Goal: Contribute content

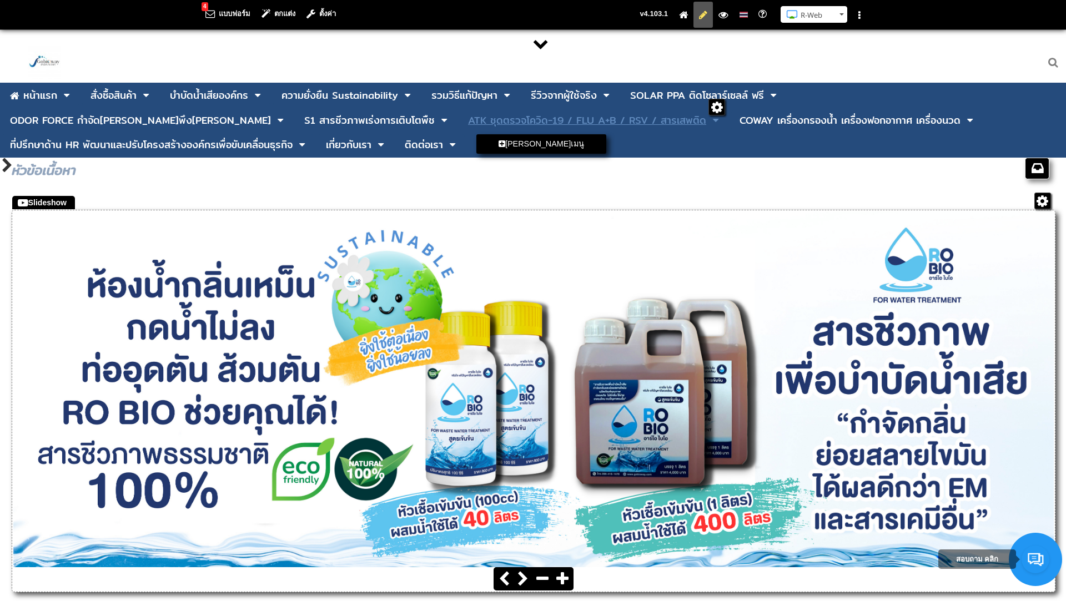
click at [468, 123] on div "ATK ชุดตรวจโควิด-19 / FLU A+B / RSV / สารเสพติด" at bounding box center [587, 120] width 238 height 10
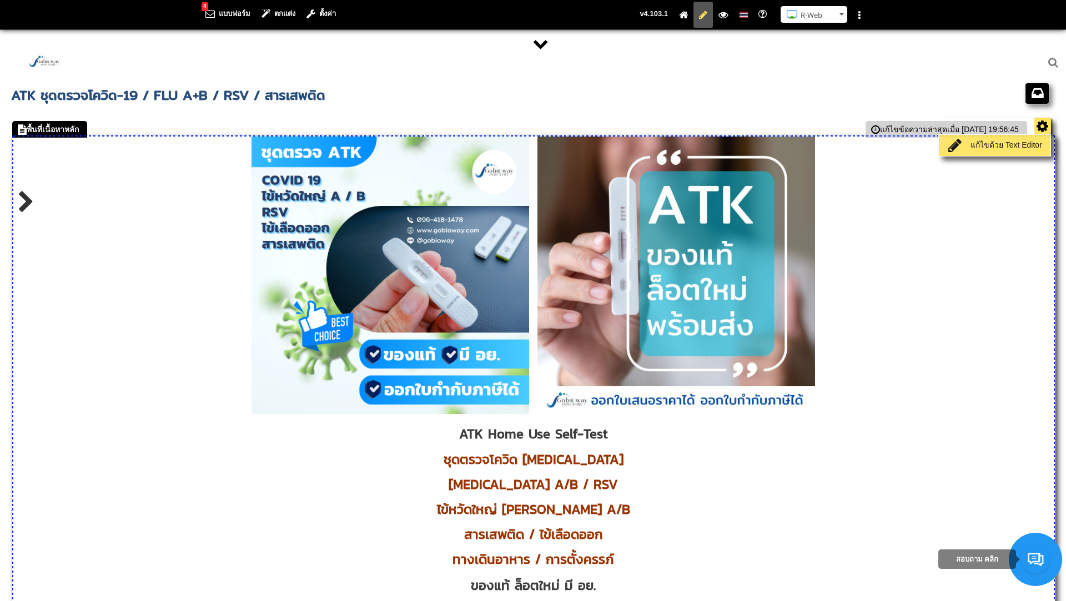
click at [1012, 147] on link "แก้ไขด้วย Text Editor" at bounding box center [995, 146] width 106 height 16
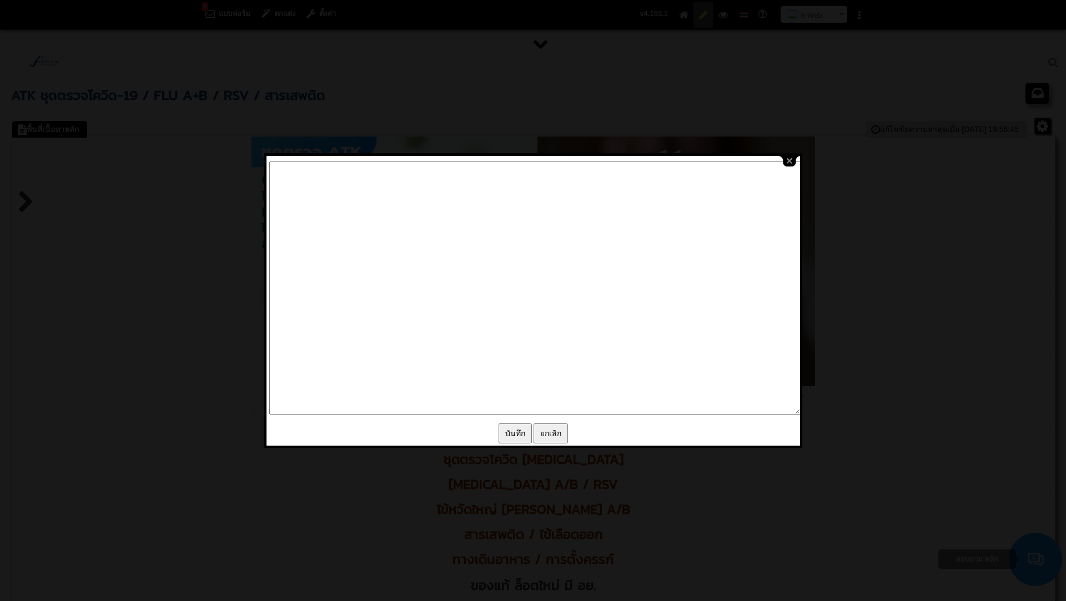
type textarea "<l ipsum="dolo-sitam: consec;"><adi eli="/seddoe/tempor/INC_Utlab_Etdo_Magnaal.…"
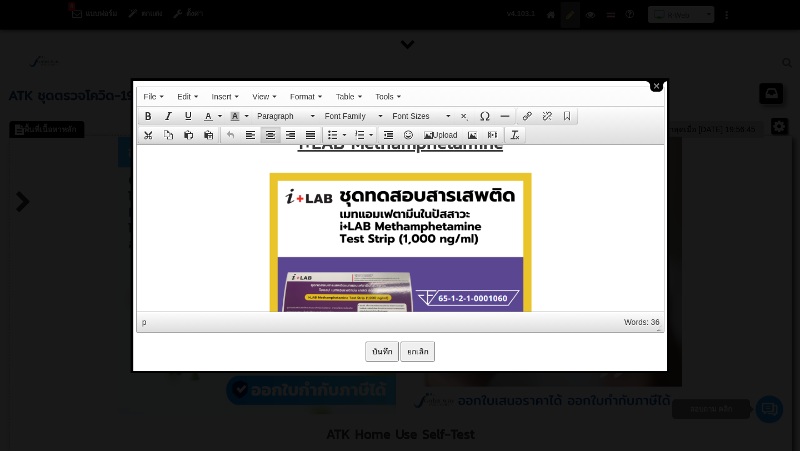
scroll to position [7449, 0]
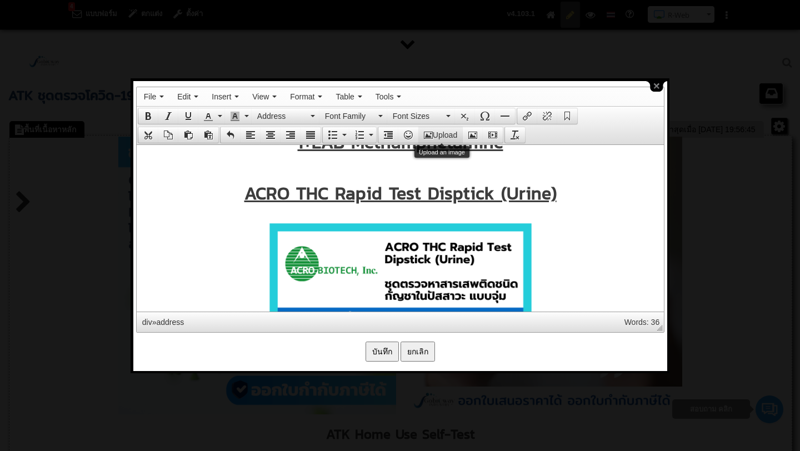
click at [441, 135] on button "Upload" at bounding box center [440, 135] width 44 height 16
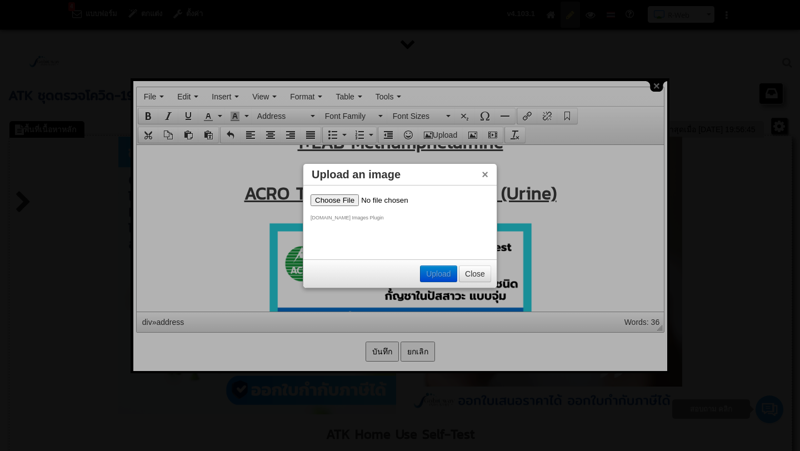
scroll to position [0, 0]
click at [341, 203] on input "file" at bounding box center [380, 200] width 140 height 12
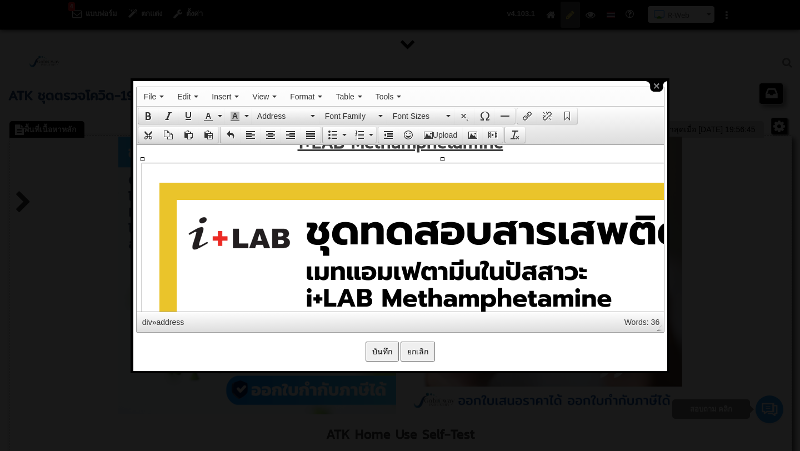
drag, startPoint x: 385, startPoint y: 226, endPoint x: 624, endPoint y: 264, distance: 241.2
click at [476, 130] on icon "Insert/edit image" at bounding box center [472, 134] width 9 height 9
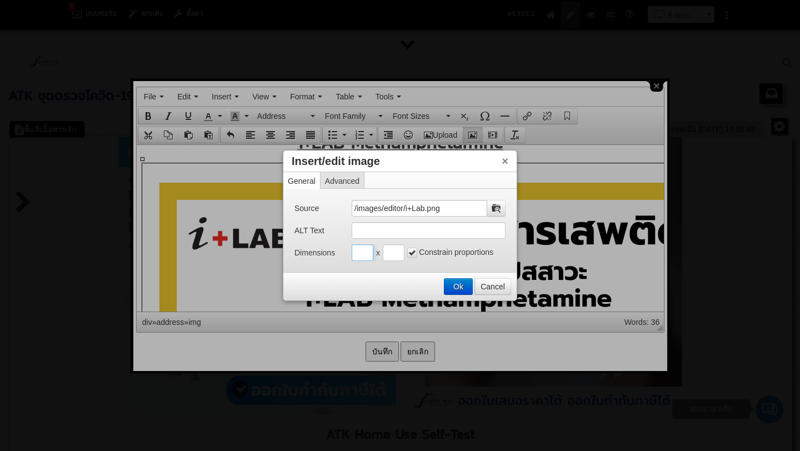
click at [365, 248] on input "Insert/edit image" at bounding box center [362, 252] width 22 height 17
type input "500"
click at [393, 256] on input "Insert/edit image" at bounding box center [394, 252] width 22 height 17
type input "500"
click at [460, 286] on button "Ok" at bounding box center [458, 287] width 28 height 16
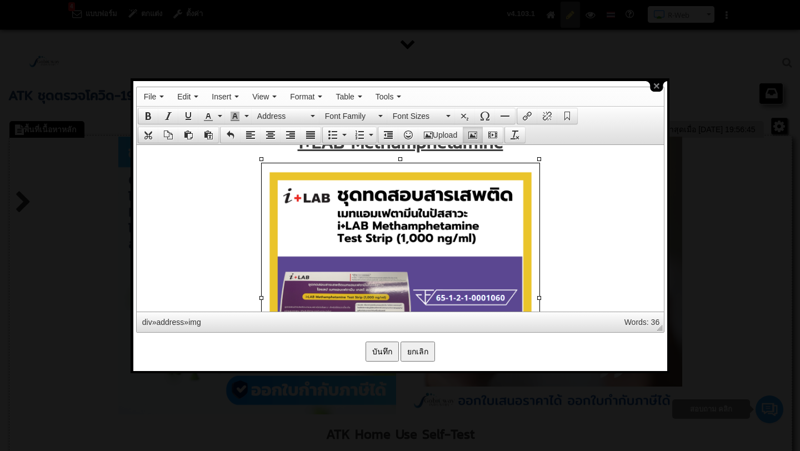
scroll to position [7463, 0]
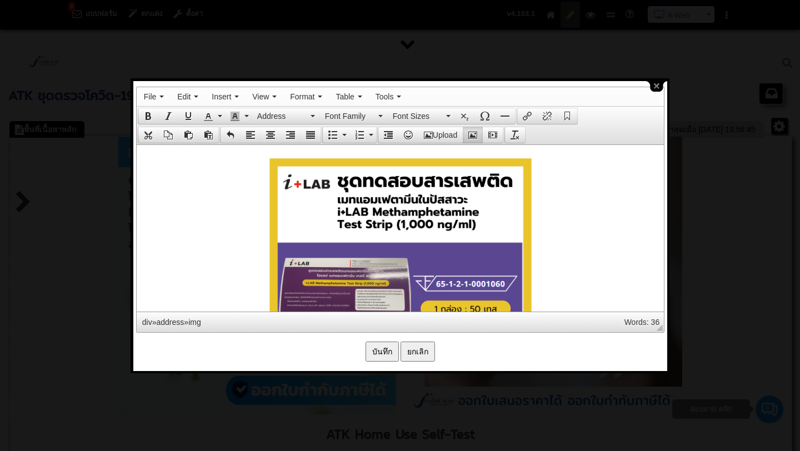
click at [173, 223] on address at bounding box center [400, 289] width 516 height 280
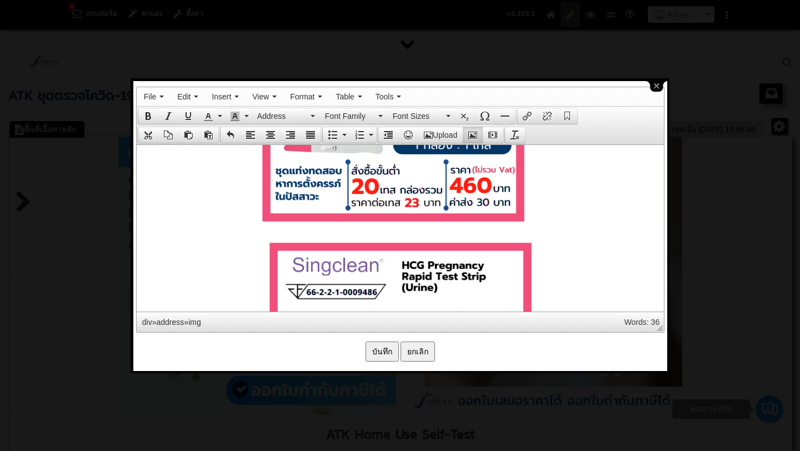
scroll to position [8600, 0]
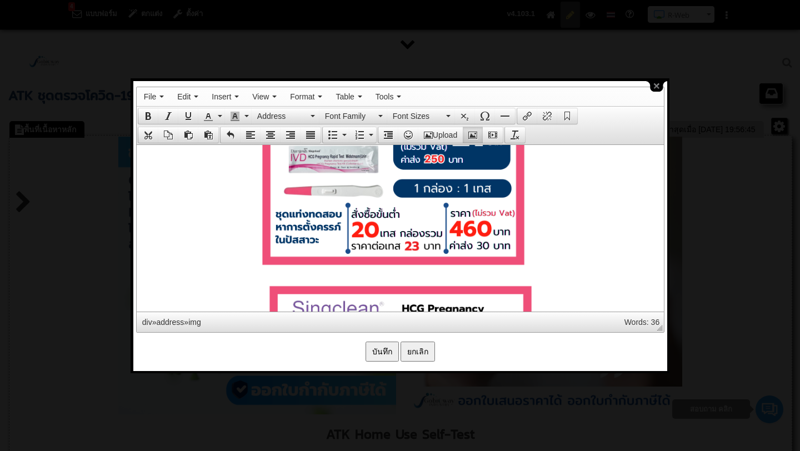
click at [379, 355] on input "บันทึก" at bounding box center [381, 351] width 33 height 20
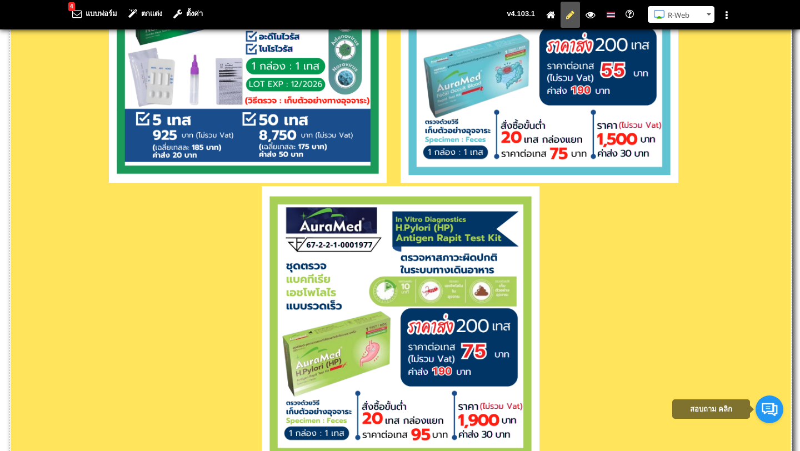
scroll to position [3545, 0]
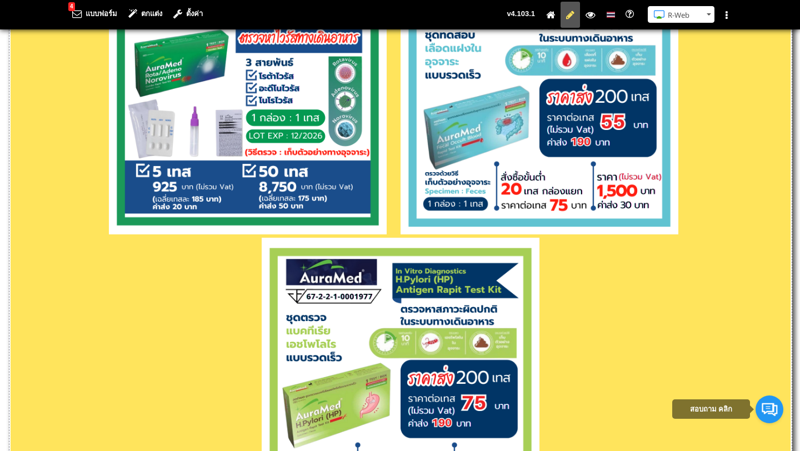
click at [688, 224] on p at bounding box center [401, 238] width 780 height 562
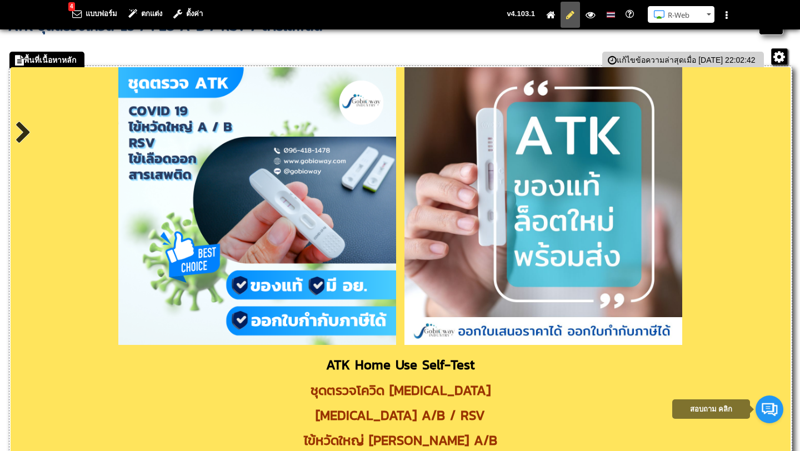
scroll to position [38, 0]
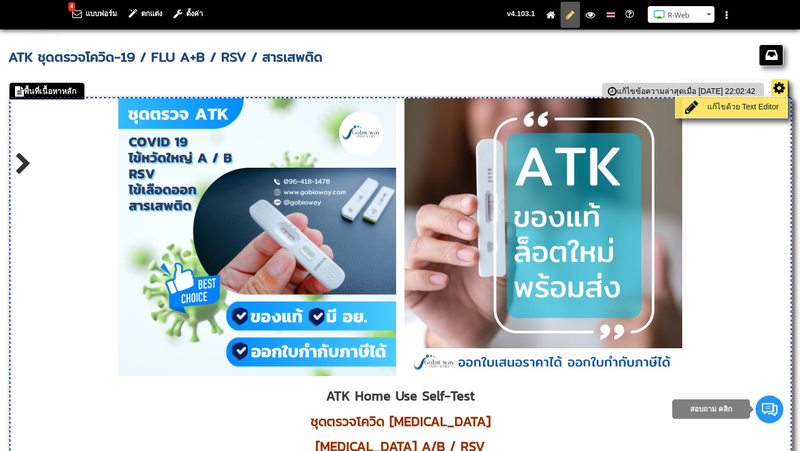
click at [751, 106] on link "แก้ไขด้วย Text Editor" at bounding box center [731, 107] width 106 height 16
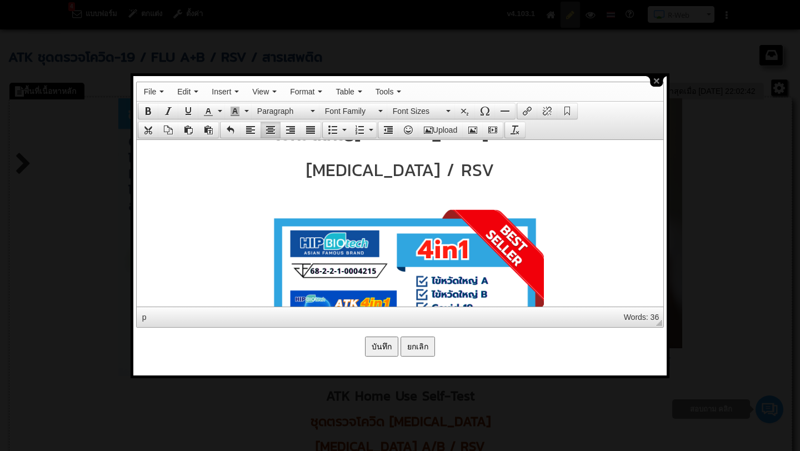
scroll to position [2890, 0]
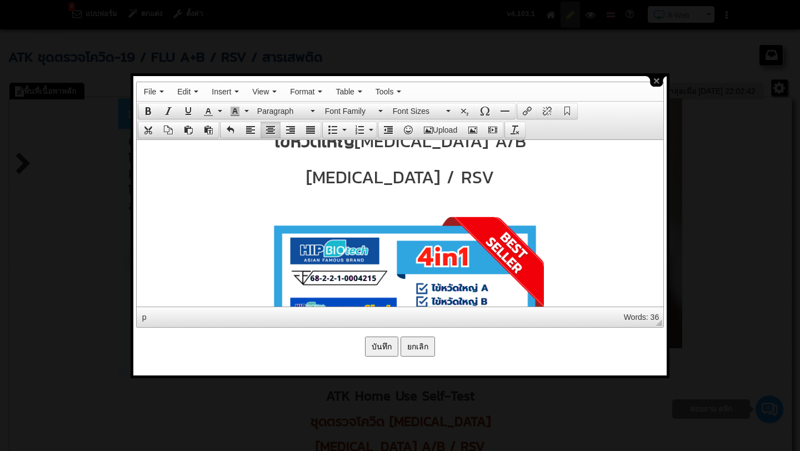
click at [402, 203] on p at bounding box center [399, 203] width 515 height 9
click at [430, 129] on icon "Upload an image" at bounding box center [428, 129] width 9 height 9
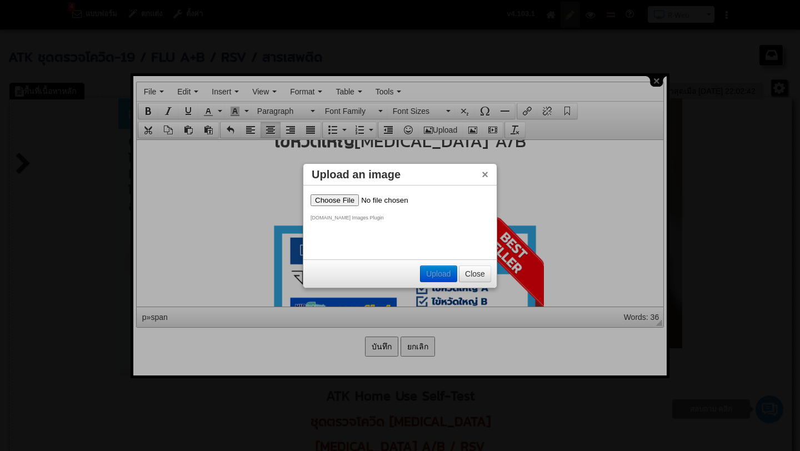
scroll to position [0, 0]
click at [314, 203] on input "file" at bounding box center [380, 200] width 140 height 12
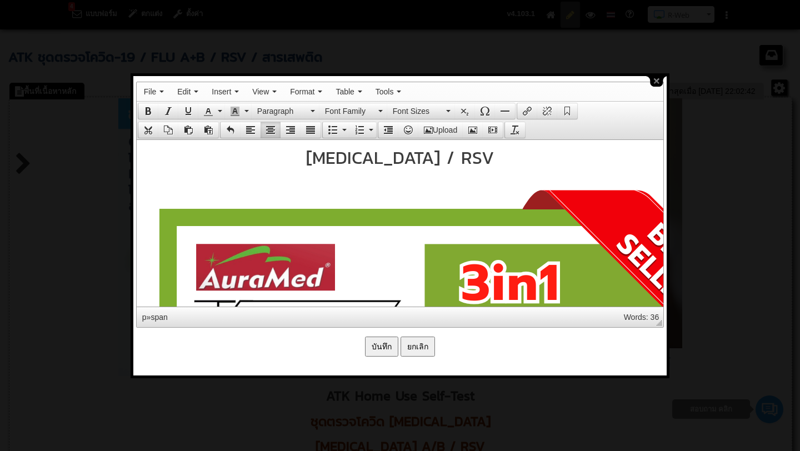
scroll to position [2913, 0]
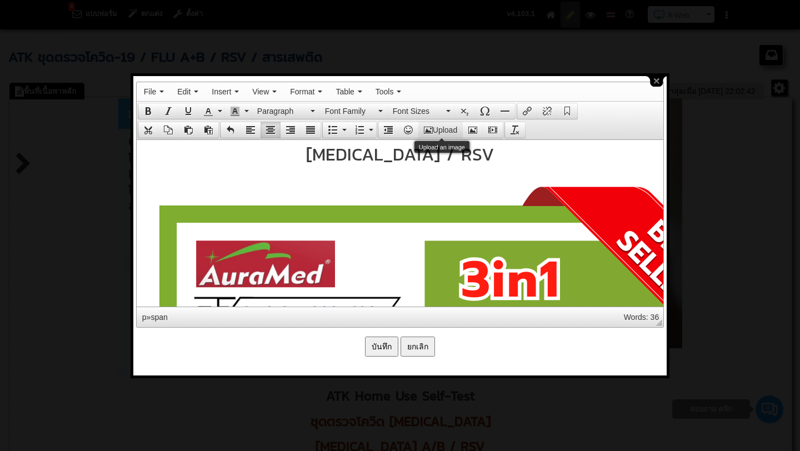
click at [446, 133] on button "Upload" at bounding box center [440, 130] width 44 height 16
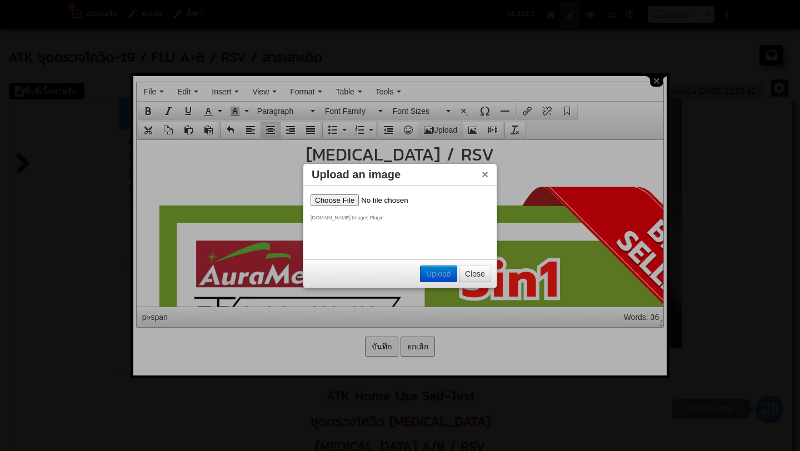
scroll to position [0, 0]
click at [342, 199] on input "file" at bounding box center [380, 200] width 140 height 12
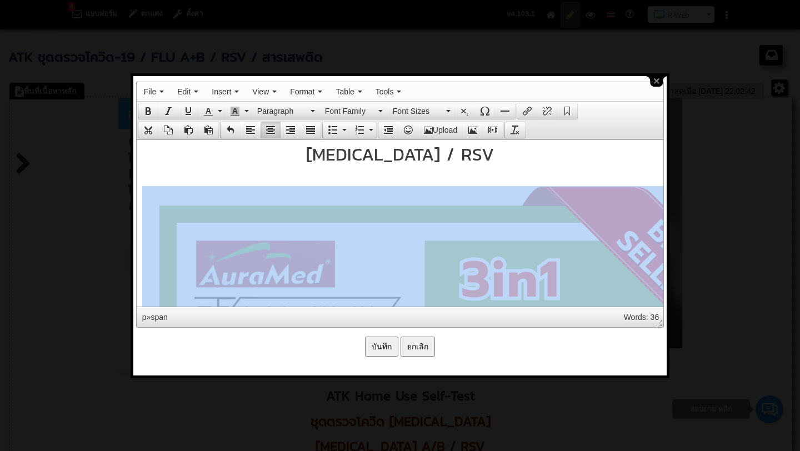
drag, startPoint x: 529, startPoint y: 240, endPoint x: 470, endPoint y: 143, distance: 113.6
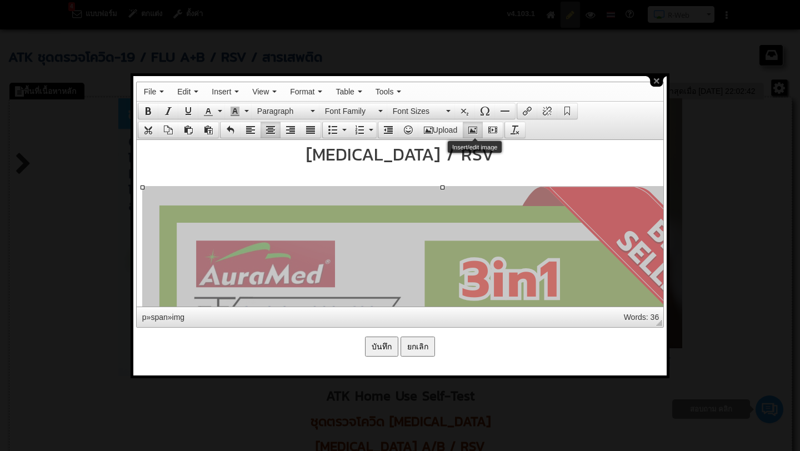
click at [471, 128] on icon "Insert/edit image" at bounding box center [472, 129] width 9 height 9
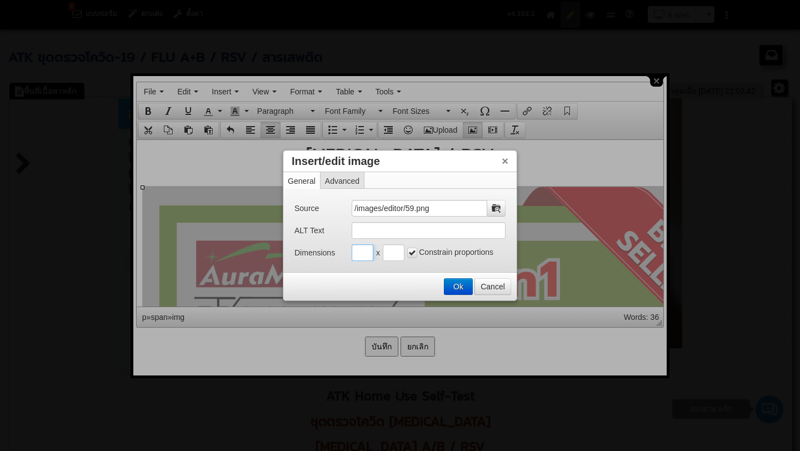
click at [362, 251] on input "Insert/edit image" at bounding box center [362, 252] width 22 height 17
type input "500"
click at [393, 253] on input "Insert/edit image" at bounding box center [394, 252] width 22 height 17
type input "500"
click at [453, 286] on button "Ok" at bounding box center [458, 287] width 28 height 16
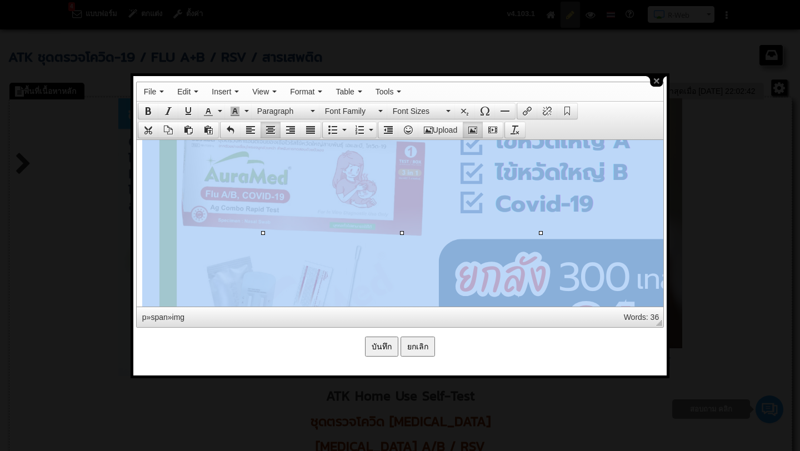
scroll to position [3138, 0]
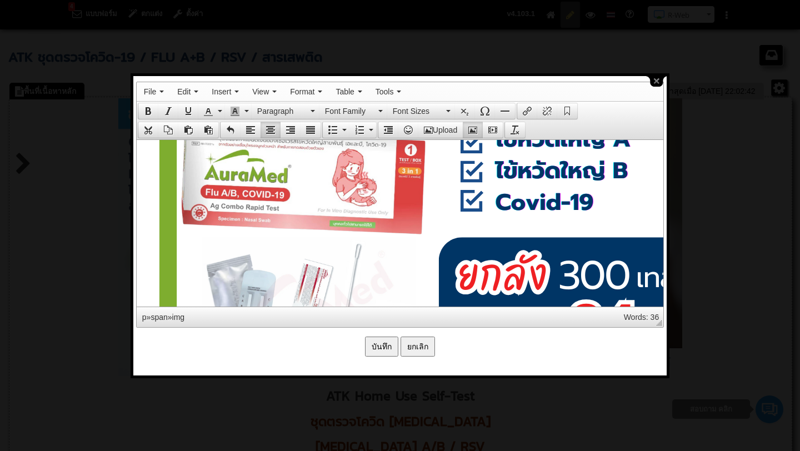
click at [566, 223] on p at bounding box center [399, 397] width 515 height 891
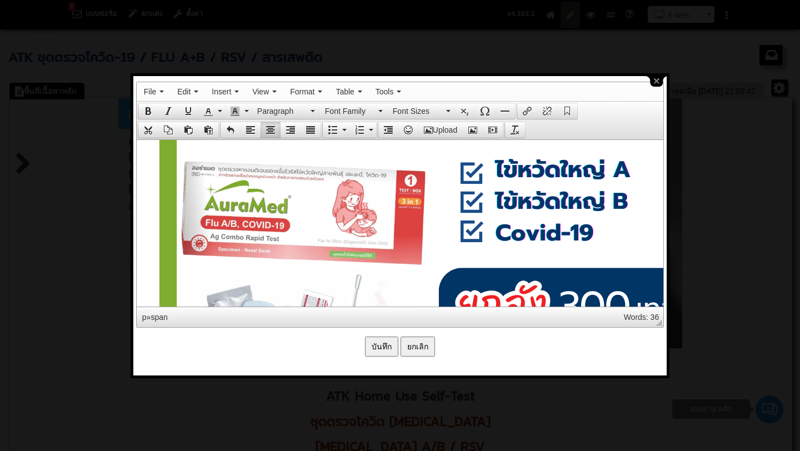
scroll to position [3097, 0]
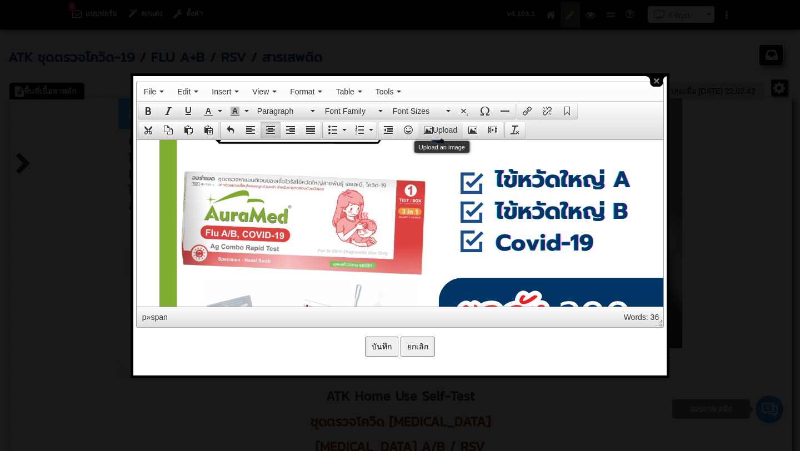
click at [449, 127] on button "Upload" at bounding box center [440, 130] width 44 height 16
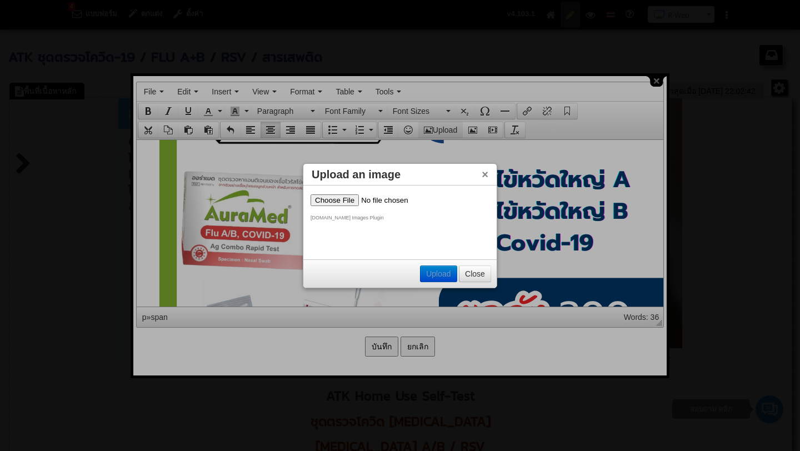
scroll to position [0, 0]
click at [337, 203] on input "file" at bounding box center [380, 200] width 140 height 12
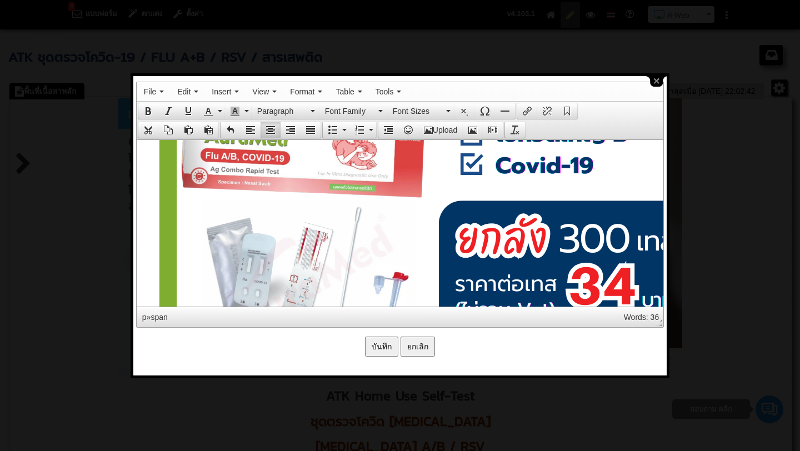
scroll to position [3215, 0]
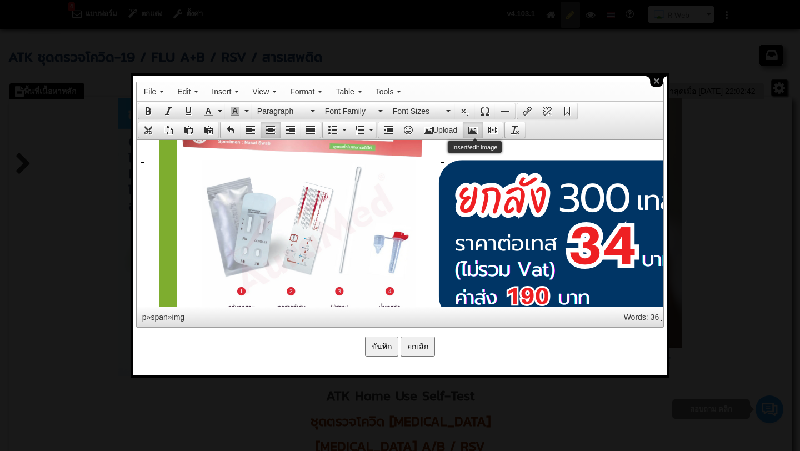
click at [474, 129] on icon "Insert/edit image" at bounding box center [472, 129] width 9 height 9
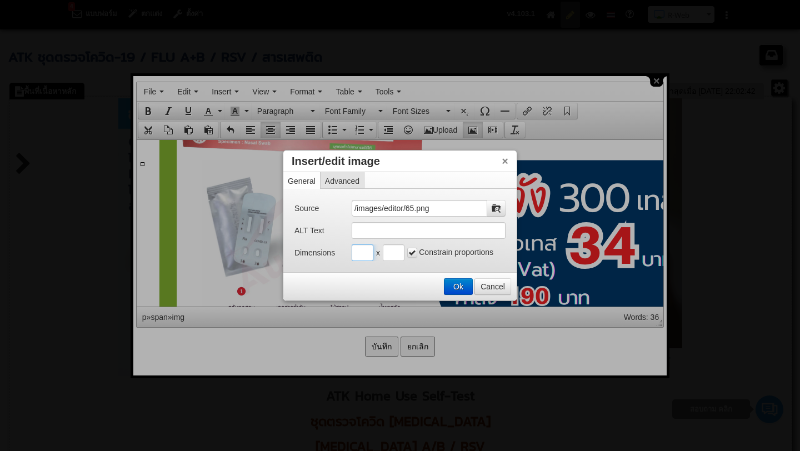
click at [363, 253] on input "Insert/edit image" at bounding box center [362, 252] width 22 height 17
click at [368, 254] on input "Insert/edit image" at bounding box center [362, 252] width 22 height 17
type input "500"
click at [391, 257] on input "Insert/edit image" at bounding box center [394, 252] width 22 height 17
type input "500"
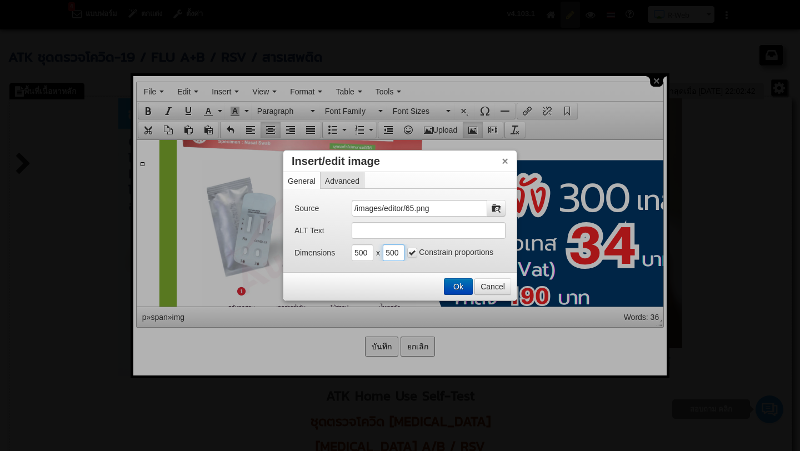
click at [452, 283] on button "Ok" at bounding box center [458, 287] width 28 height 16
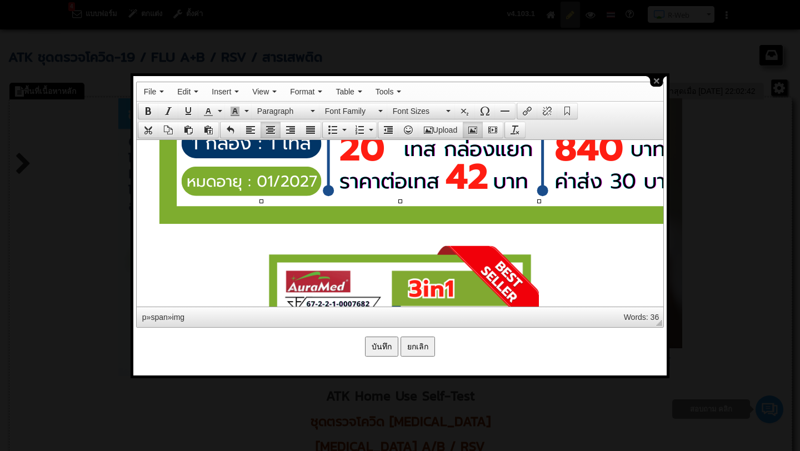
scroll to position [3457, 0]
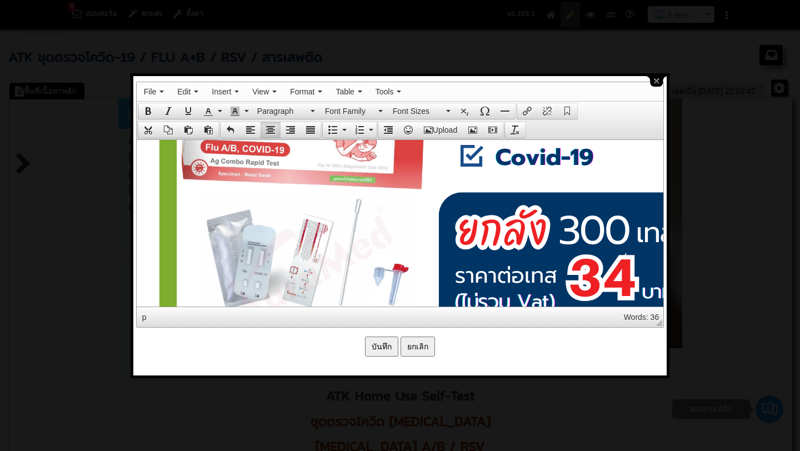
scroll to position [3153, 0]
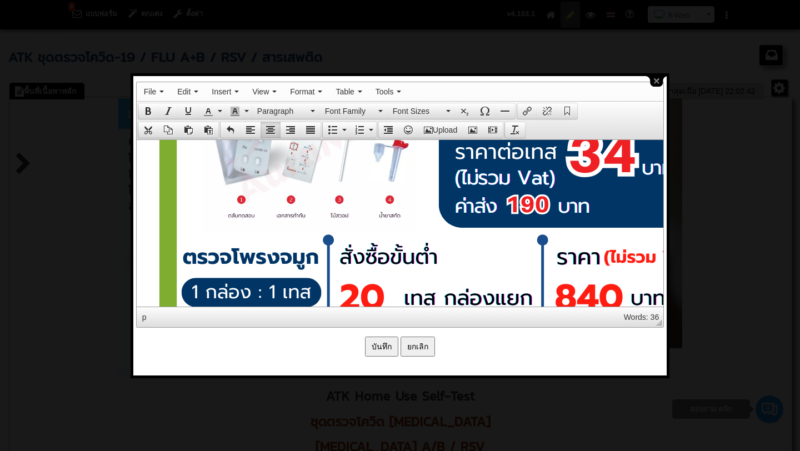
scroll to position [3442, 0]
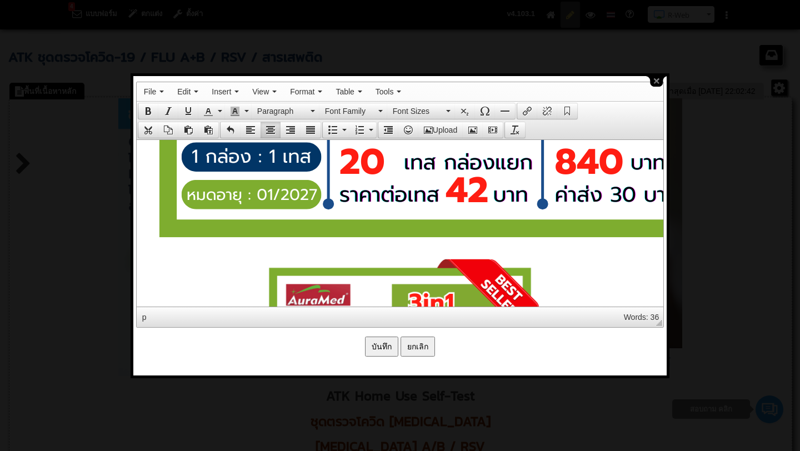
click at [441, 130] on button "Upload" at bounding box center [440, 130] width 44 height 16
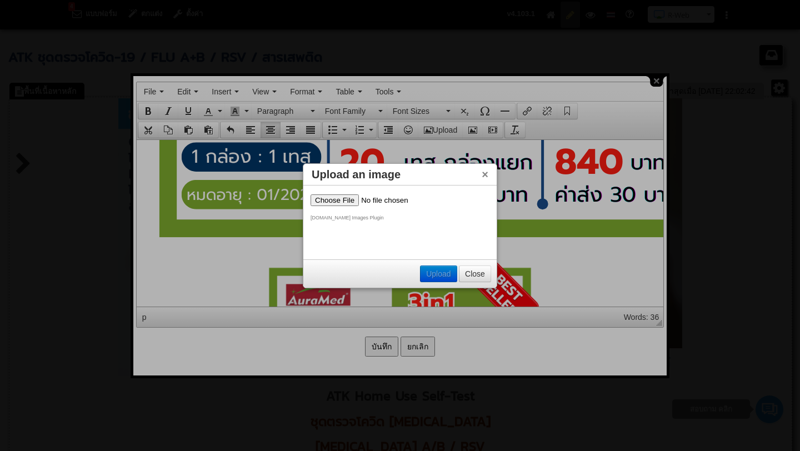
scroll to position [0, 0]
click at [341, 202] on input "file" at bounding box center [380, 200] width 140 height 12
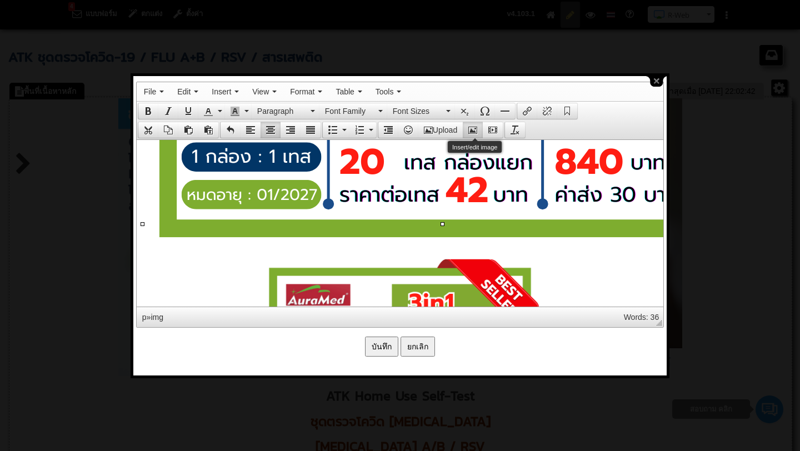
click at [475, 129] on icon "Insert/edit image" at bounding box center [472, 129] width 9 height 9
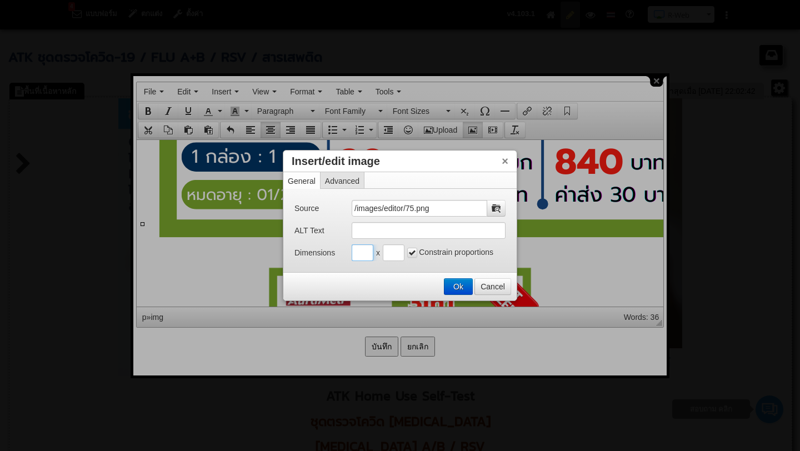
click at [365, 250] on input "Insert/edit image" at bounding box center [362, 252] width 22 height 17
type input "500"
click at [394, 254] on input "Insert/edit image" at bounding box center [394, 252] width 22 height 17
click at [394, 253] on input "Insert/edit image" at bounding box center [394, 252] width 22 height 17
type input "500"
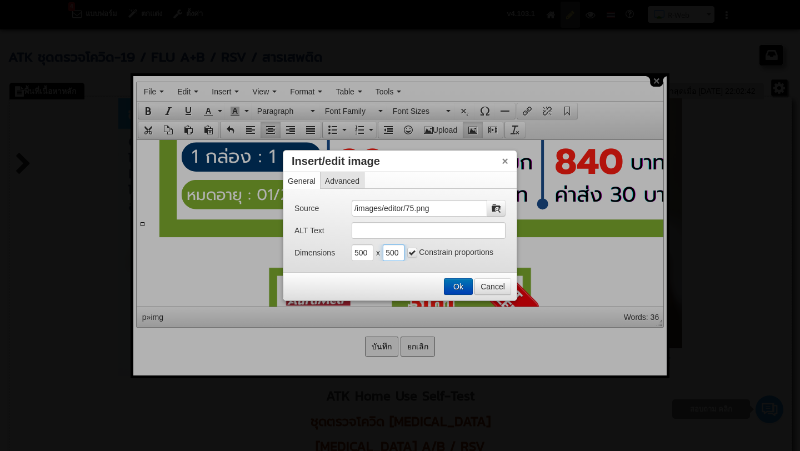
click at [456, 285] on button "Ok" at bounding box center [458, 287] width 28 height 16
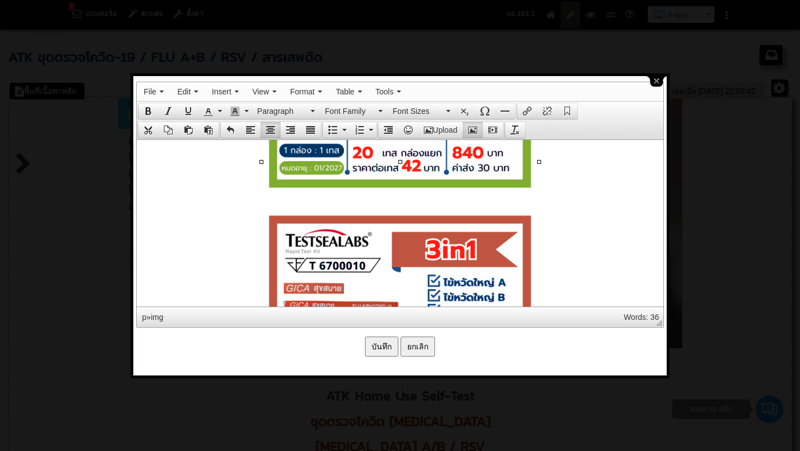
scroll to position [3788, 0]
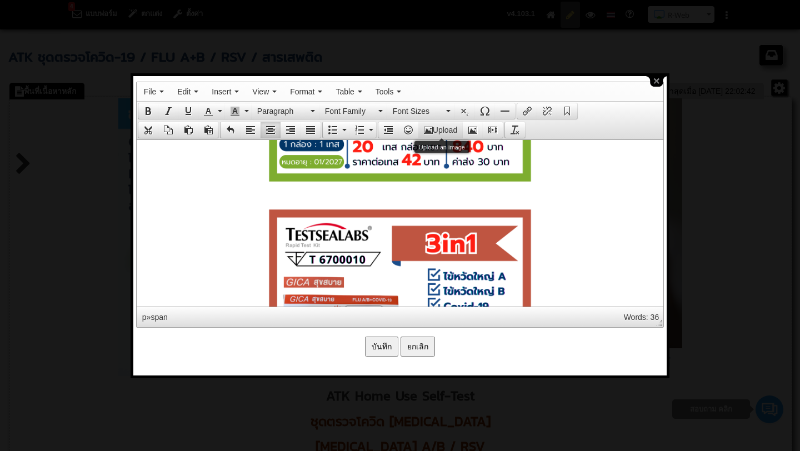
click at [436, 129] on button "Upload" at bounding box center [440, 130] width 44 height 16
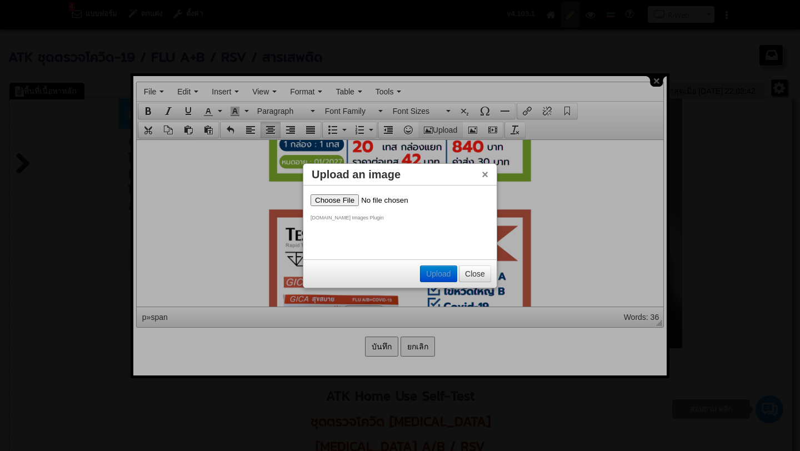
scroll to position [0, 0]
click at [336, 201] on input "file" at bounding box center [380, 200] width 140 height 12
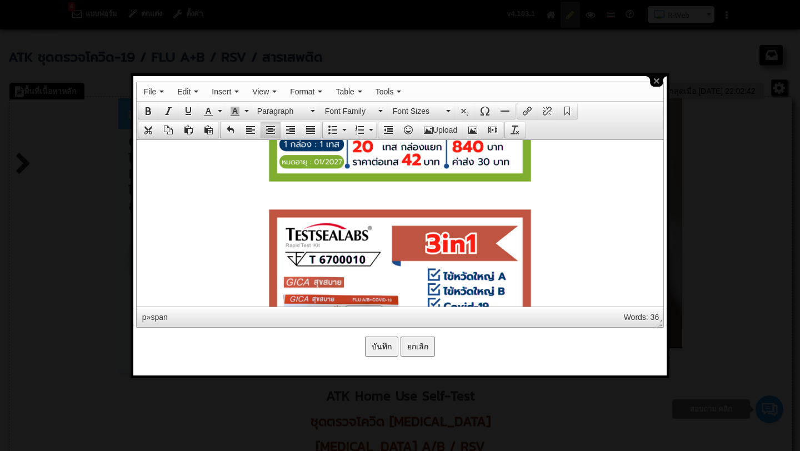
drag, startPoint x: 400, startPoint y: 185, endPoint x: 401, endPoint y: 212, distance: 27.2
click at [476, 132] on icon "Insert/edit image" at bounding box center [472, 129] width 9 height 9
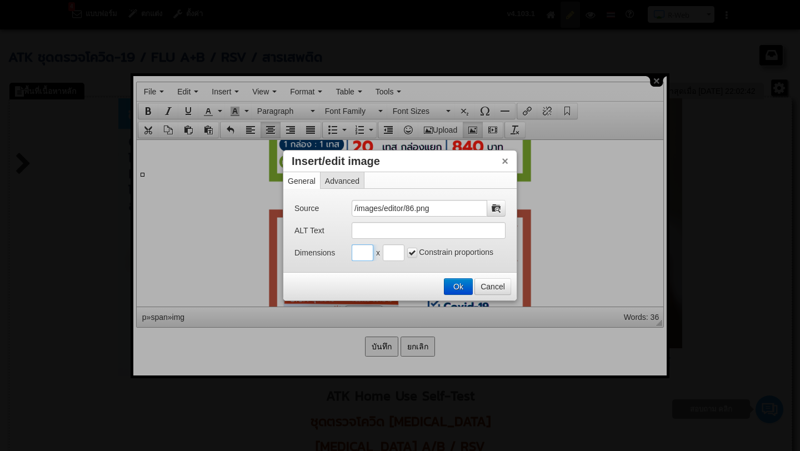
click at [365, 250] on input "Insert/edit image" at bounding box center [362, 252] width 22 height 17
type input "500"
click at [393, 257] on input "Insert/edit image" at bounding box center [394, 252] width 22 height 17
type input "500"
click at [459, 281] on button "Ok" at bounding box center [458, 287] width 28 height 16
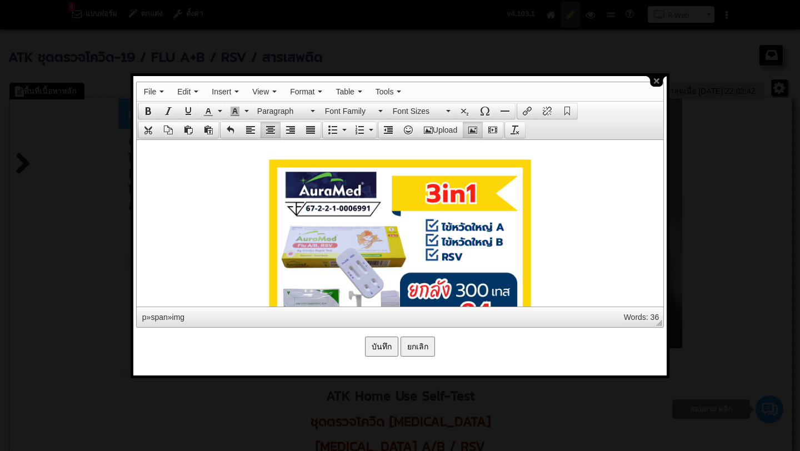
scroll to position [4101, 0]
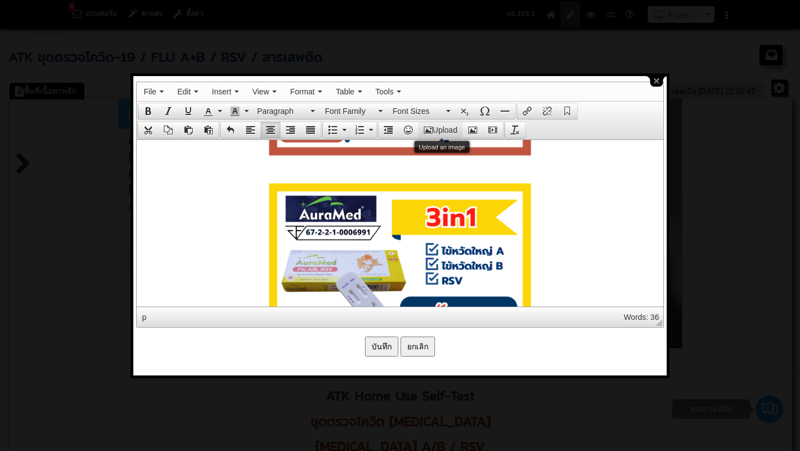
click at [445, 129] on button "Upload" at bounding box center [440, 130] width 44 height 16
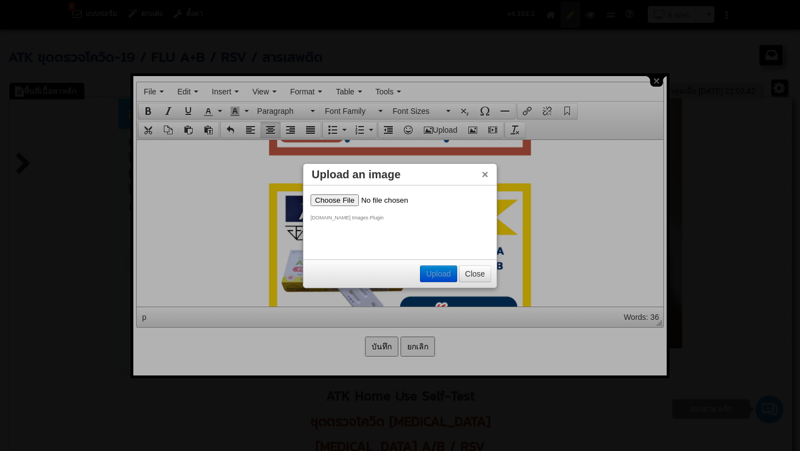
scroll to position [0, 0]
click at [339, 202] on input "file" at bounding box center [380, 200] width 140 height 12
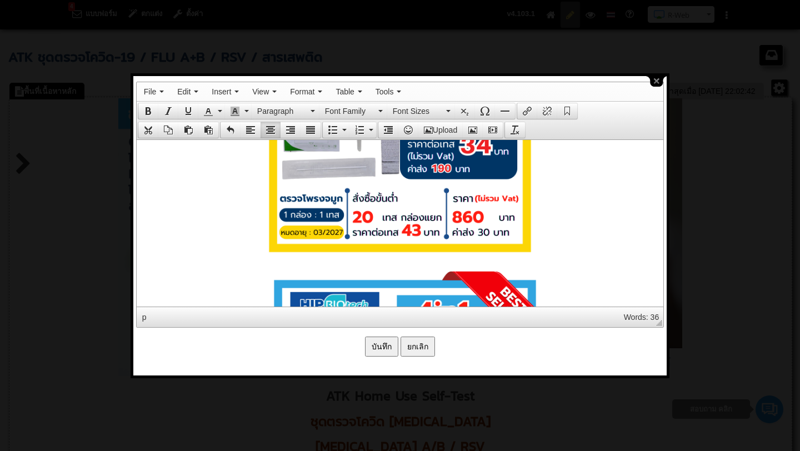
scroll to position [4022, 0]
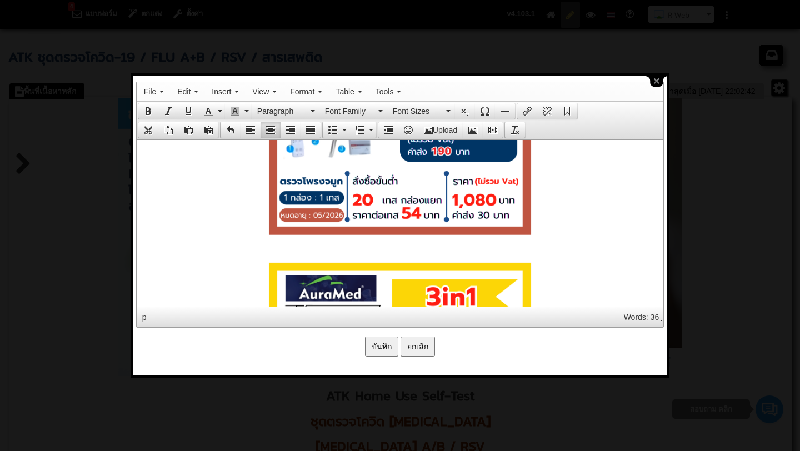
drag, startPoint x: 381, startPoint y: 250, endPoint x: 465, endPoint y: 140, distance: 138.7
click at [476, 122] on button "Insert/edit image" at bounding box center [472, 130] width 20 height 16
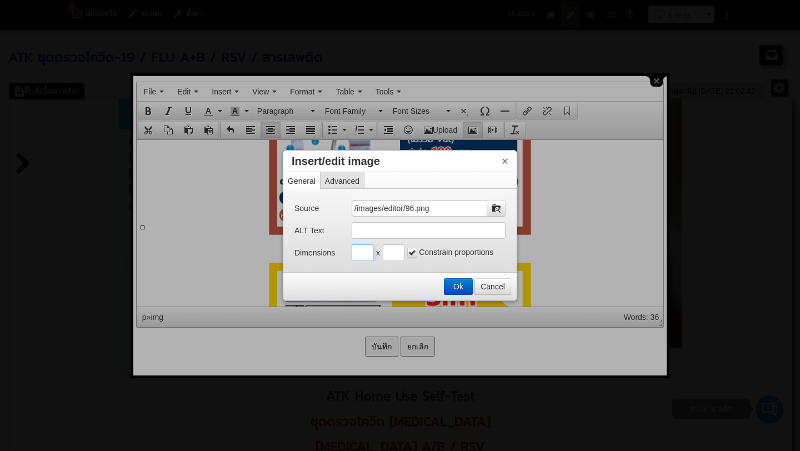
click at [363, 248] on input "Insert/edit image" at bounding box center [362, 252] width 22 height 17
type input "500"
click at [391, 253] on input "Insert/edit image" at bounding box center [394, 252] width 22 height 17
type input "500"
click at [456, 285] on button "Ok" at bounding box center [458, 287] width 28 height 16
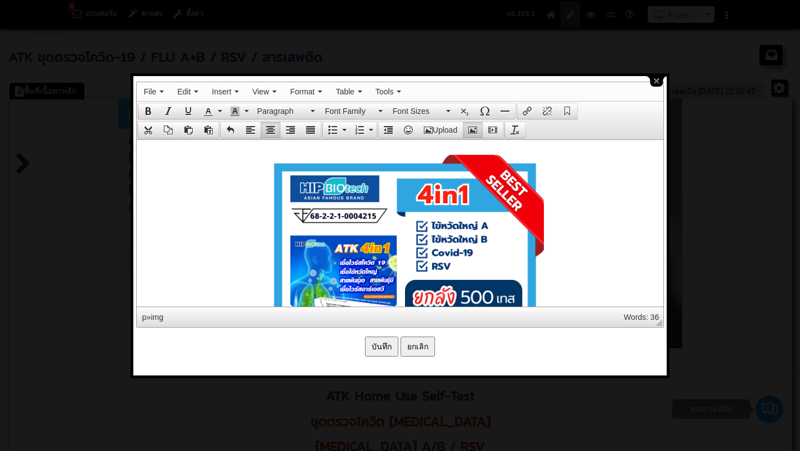
scroll to position [4419, 0]
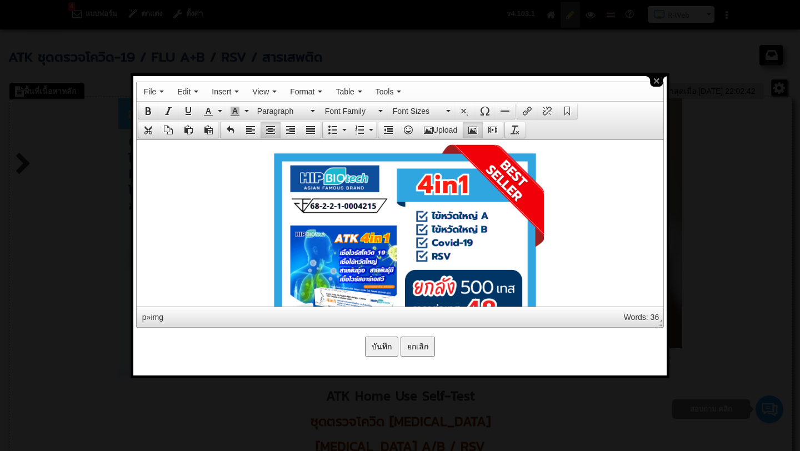
click at [440, 127] on button "Upload" at bounding box center [440, 130] width 44 height 16
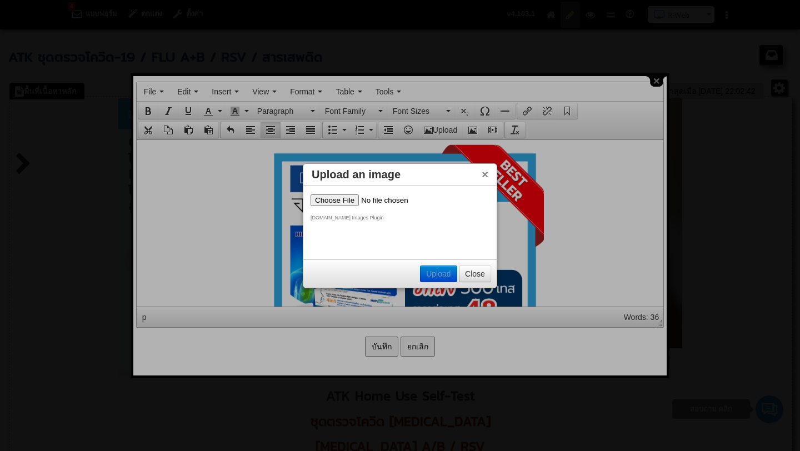
scroll to position [0, 0]
click at [343, 198] on input "file" at bounding box center [380, 200] width 140 height 12
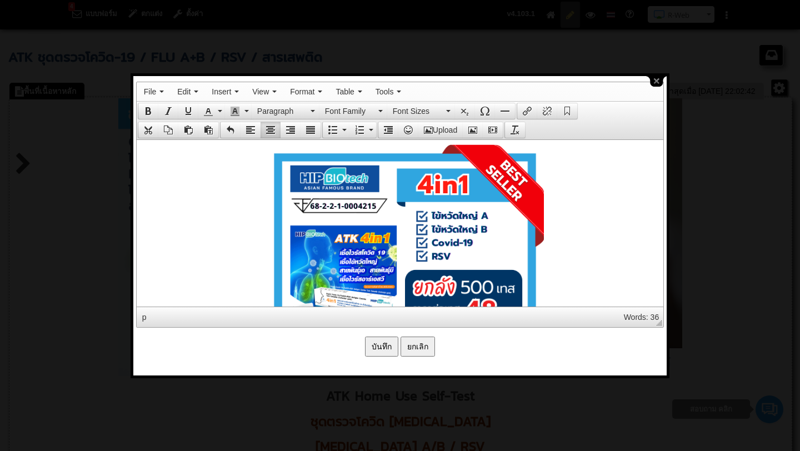
scroll to position [4292, 0]
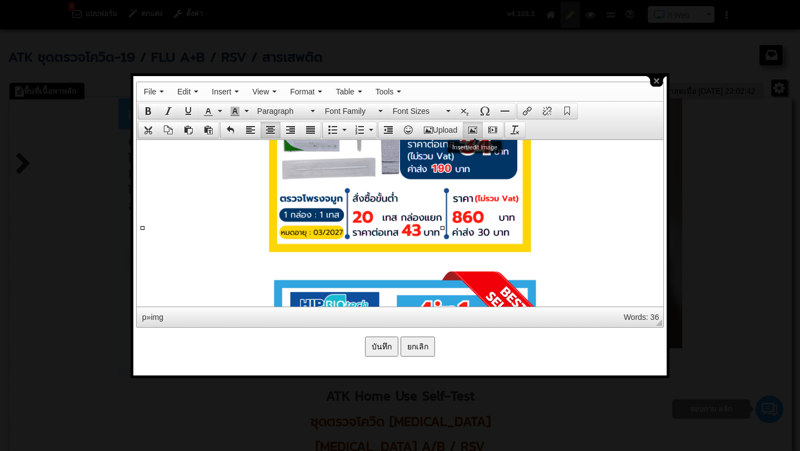
click at [477, 129] on icon "Insert/edit image" at bounding box center [472, 129] width 9 height 9
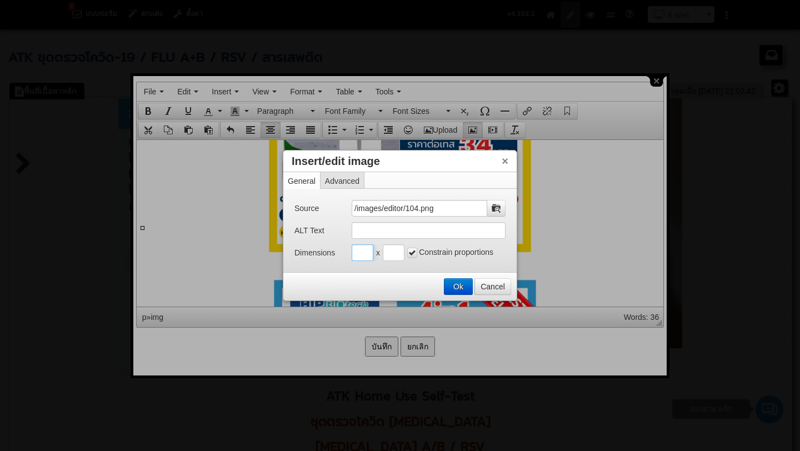
click at [365, 254] on input "Insert/edit image" at bounding box center [362, 252] width 22 height 17
type input "500"
click at [390, 255] on input "Insert/edit image" at bounding box center [394, 252] width 22 height 17
type input "500"
click at [458, 293] on button "Ok" at bounding box center [458, 287] width 28 height 16
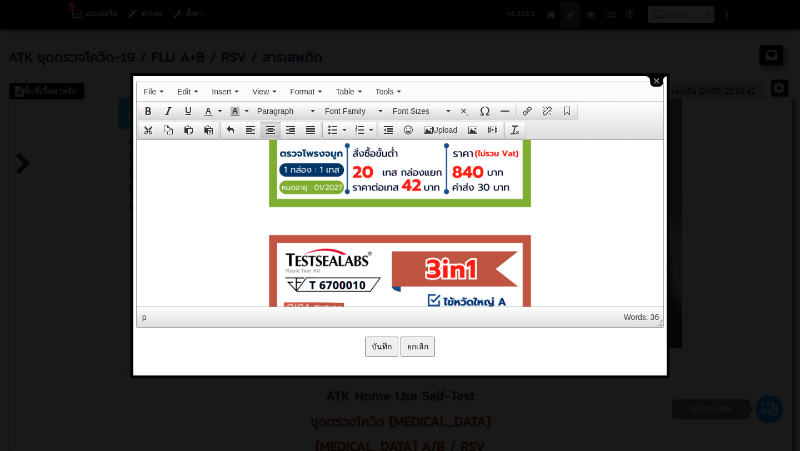
scroll to position [3750, 0]
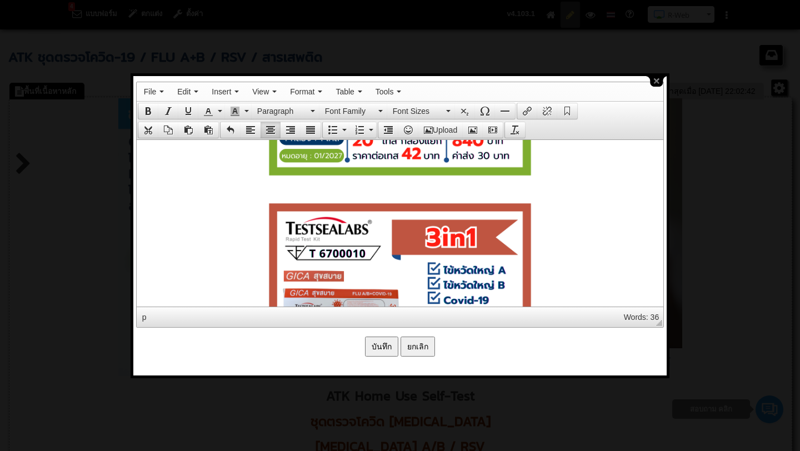
scroll to position [3748, 0]
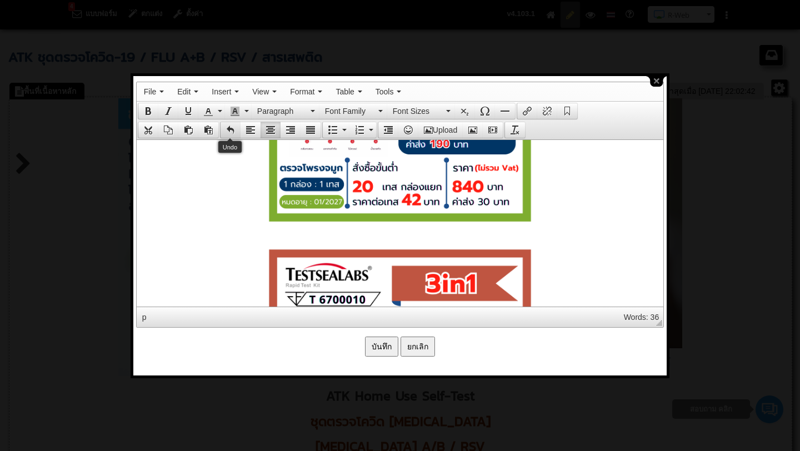
click at [228, 129] on icon "Undo" at bounding box center [230, 129] width 9 height 9
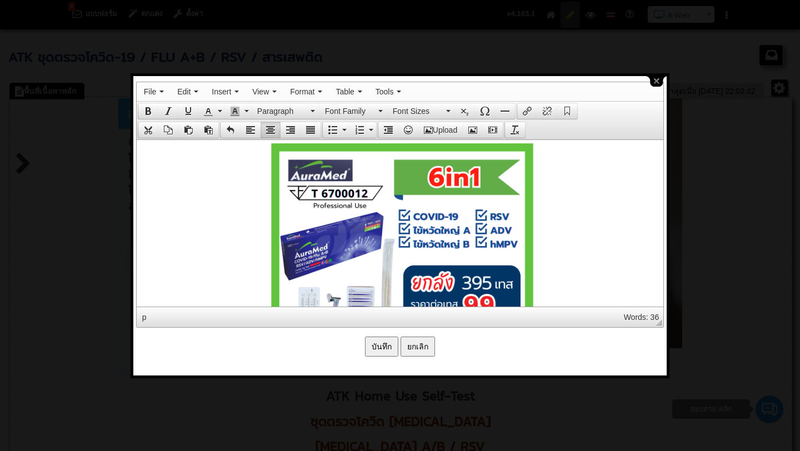
scroll to position [5280, 0]
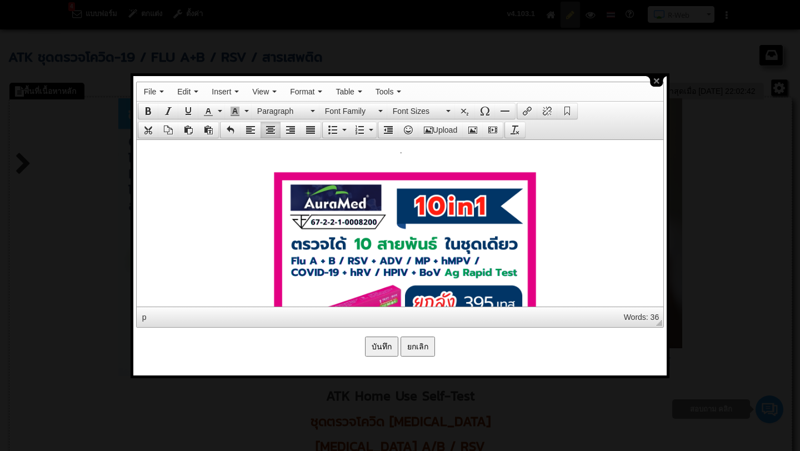
click at [408, 223] on img at bounding box center [404, 302] width 278 height 278
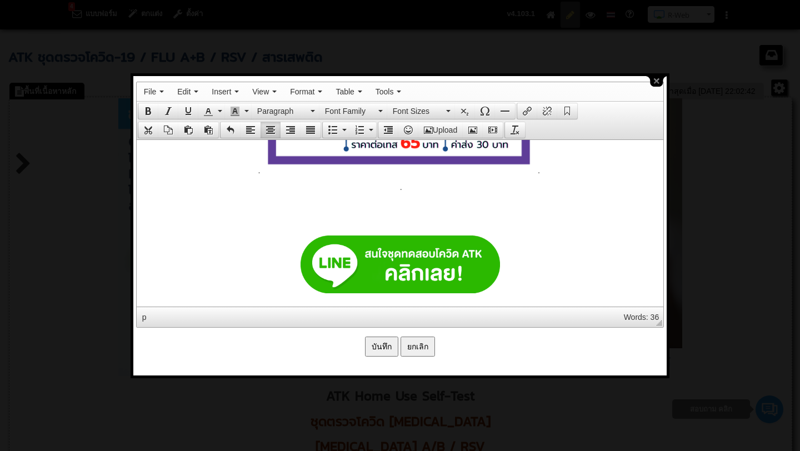
scroll to position [5227, 0]
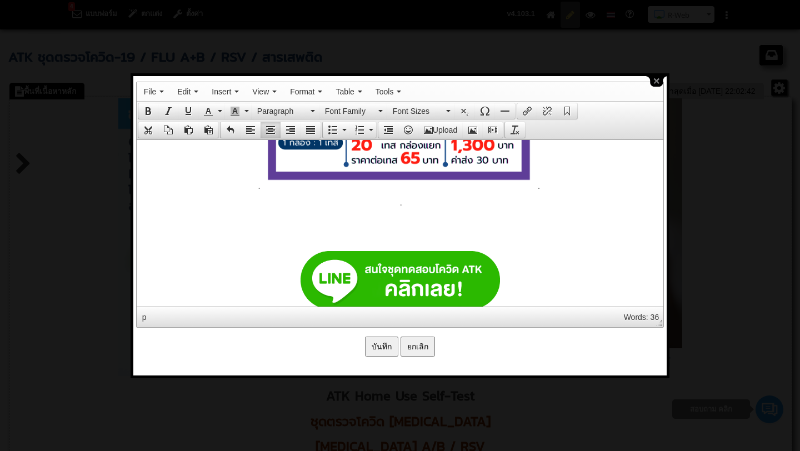
click at [442, 129] on button "Upload" at bounding box center [440, 130] width 44 height 16
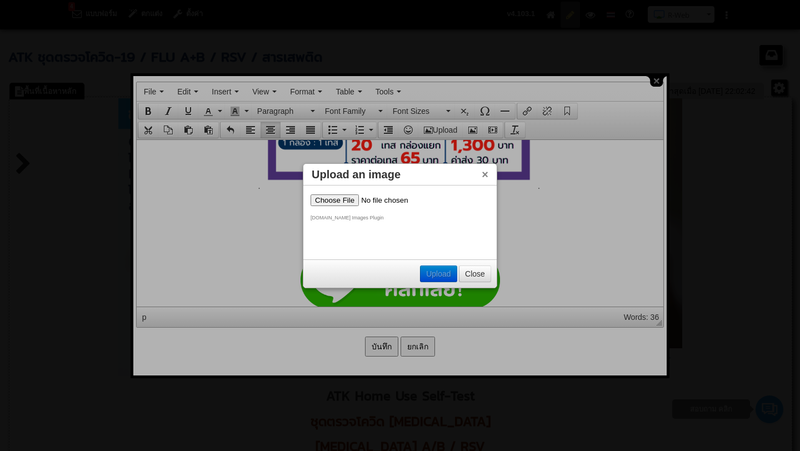
scroll to position [0, 0]
click at [348, 198] on input "file" at bounding box center [380, 200] width 140 height 12
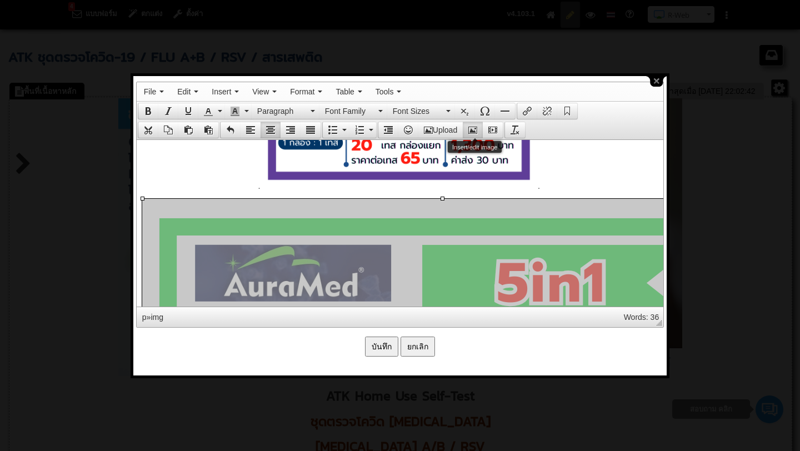
click at [471, 131] on icon "Insert/edit image" at bounding box center [472, 129] width 9 height 9
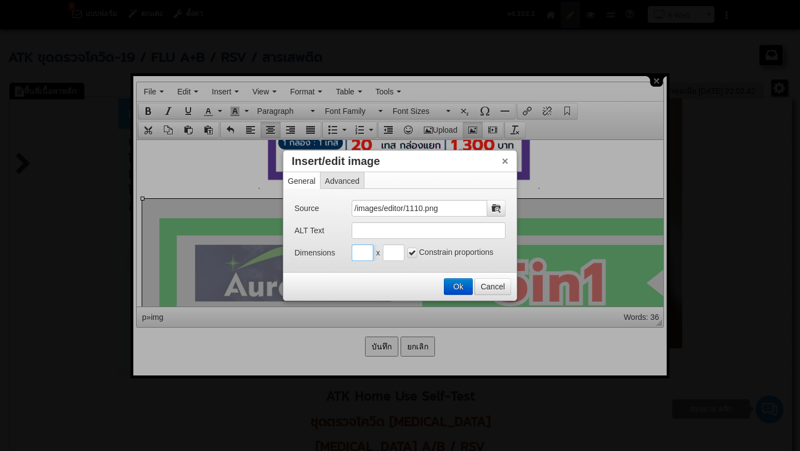
click at [364, 254] on input "Insert/edit image" at bounding box center [362, 252] width 22 height 17
type input "500"
click at [399, 252] on input "Insert/edit image" at bounding box center [394, 252] width 22 height 17
type input "500"
drag, startPoint x: 454, startPoint y: 286, endPoint x: 313, endPoint y: 145, distance: 199.4
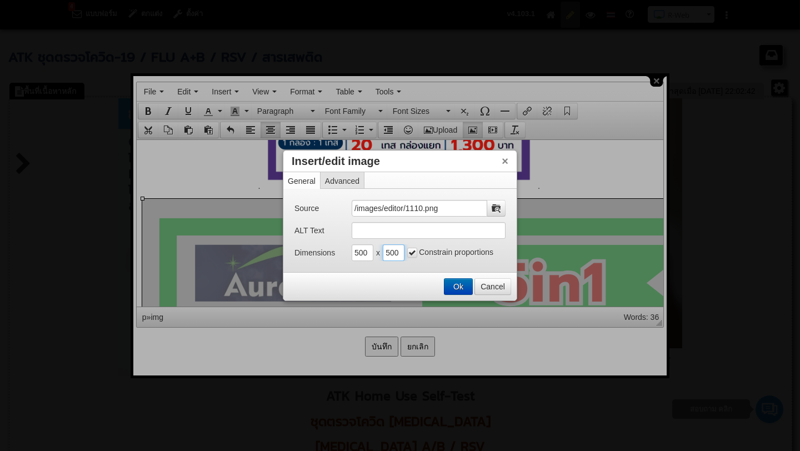
click at [454, 286] on button "Ok" at bounding box center [458, 287] width 28 height 16
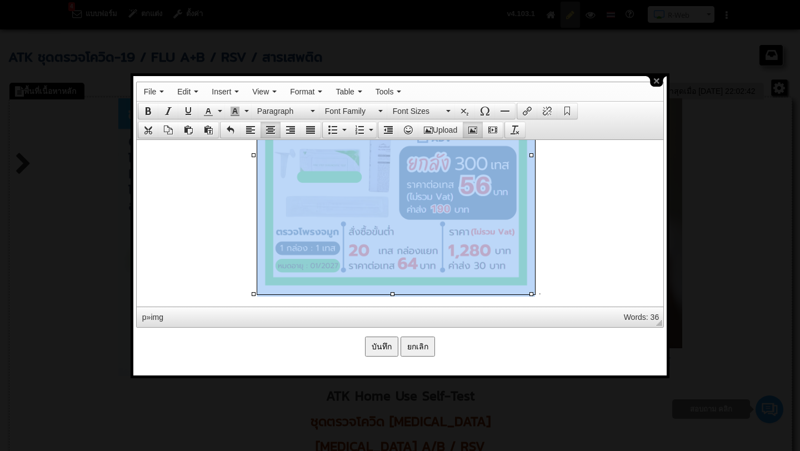
scroll to position [5452, 0]
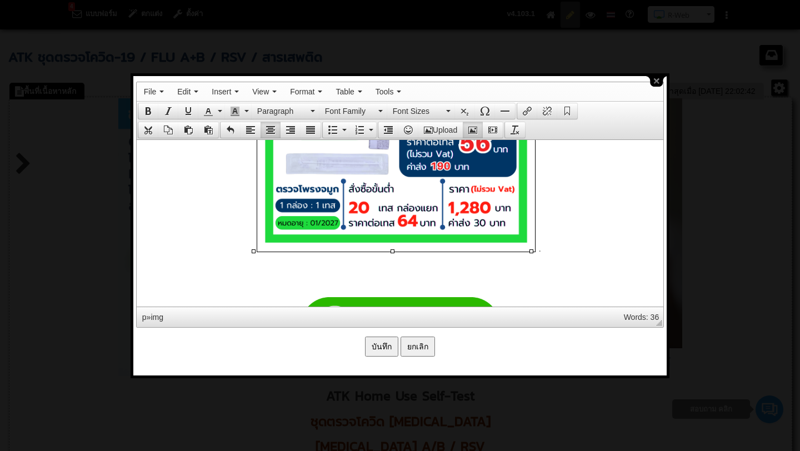
click at [552, 244] on p "." at bounding box center [399, 113] width 515 height 280
click at [382, 261] on p at bounding box center [399, 265] width 515 height 9
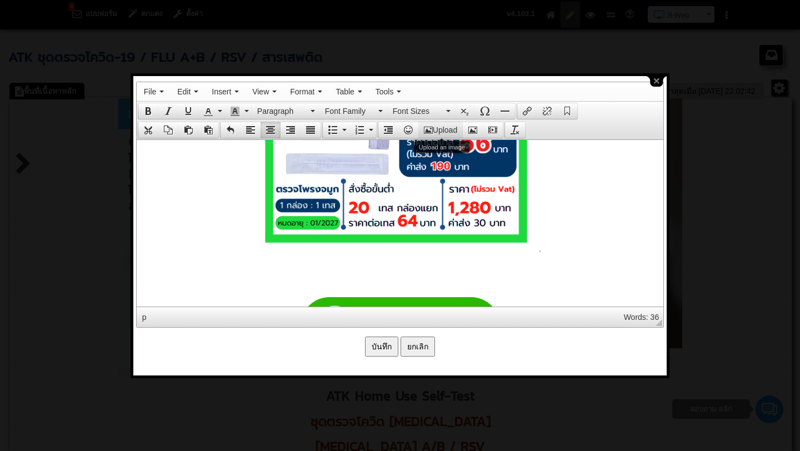
click at [441, 134] on button "Upload" at bounding box center [440, 130] width 44 height 16
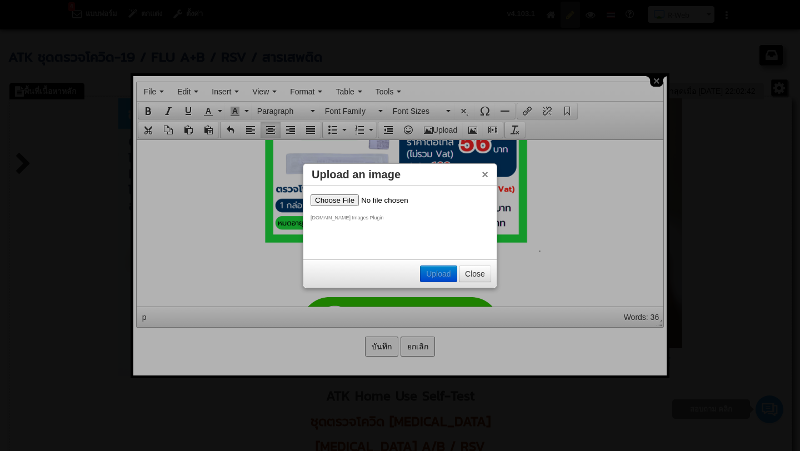
scroll to position [0, 0]
click at [341, 202] on input "file" at bounding box center [380, 200] width 140 height 12
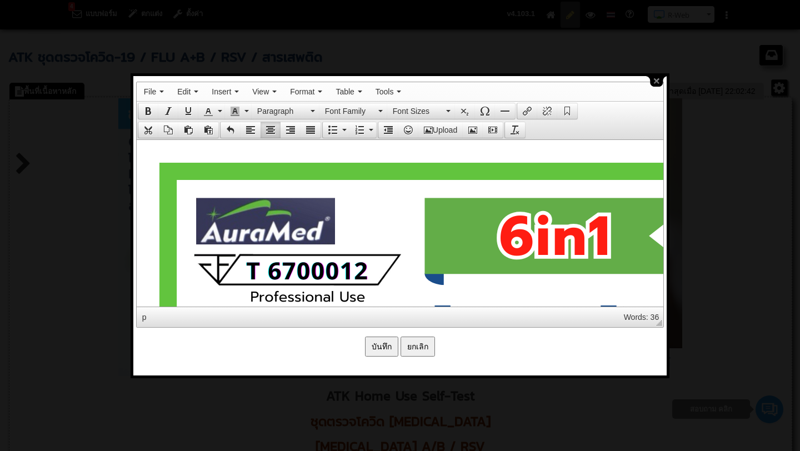
scroll to position [5577, 0]
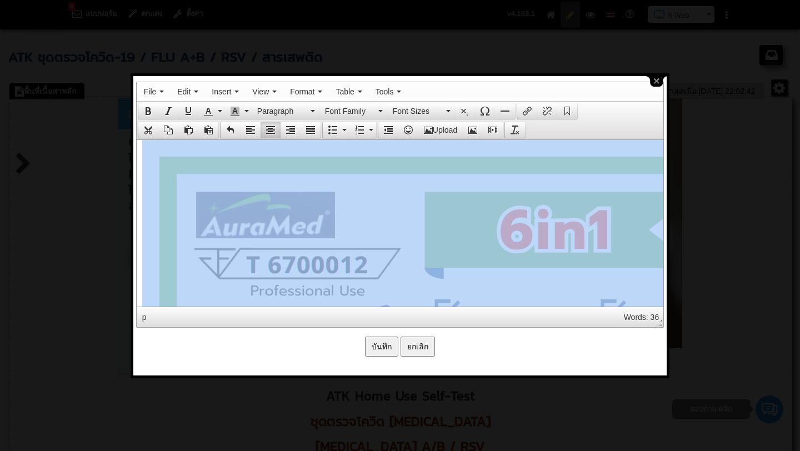
drag, startPoint x: 413, startPoint y: 230, endPoint x: 453, endPoint y: 169, distance: 73.8
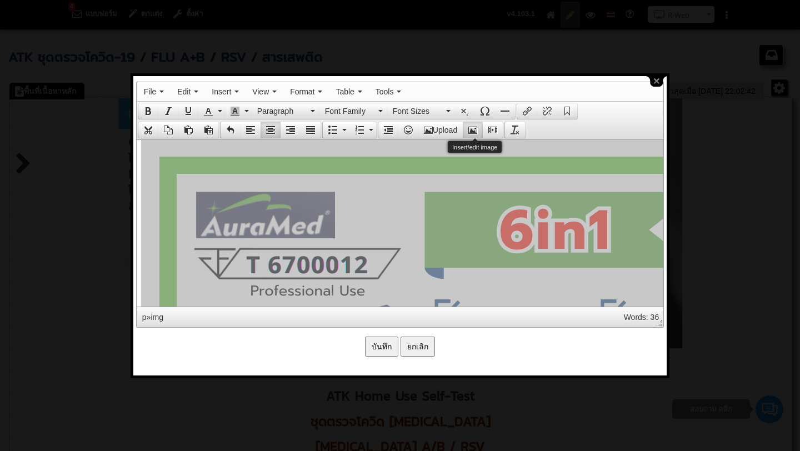
click at [477, 130] on icon "Insert/edit image" at bounding box center [472, 129] width 9 height 9
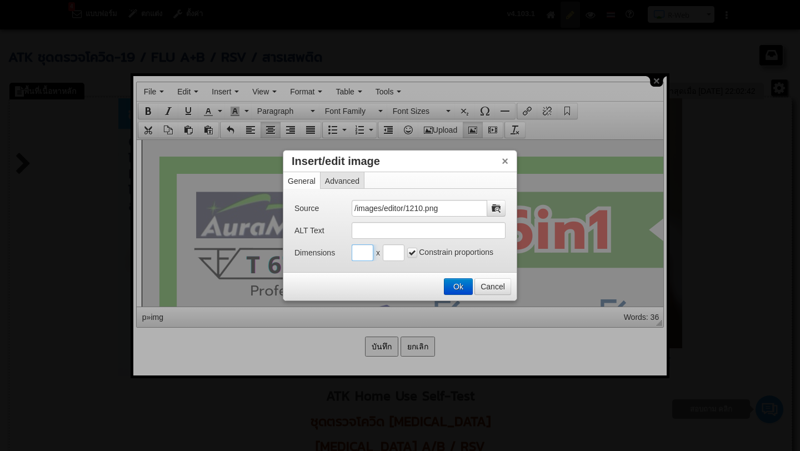
click at [362, 256] on input "Insert/edit image" at bounding box center [362, 252] width 22 height 17
type input "500"
click at [393, 258] on input "Insert/edit image" at bounding box center [394, 252] width 22 height 17
type input "500"
click at [457, 285] on button "Ok" at bounding box center [458, 287] width 28 height 16
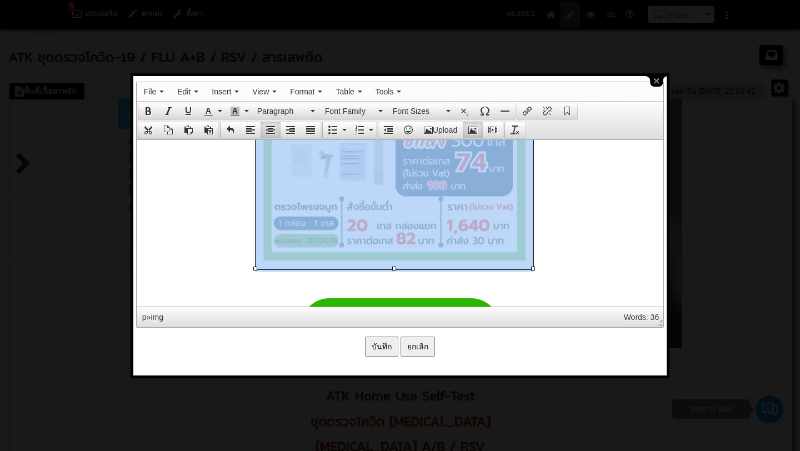
scroll to position [5750, 0]
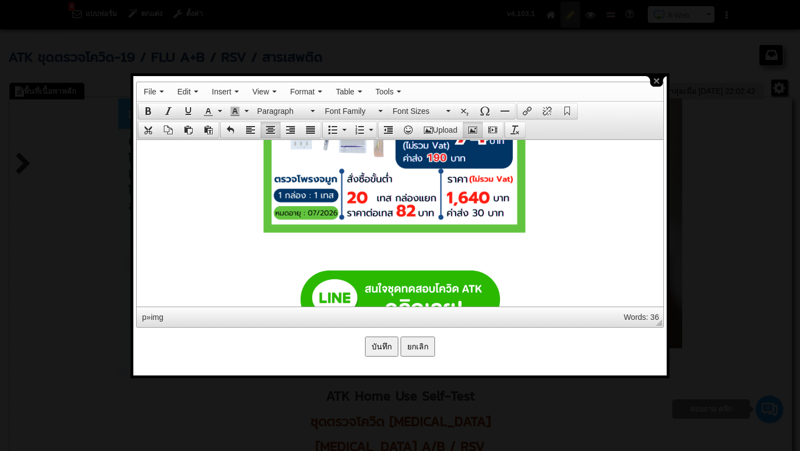
click at [443, 135] on button "Upload" at bounding box center [440, 130] width 44 height 16
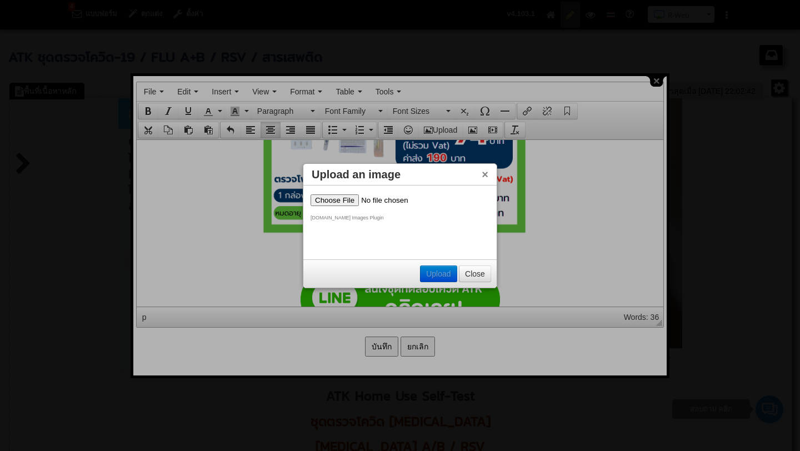
scroll to position [0, 0]
click at [345, 203] on input "file" at bounding box center [380, 200] width 140 height 12
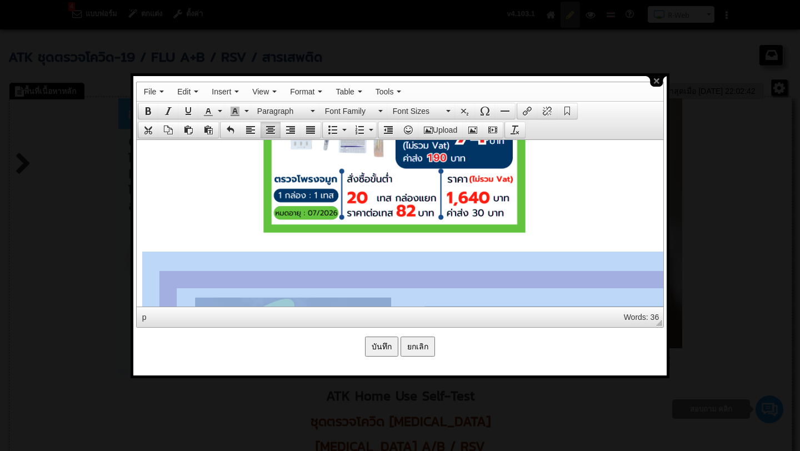
drag, startPoint x: 443, startPoint y: 280, endPoint x: 470, endPoint y: 207, distance: 77.9
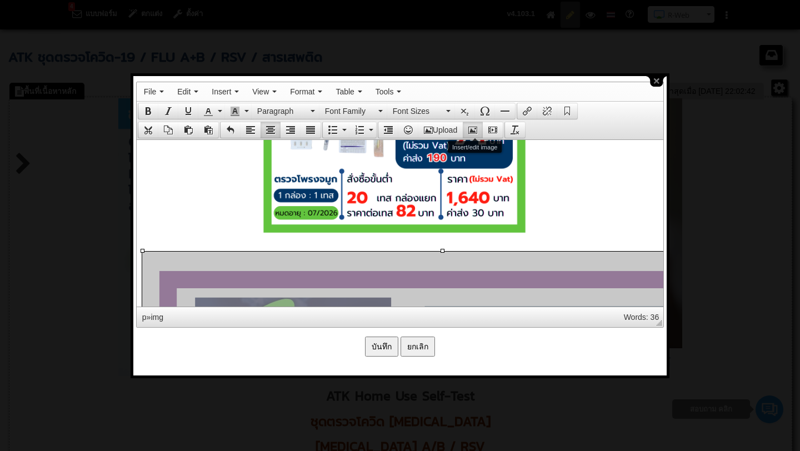
click at [472, 129] on icon "Insert/edit image" at bounding box center [472, 129] width 9 height 9
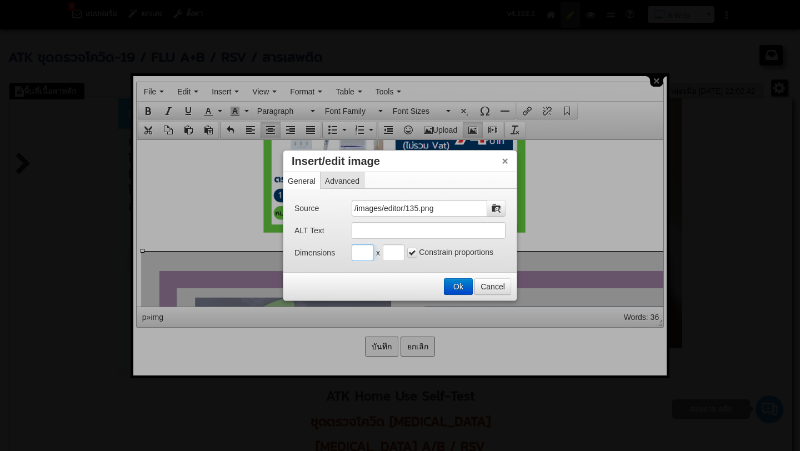
click at [361, 257] on input "Insert/edit image" at bounding box center [362, 252] width 22 height 17
type input "500"
click at [388, 252] on input "Insert/edit image" at bounding box center [394, 252] width 22 height 17
type input "6"
type input "500"
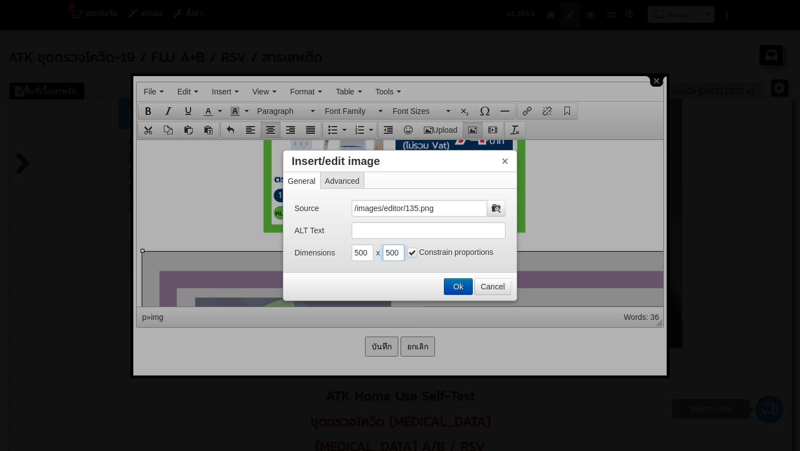
click at [446, 287] on button "Ok" at bounding box center [458, 287] width 28 height 16
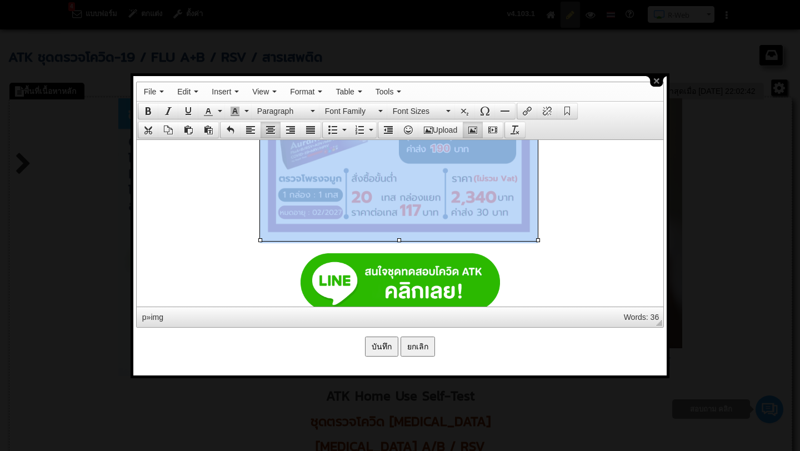
scroll to position [6049, 0]
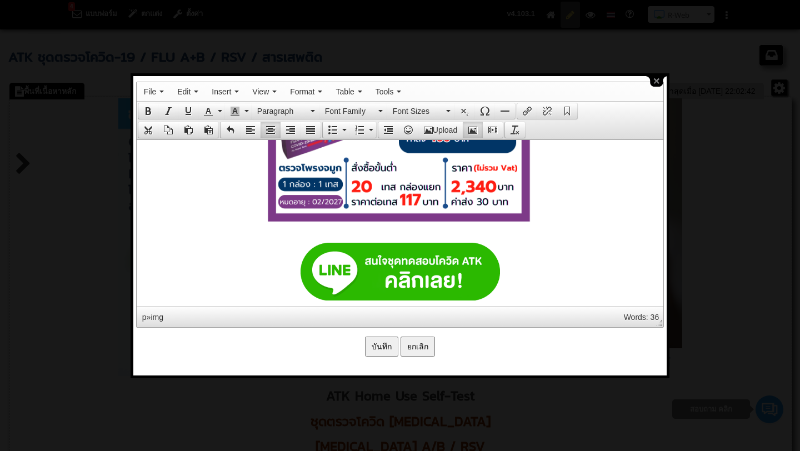
click at [544, 207] on p at bounding box center [399, 92] width 515 height 280
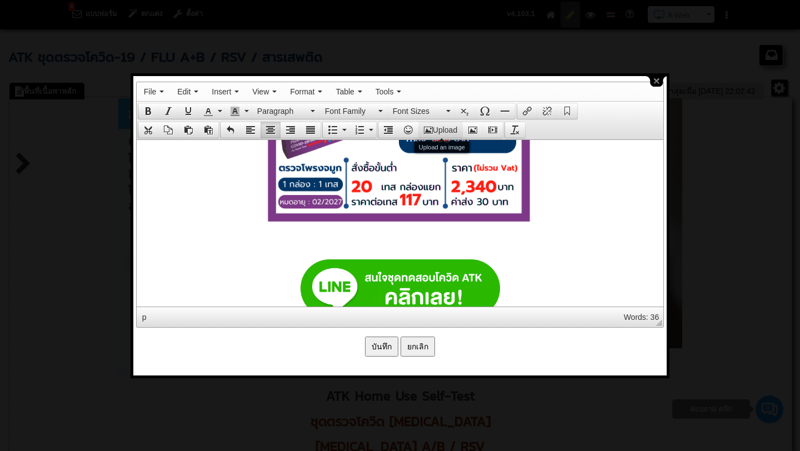
click at [442, 135] on button "Upload" at bounding box center [440, 130] width 44 height 16
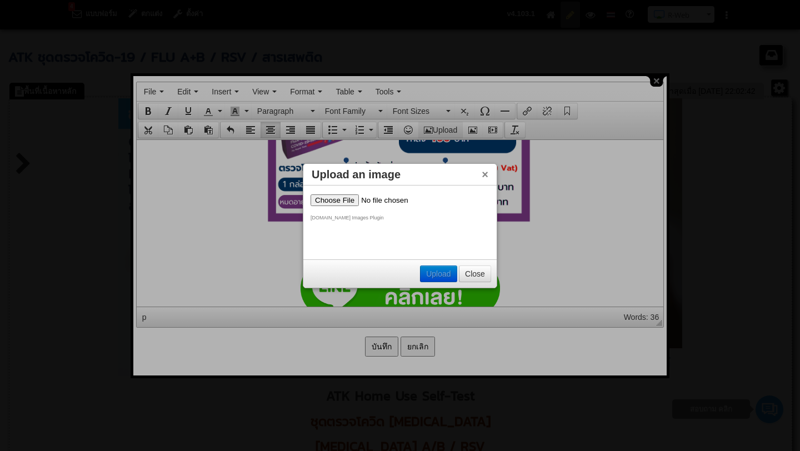
scroll to position [0, 0]
click at [341, 200] on input "file" at bounding box center [380, 200] width 140 height 12
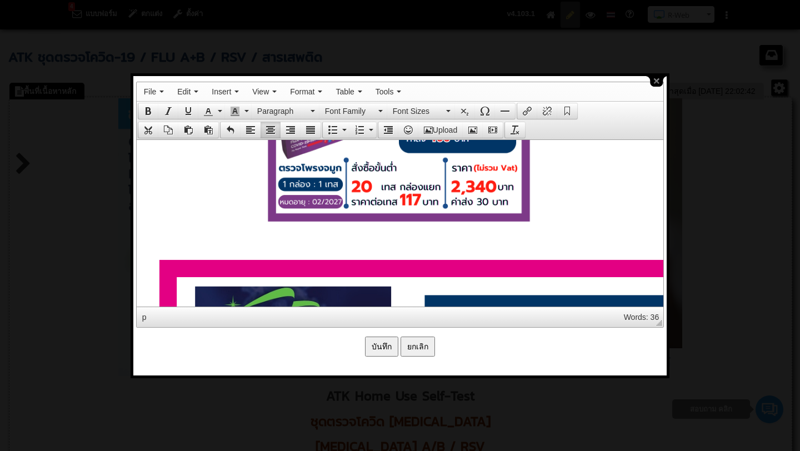
scroll to position [6096, 0]
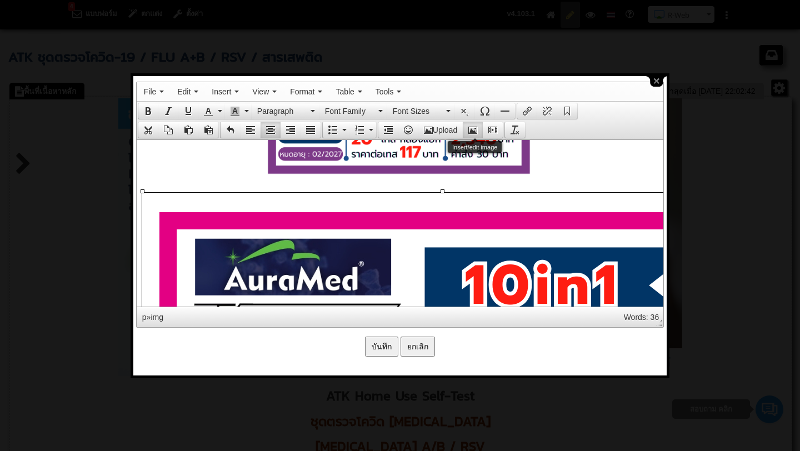
click at [474, 130] on icon "Insert/edit image" at bounding box center [472, 129] width 9 height 9
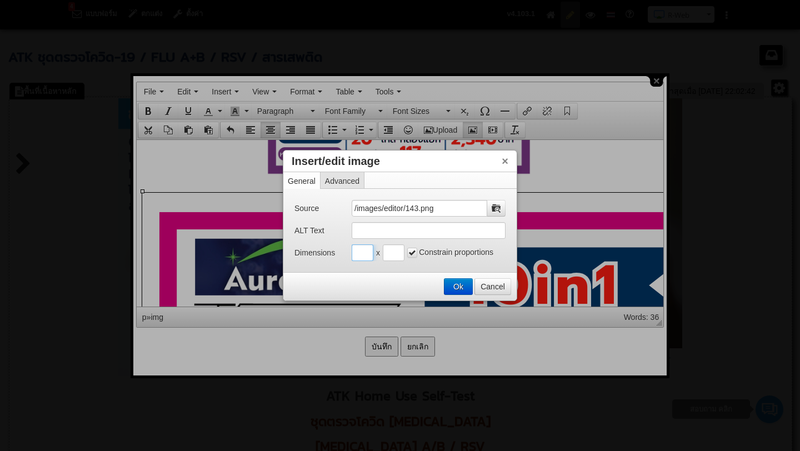
click at [368, 257] on input "Insert/edit image" at bounding box center [362, 252] width 22 height 17
type input "500"
click at [389, 255] on input "Insert/edit image" at bounding box center [394, 252] width 22 height 17
type input "500"
click at [466, 291] on button "Ok" at bounding box center [458, 287] width 28 height 16
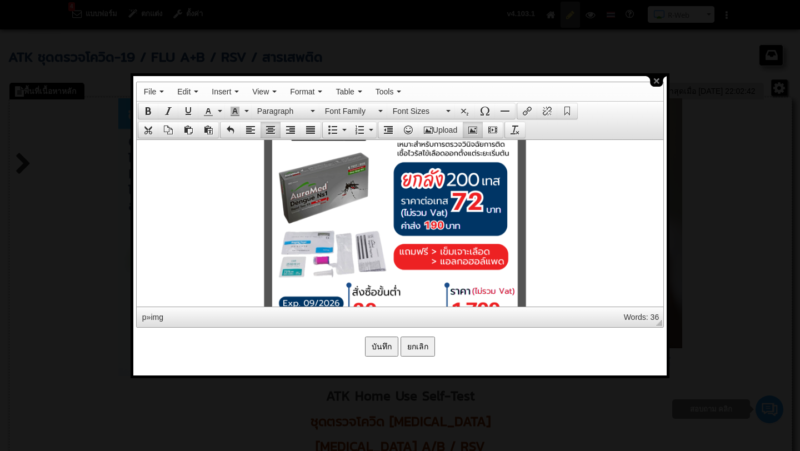
scroll to position [7521, 0]
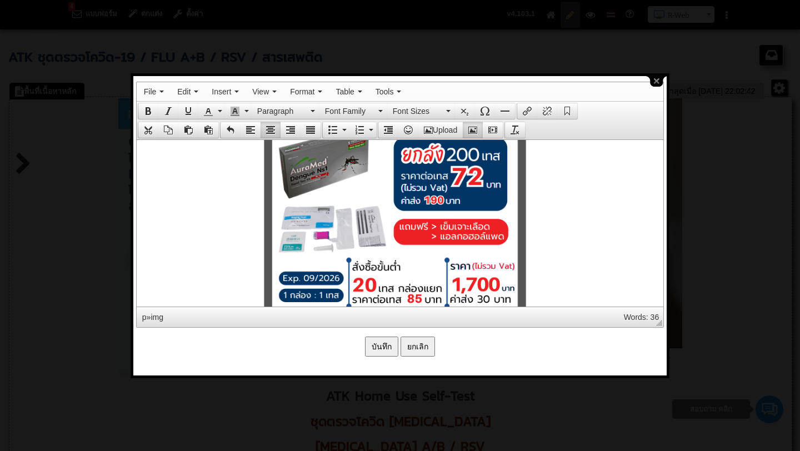
click at [393, 238] on img at bounding box center [394, 191] width 278 height 278
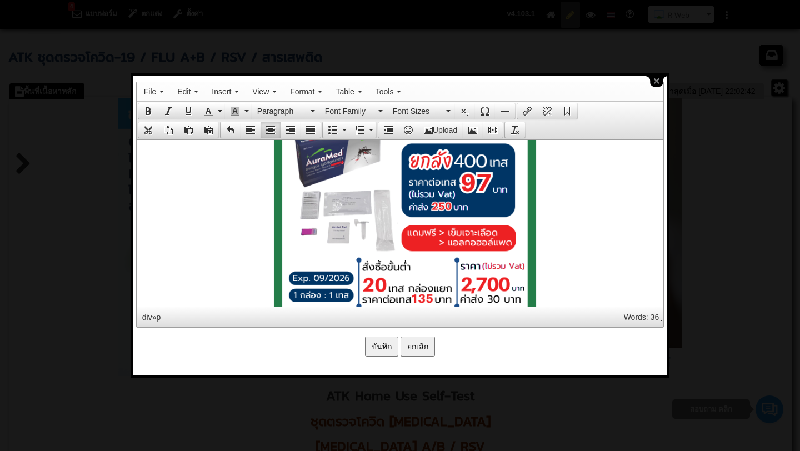
click at [395, 191] on img at bounding box center [404, 191] width 278 height 278
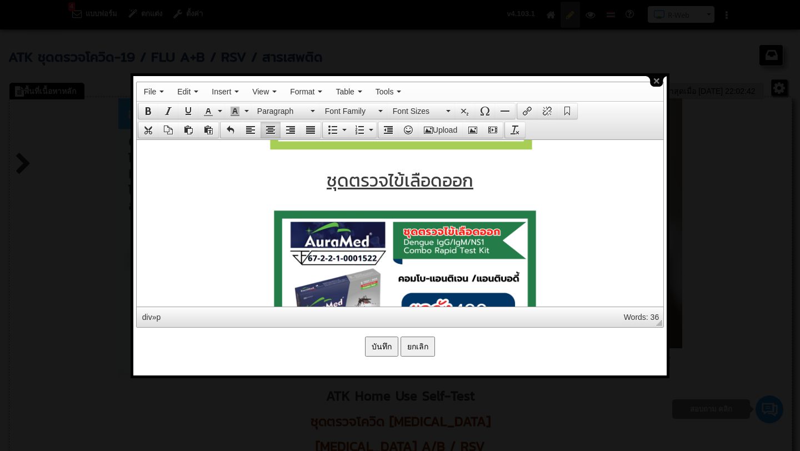
scroll to position [7346, 0]
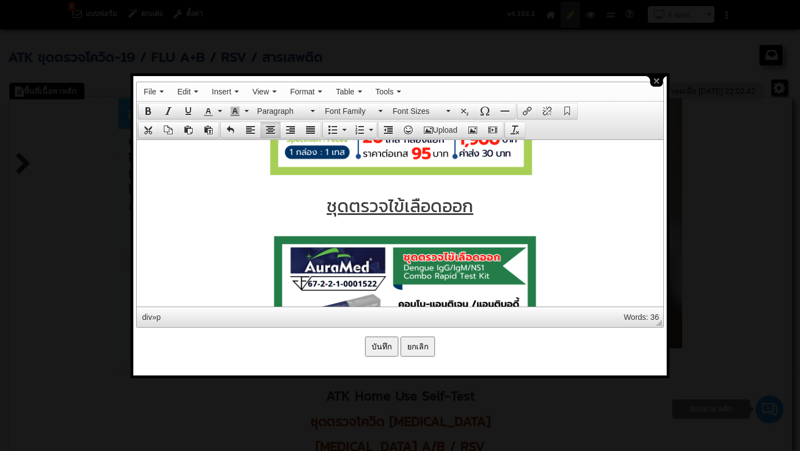
click at [406, 227] on img at bounding box center [404, 366] width 278 height 278
click at [466, 204] on span "ชุดตรวจไข้เลือดออก" at bounding box center [399, 205] width 147 height 27
click at [485, 207] on p "ชุดตรวจไข้เลือดออก" at bounding box center [399, 205] width 515 height 27
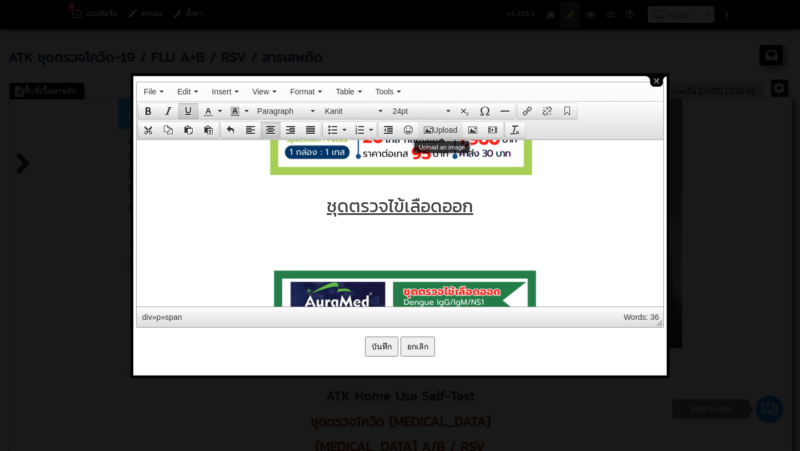
click at [429, 128] on icon "Upload an image" at bounding box center [428, 129] width 9 height 9
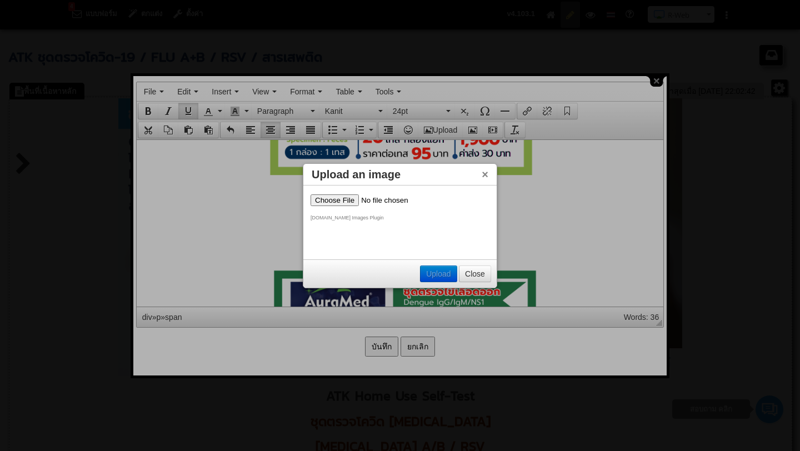
scroll to position [0, 0]
click at [331, 197] on input "file" at bounding box center [380, 200] width 140 height 12
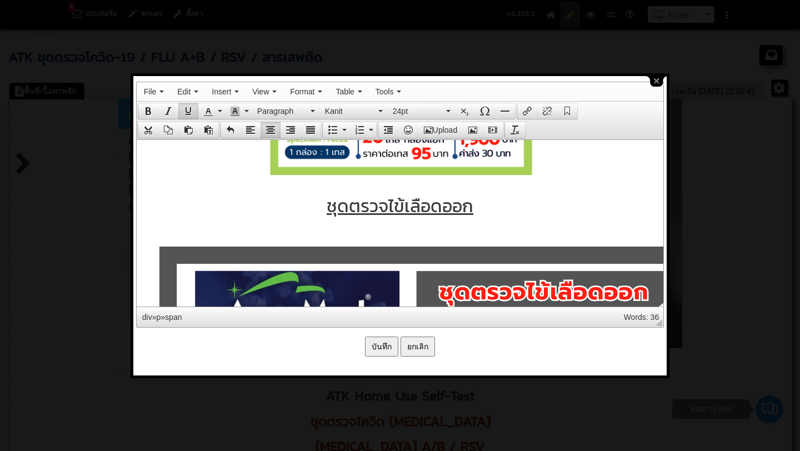
scroll to position [7421, 0]
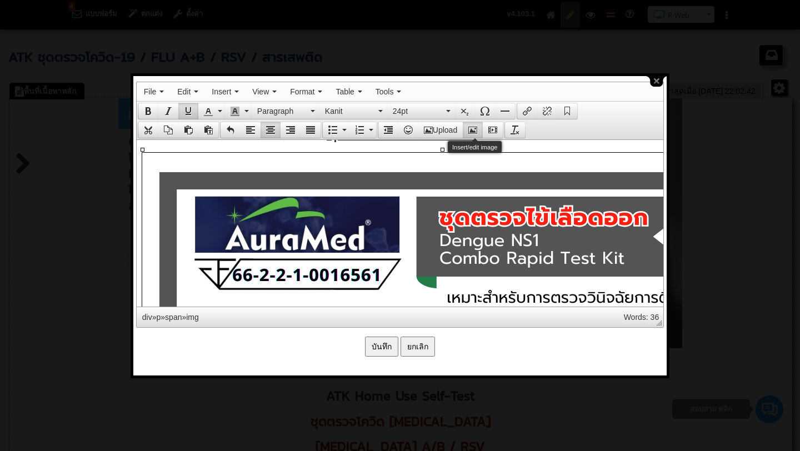
click at [473, 129] on icon "Insert/edit image" at bounding box center [472, 129] width 9 height 9
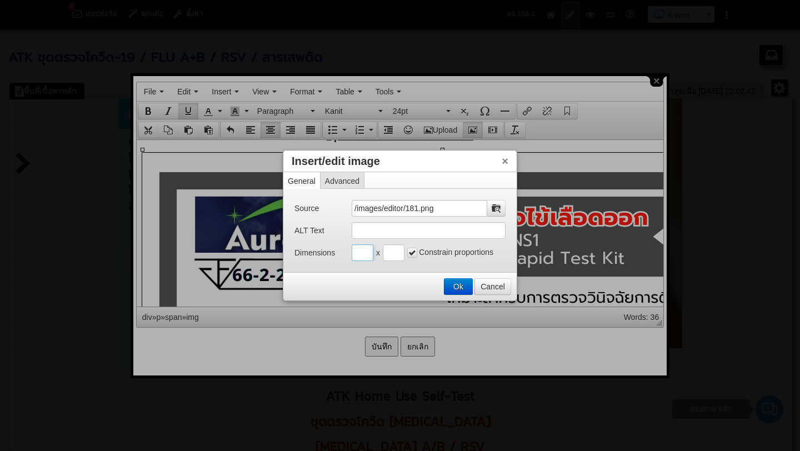
click at [361, 253] on input "Insert/edit image" at bounding box center [362, 252] width 22 height 17
type input "500"
click at [397, 253] on input "Insert/edit image" at bounding box center [394, 252] width 22 height 17
type input "500"
click at [458, 287] on button "Ok" at bounding box center [458, 287] width 28 height 16
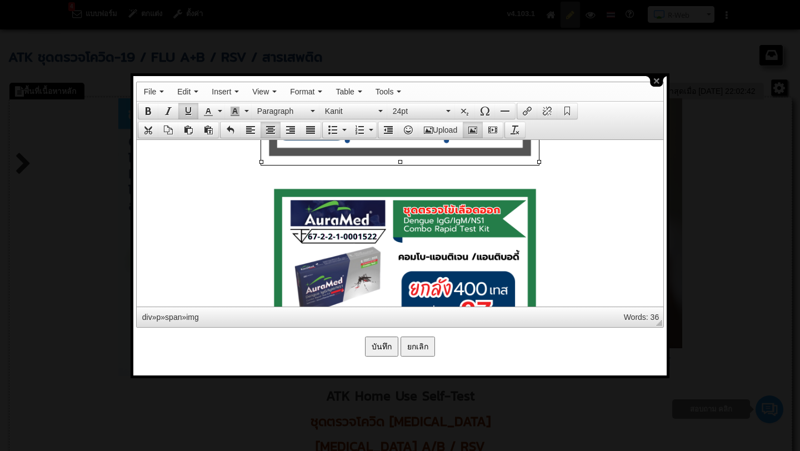
scroll to position [7691, 0]
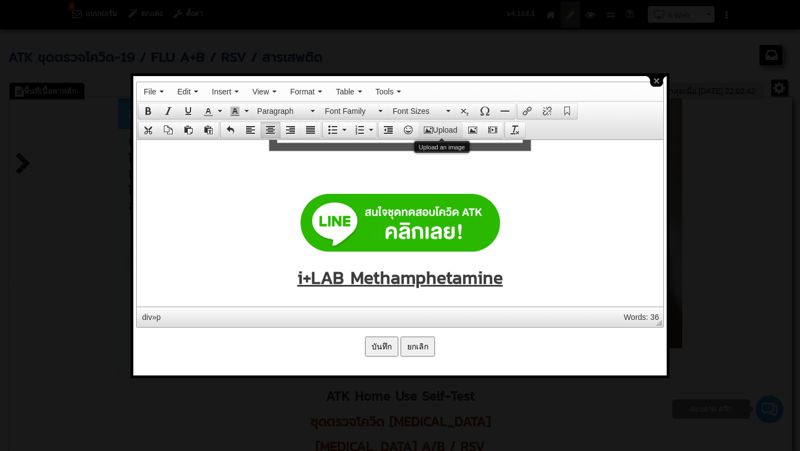
click at [445, 133] on button "Upload" at bounding box center [440, 130] width 44 height 16
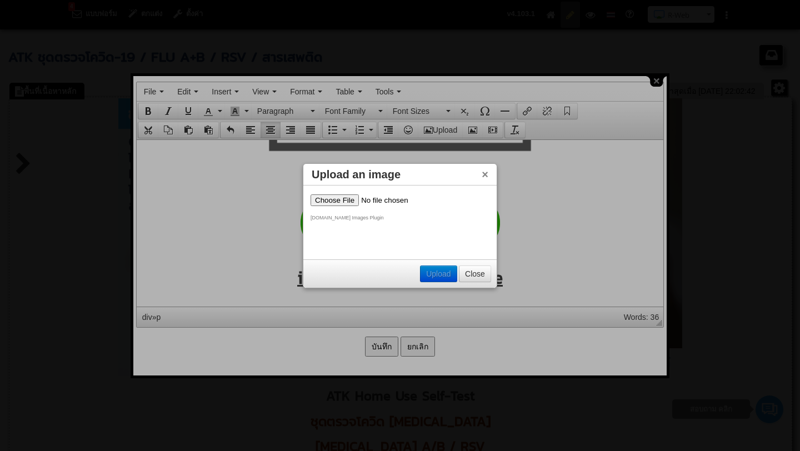
scroll to position [0, 0]
click at [350, 199] on input "file" at bounding box center [380, 200] width 140 height 12
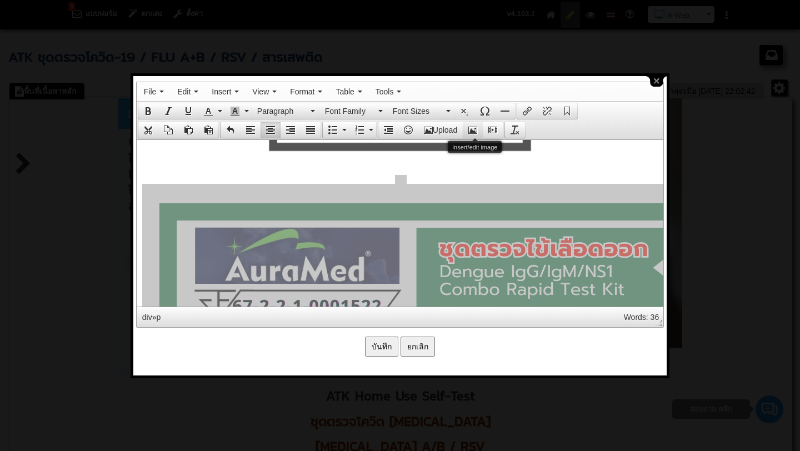
click at [478, 122] on button "Insert/edit image" at bounding box center [472, 130] width 20 height 16
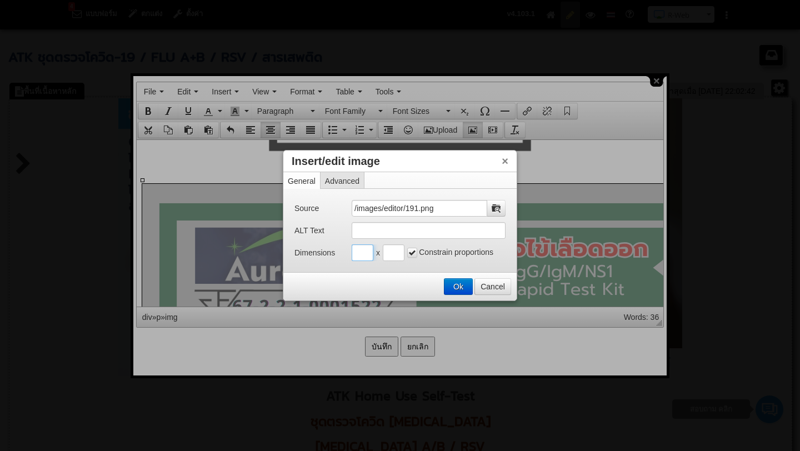
click at [356, 255] on input "Insert/edit image" at bounding box center [362, 252] width 22 height 17
type input "500"
click at [390, 254] on input "Insert/edit image" at bounding box center [394, 252] width 22 height 17
type input "500"
click at [461, 286] on button "Ok" at bounding box center [458, 287] width 28 height 16
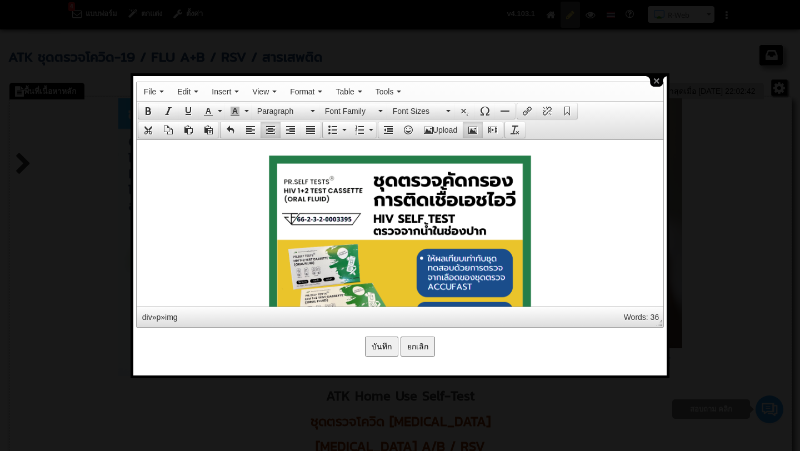
scroll to position [8693, 0]
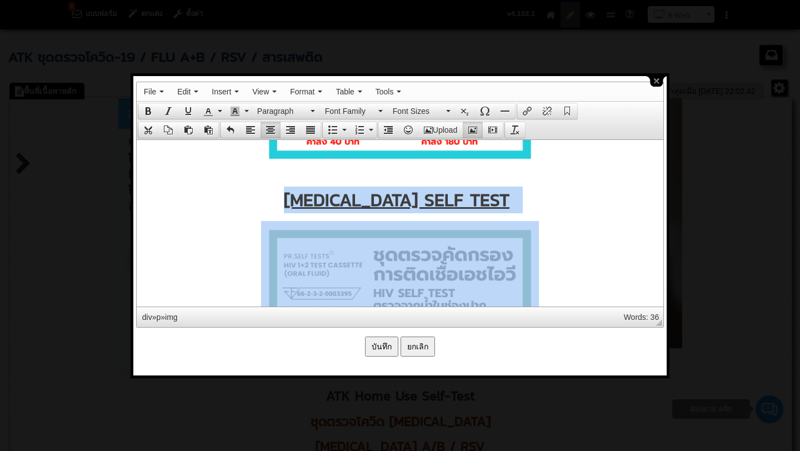
drag, startPoint x: 339, startPoint y: 191, endPoint x: 374, endPoint y: 249, distance: 67.5
click at [374, 249] on div "ชุดตรวจไข้เลือดออก i+LAB Methamphetamine ACRO THC Rapid Test Disptick (Urine) H…" at bounding box center [399, 250] width 515 height 2808
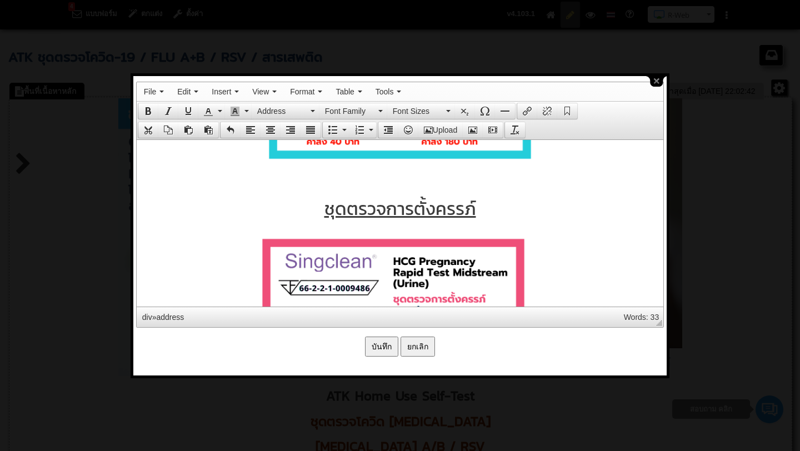
click at [421, 185] on div "ชุดตรวจไข้เลือดออก i+LAB Methamphetamine ACRO THC Rapid Test Disptick (Urine) ช…" at bounding box center [399, 89] width 515 height 2486
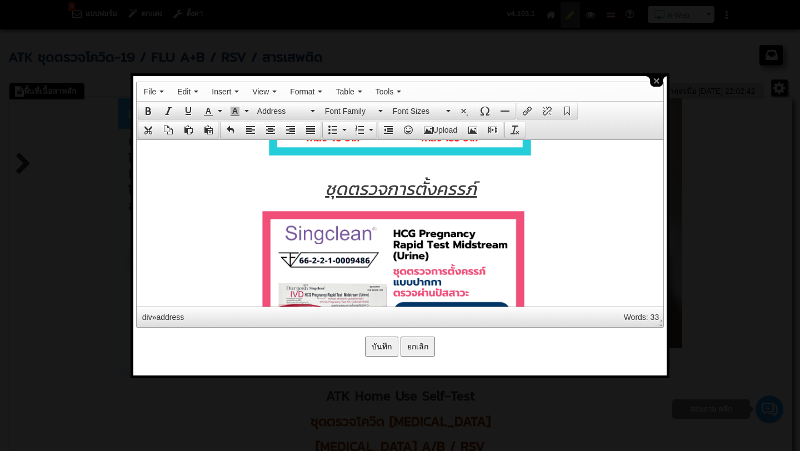
scroll to position [8577, 0]
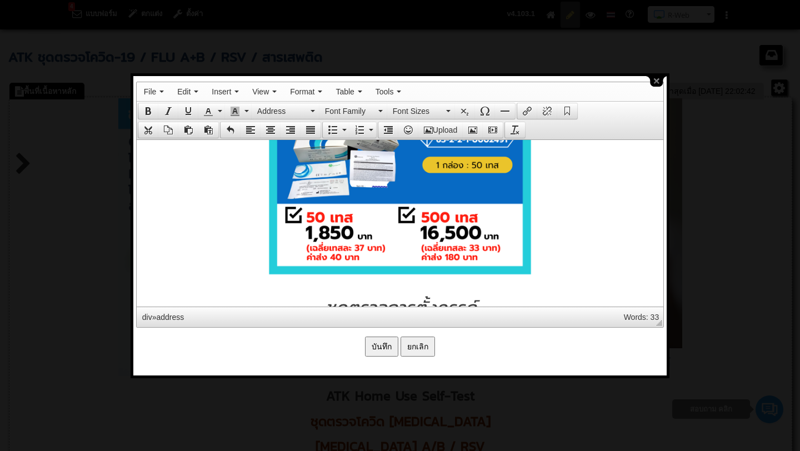
click at [380, 341] on input "บันทึก" at bounding box center [381, 346] width 33 height 20
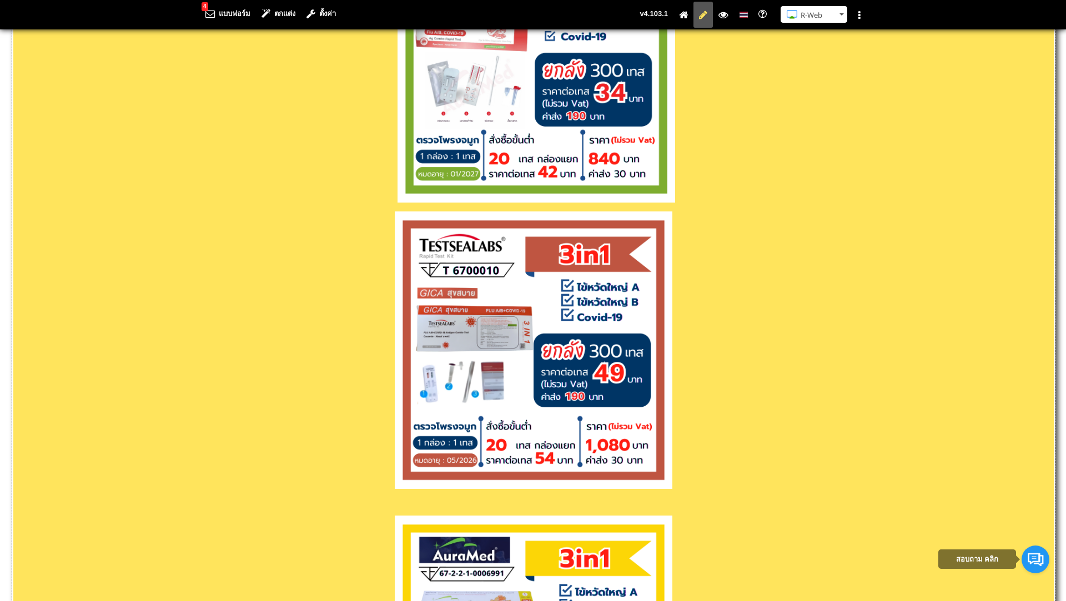
scroll to position [2019, 0]
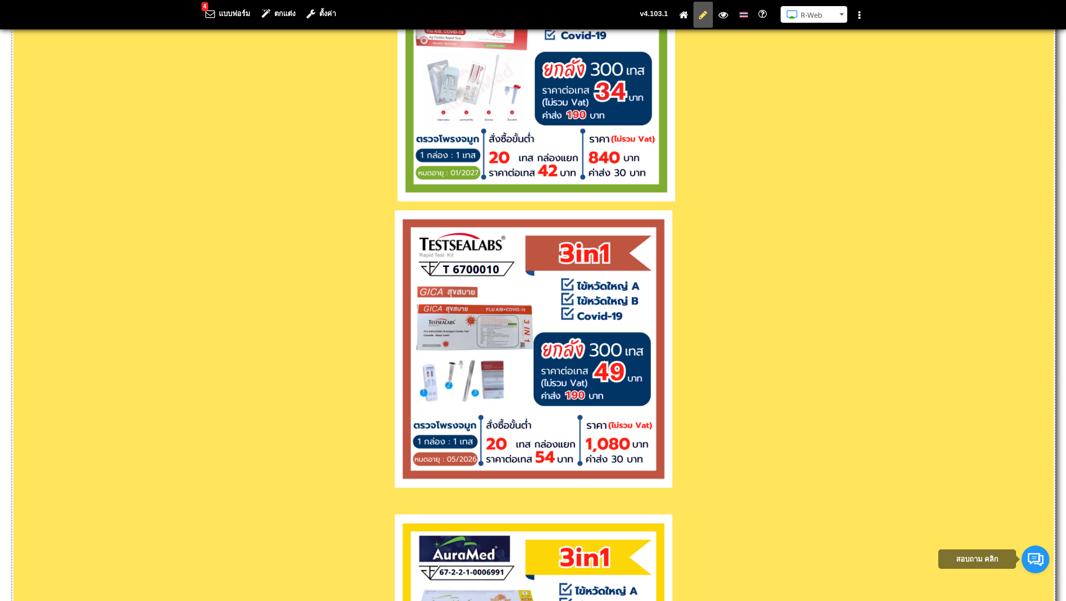
click at [386, 482] on p at bounding box center [533, 350] width 1040 height 281
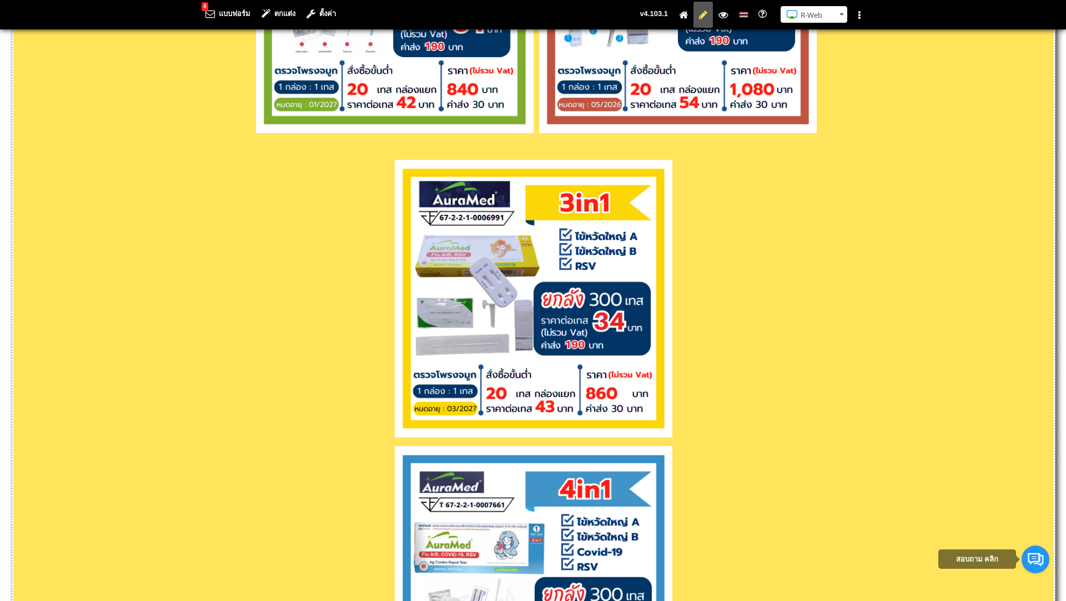
scroll to position [2154, 0]
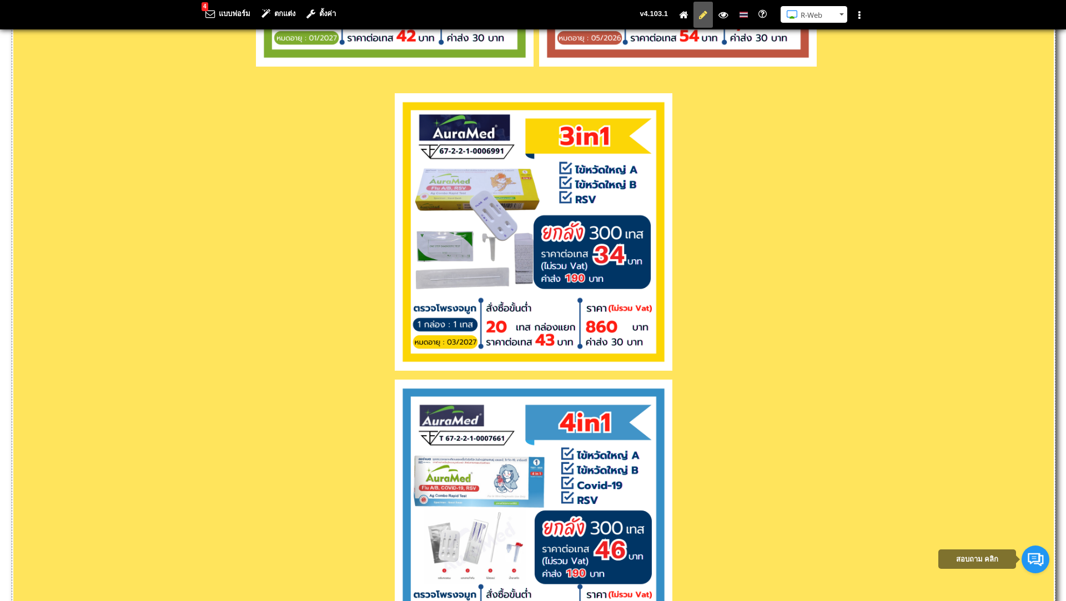
click at [390, 409] on p at bounding box center [533, 520] width 1040 height 281
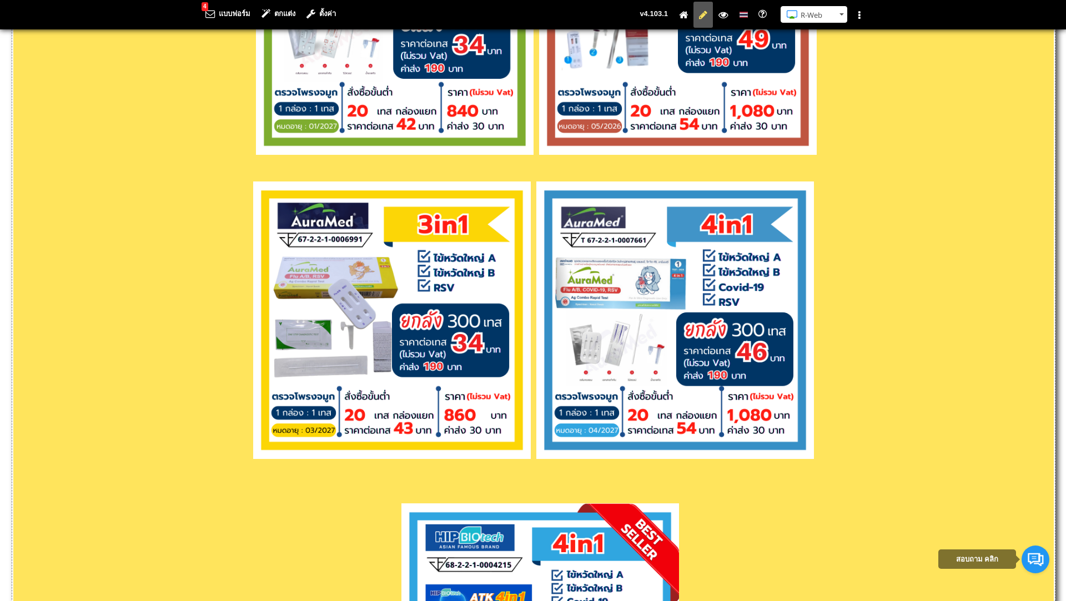
scroll to position [2011, 0]
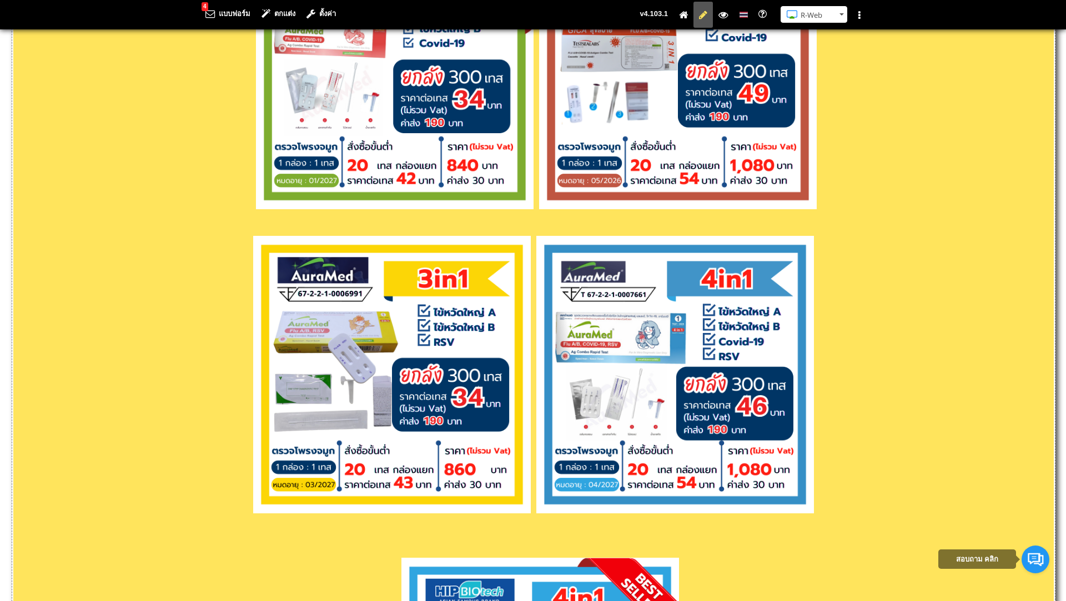
click at [245, 203] on p at bounding box center [533, 72] width 1040 height 281
click at [256, 205] on img at bounding box center [395, 71] width 278 height 278
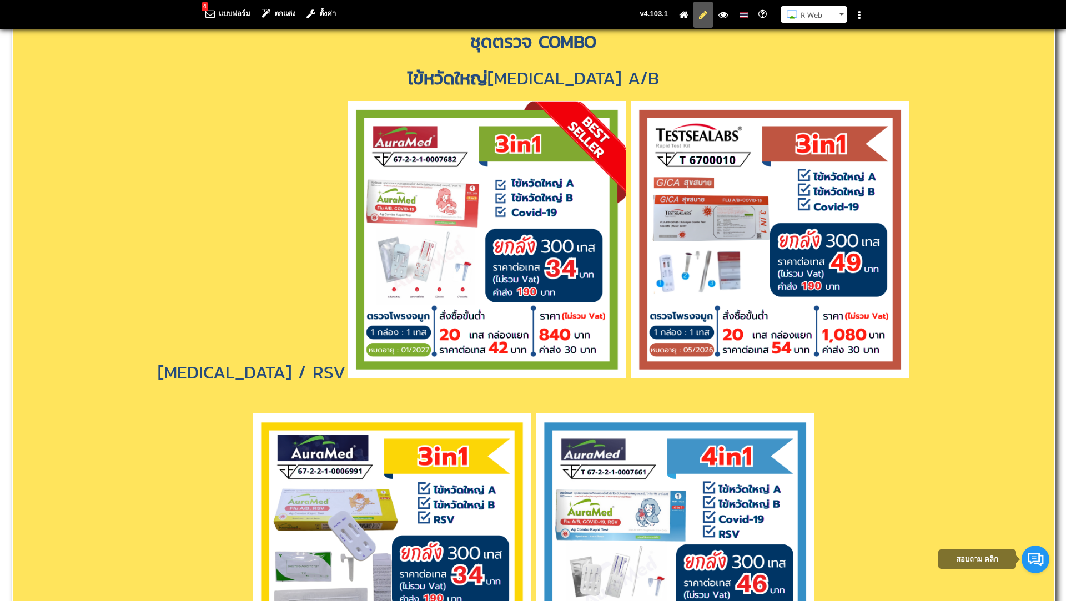
scroll to position [1705, 0]
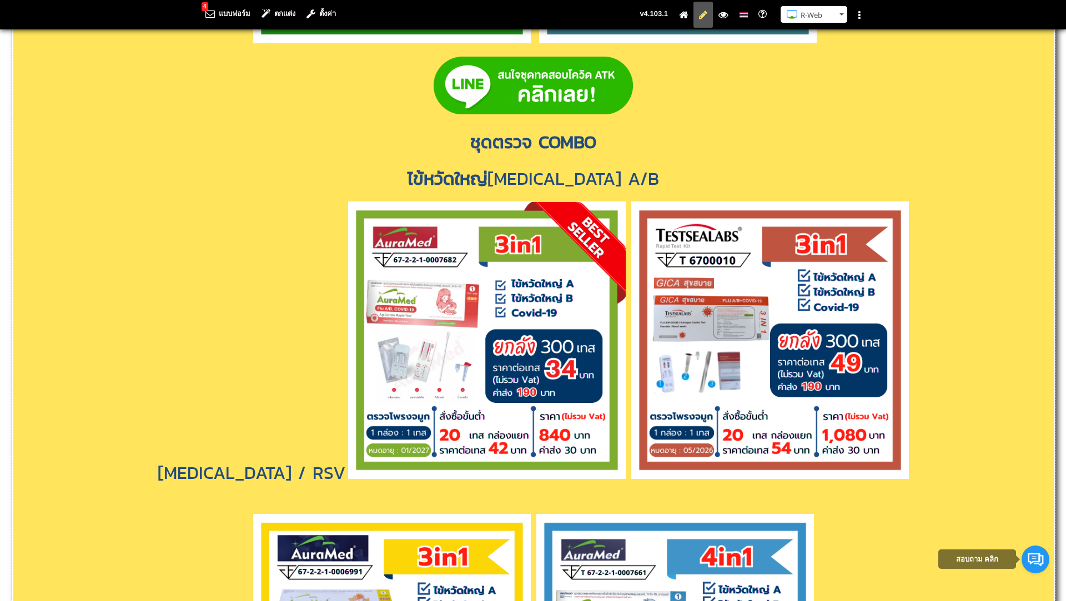
click at [314, 465] on h2 "[MEDICAL_DATA] / RSV" at bounding box center [533, 344] width 1040 height 285
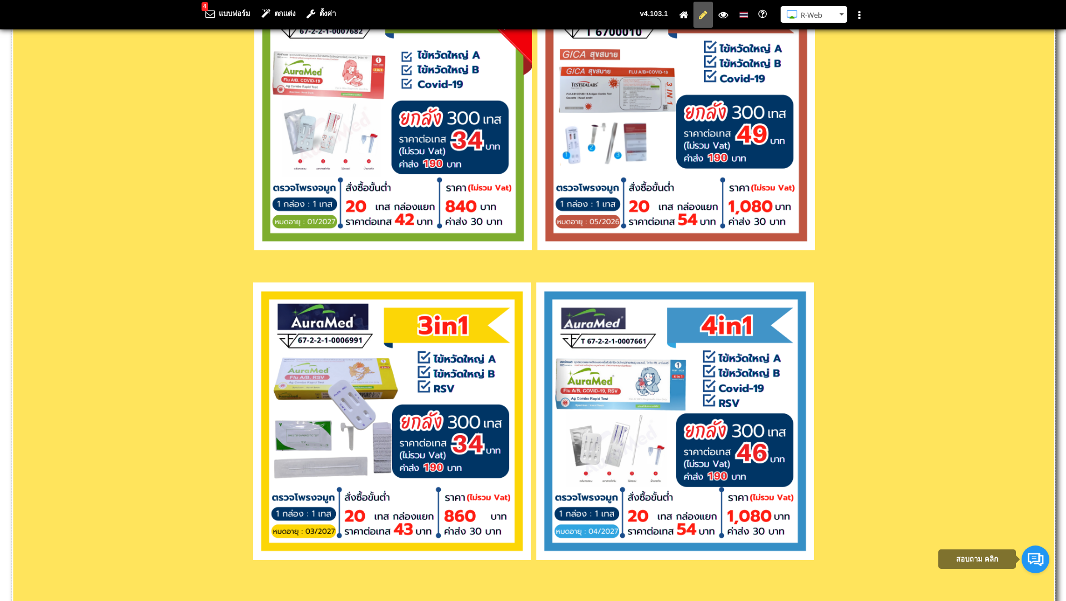
scroll to position [2007, 0]
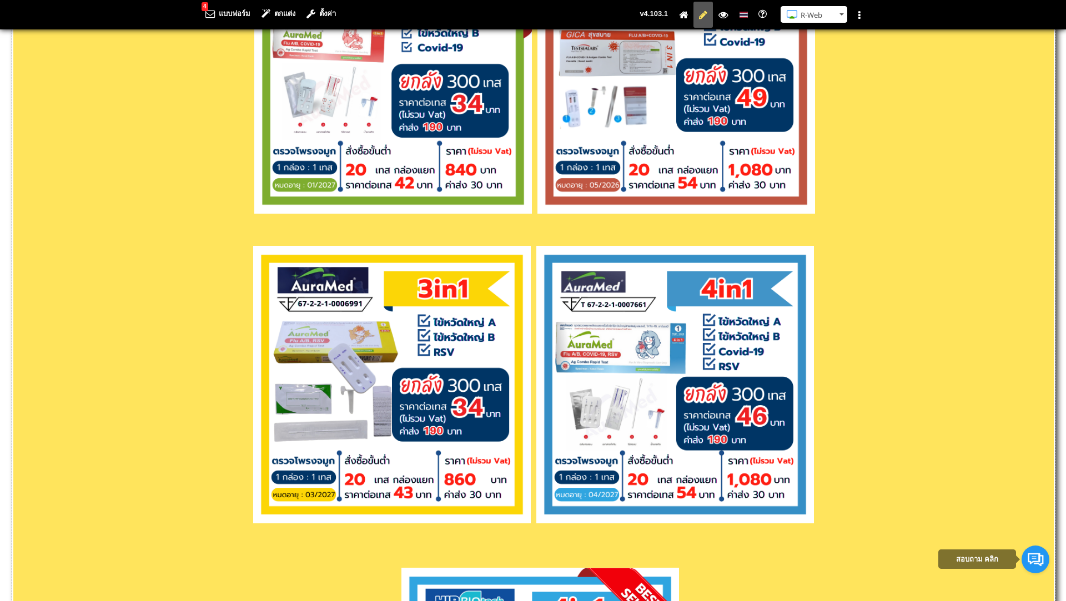
click at [840, 200] on h2 at bounding box center [533, 77] width 1040 height 283
click at [831, 507] on p at bounding box center [533, 386] width 1040 height 281
click at [224, 515] on p at bounding box center [533, 386] width 1040 height 281
click at [240, 202] on h2 at bounding box center [533, 77] width 1040 height 283
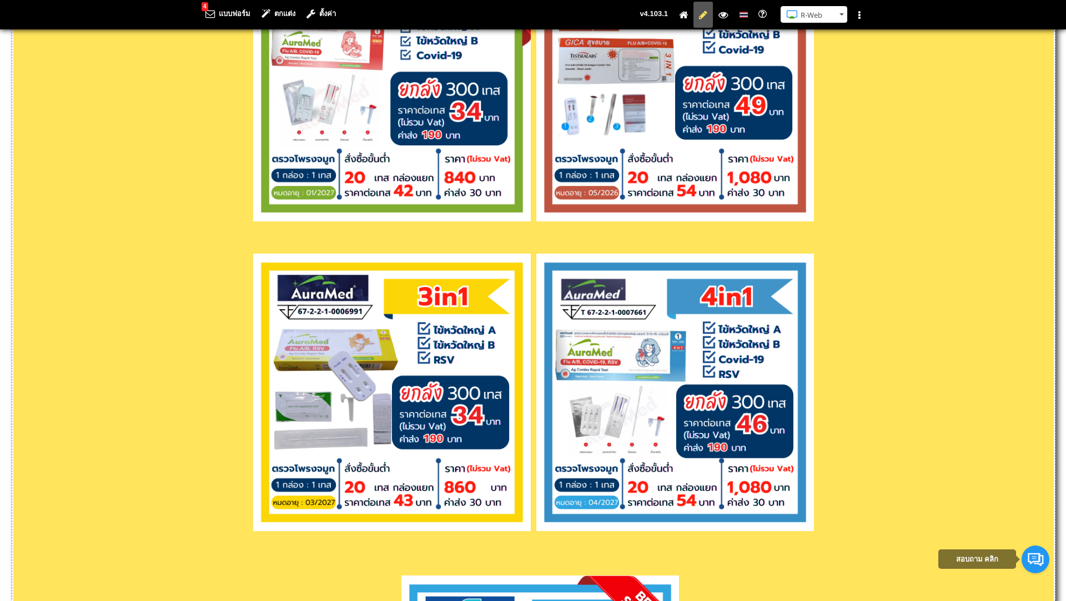
scroll to position [2005, 0]
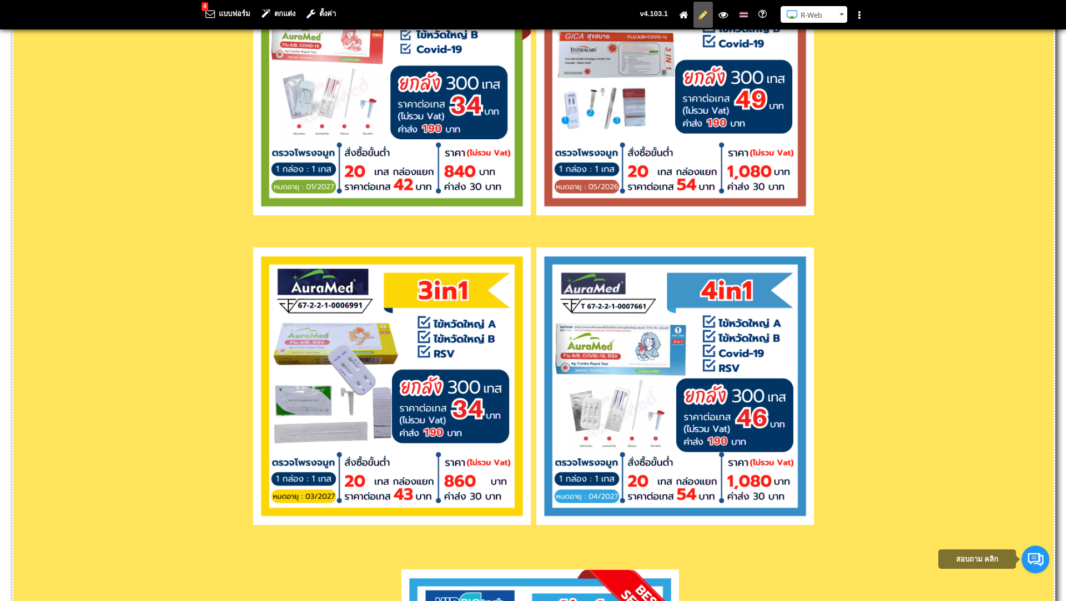
click at [529, 209] on img at bounding box center [392, 77] width 278 height 278
click at [535, 199] on h2 at bounding box center [533, 79] width 1040 height 283
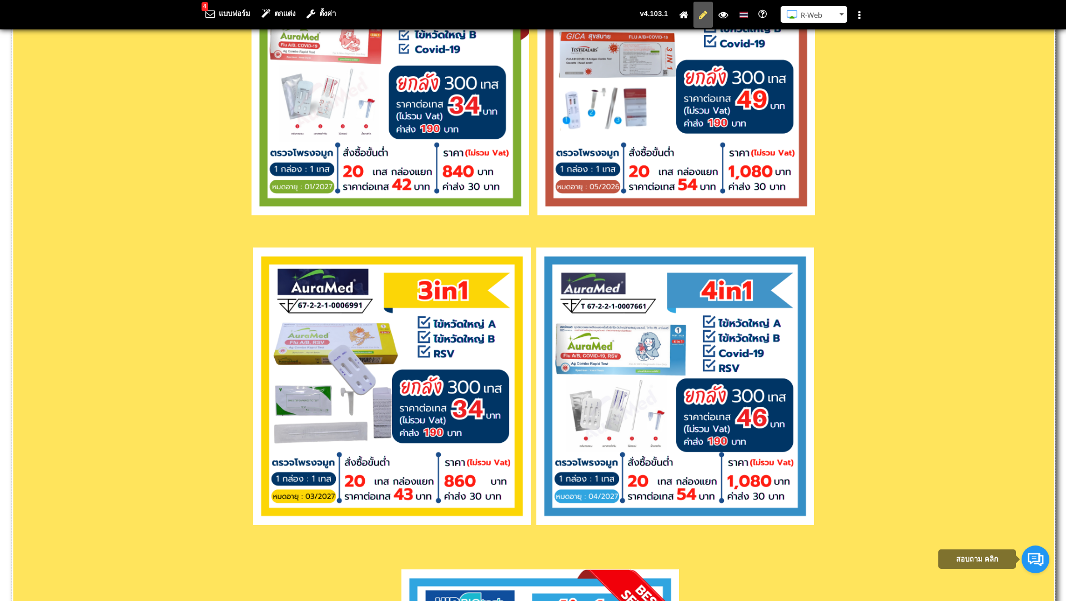
click at [538, 519] on img at bounding box center [675, 387] width 278 height 278
click at [534, 511] on p at bounding box center [533, 388] width 1040 height 281
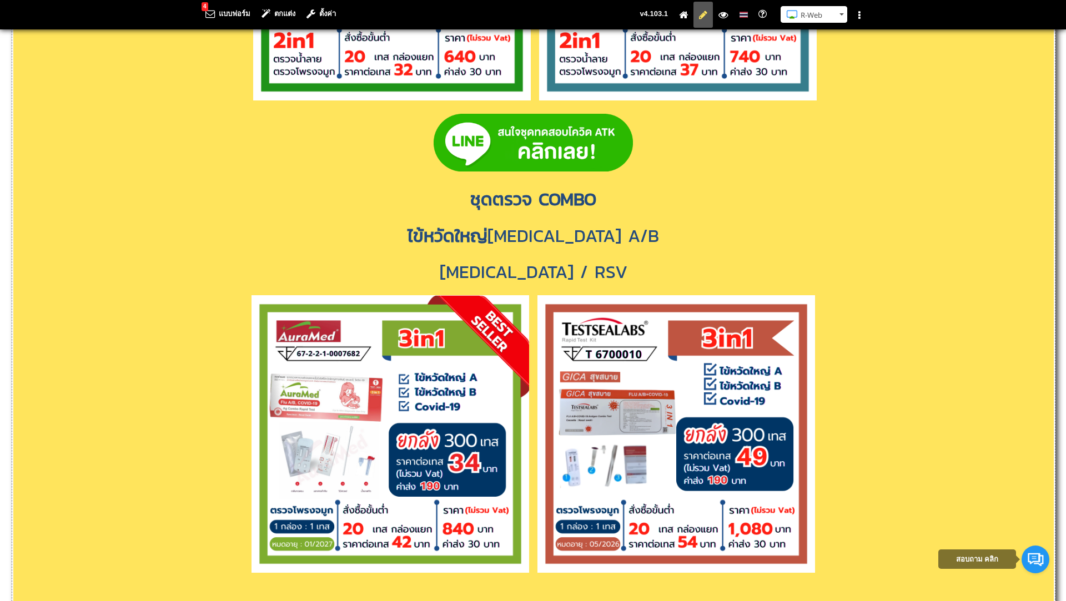
scroll to position [1696, 0]
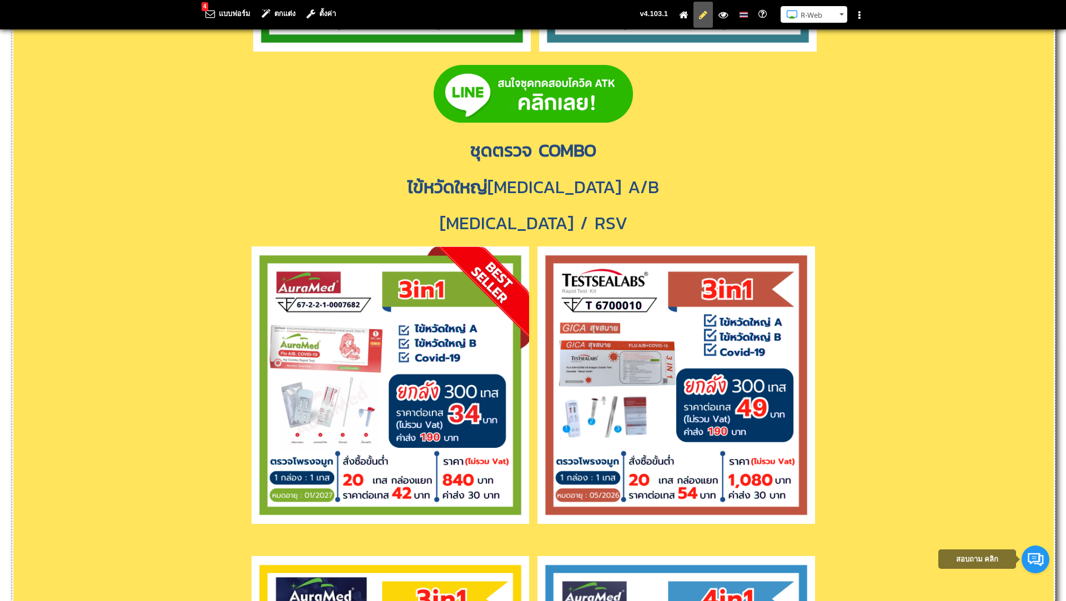
click at [537, 543] on p at bounding box center [533, 545] width 1040 height 12
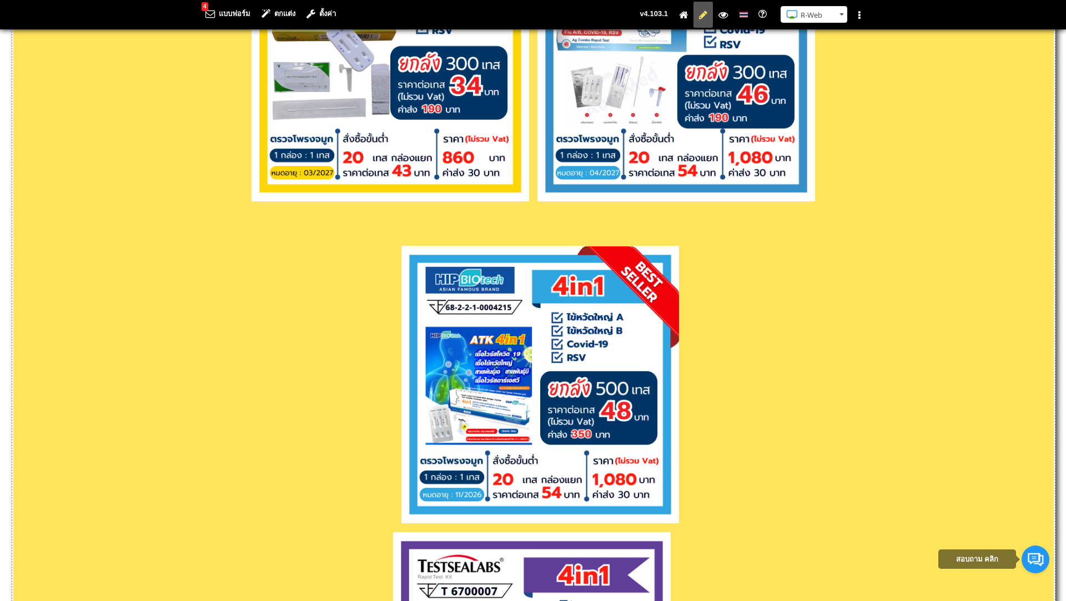
scroll to position [2336, 0]
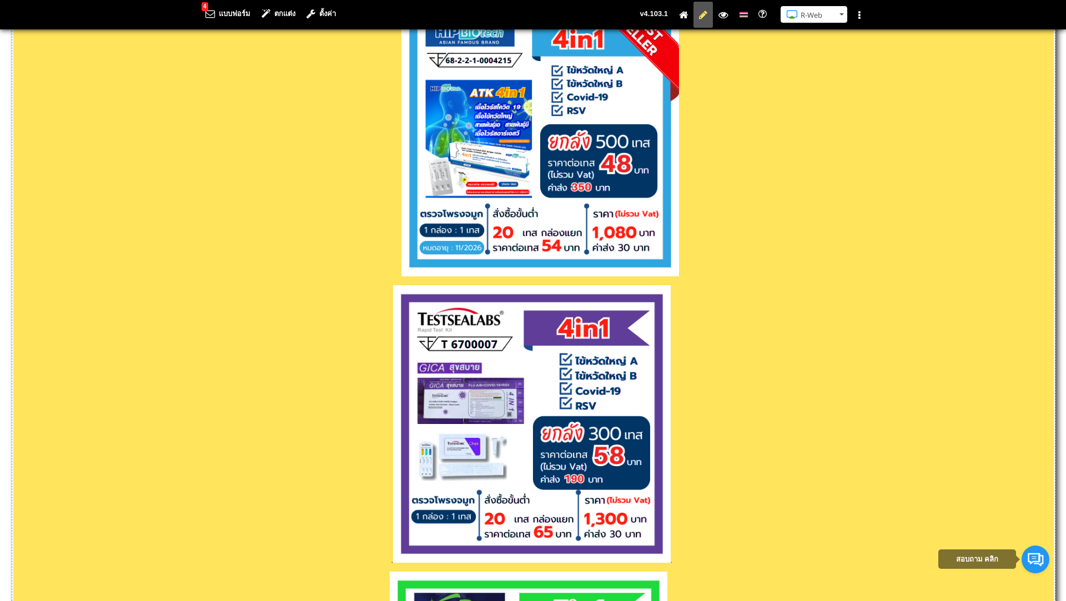
scroll to position [2523, 0]
click at [396, 542] on p ". ." at bounding box center [533, 425] width 1040 height 281
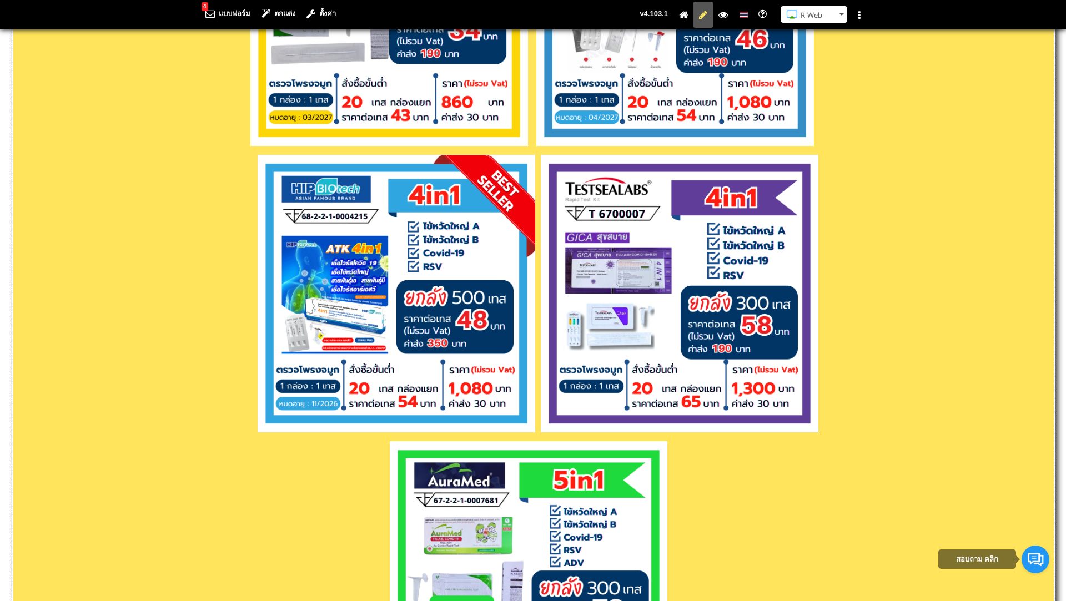
scroll to position [2339, 0]
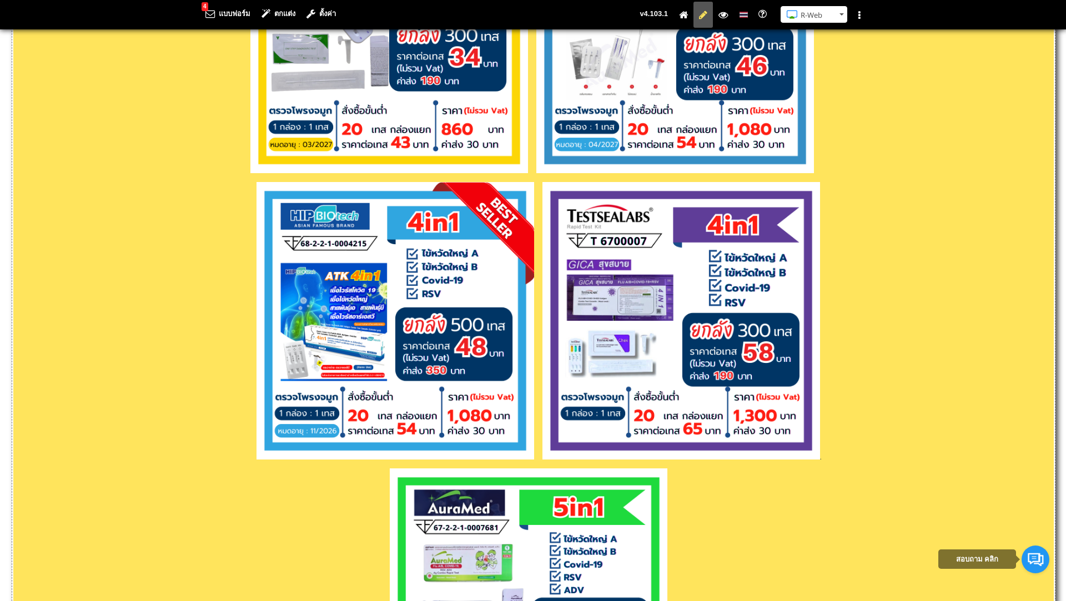
click at [253, 458] on span at bounding box center [394, 457] width 286 height 12
click at [251, 444] on p "." at bounding box center [533, 322] width 1040 height 281
click at [257, 453] on img at bounding box center [396, 321] width 278 height 278
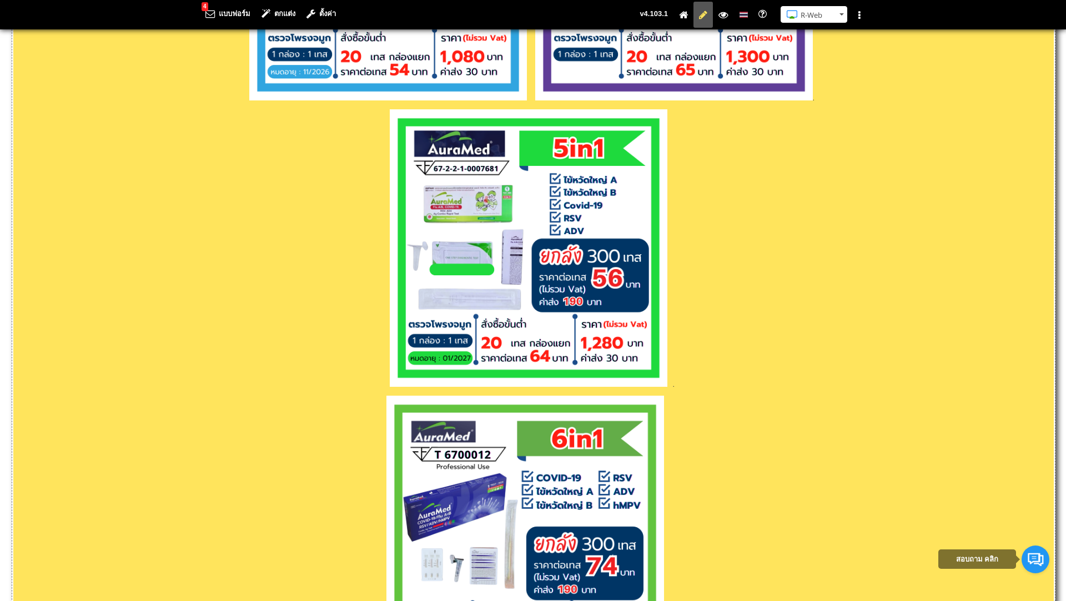
scroll to position [2706, 0]
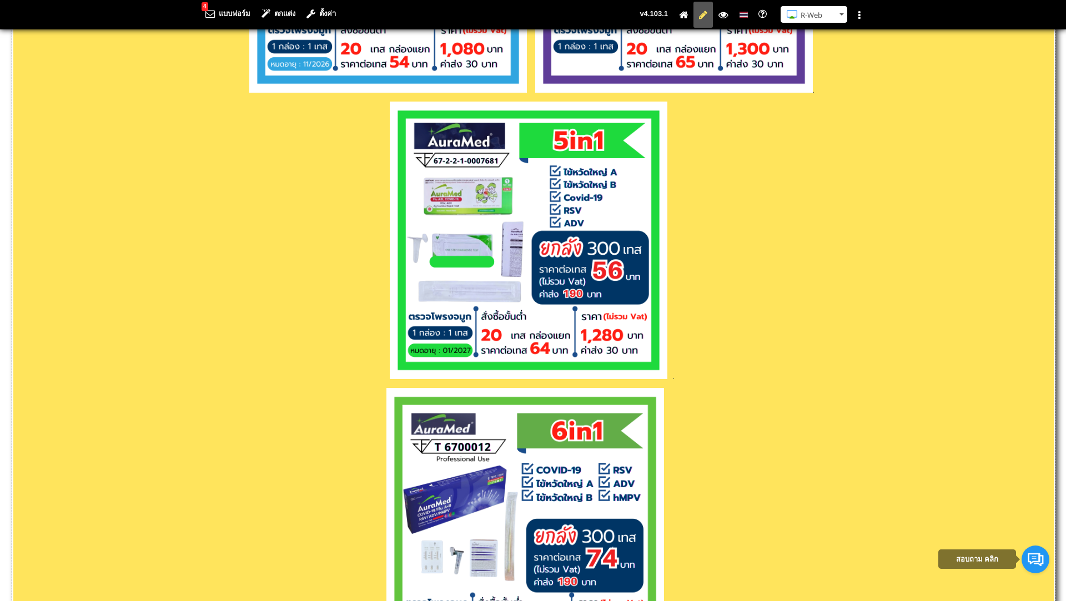
click at [378, 425] on p at bounding box center [533, 528] width 1040 height 281
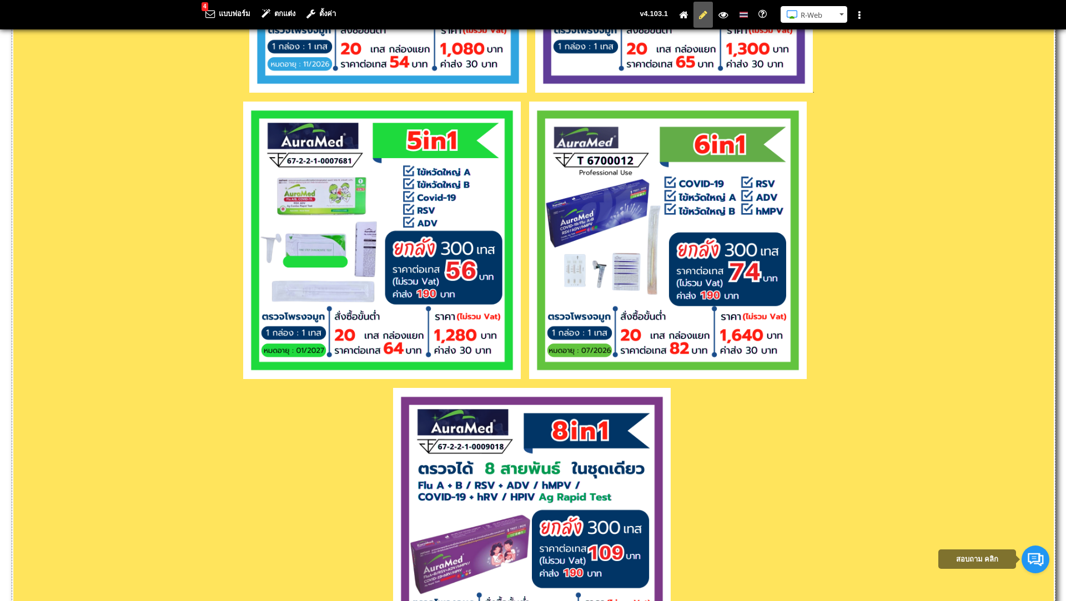
click at [231, 377] on p at bounding box center [533, 242] width 1040 height 281
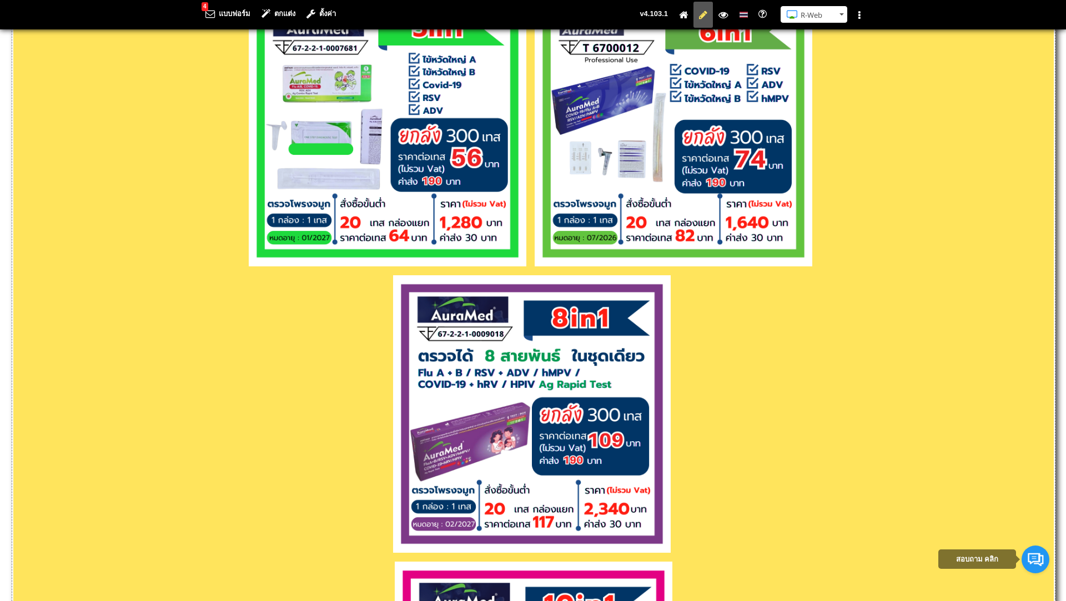
scroll to position [2893, 0]
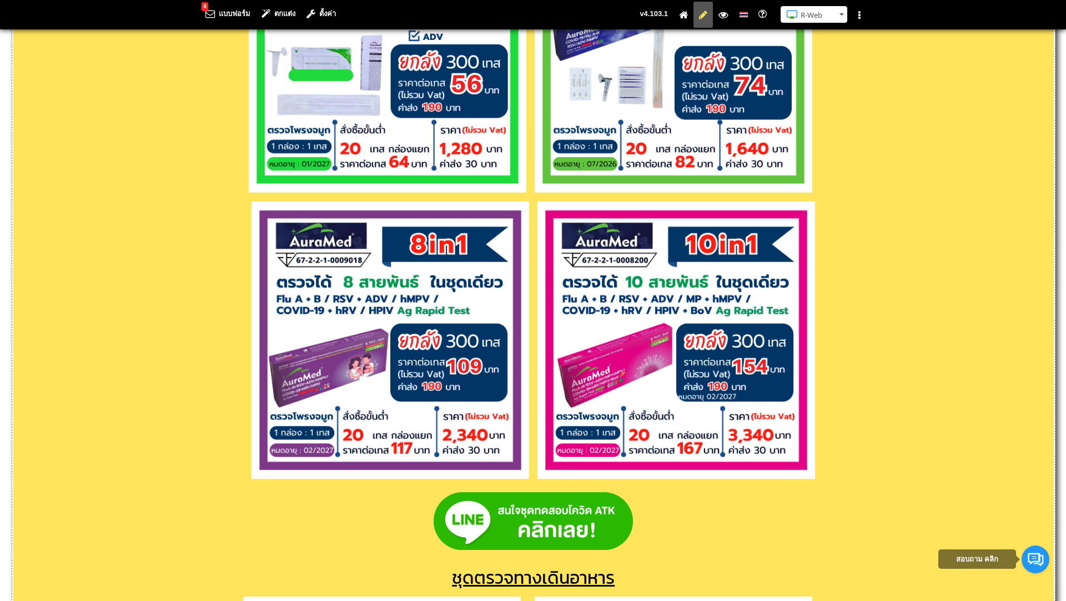
click at [243, 466] on p at bounding box center [533, 342] width 1040 height 281
click at [841, 466] on p at bounding box center [533, 342] width 1040 height 281
click at [536, 458] on p at bounding box center [533, 342] width 1040 height 281
click at [832, 173] on p at bounding box center [533, 55] width 1040 height 281
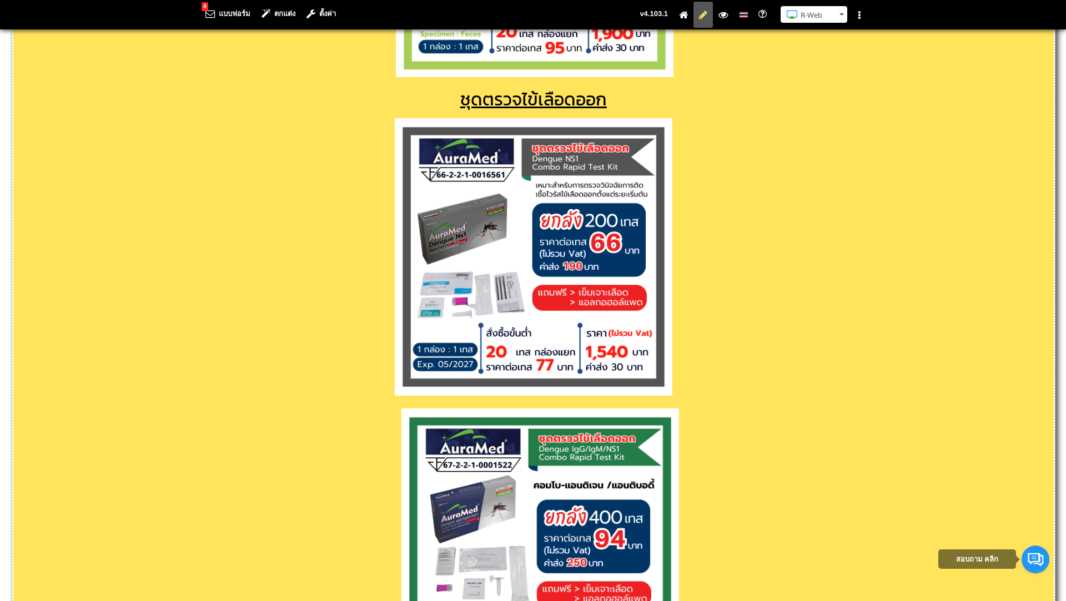
scroll to position [3981, 0]
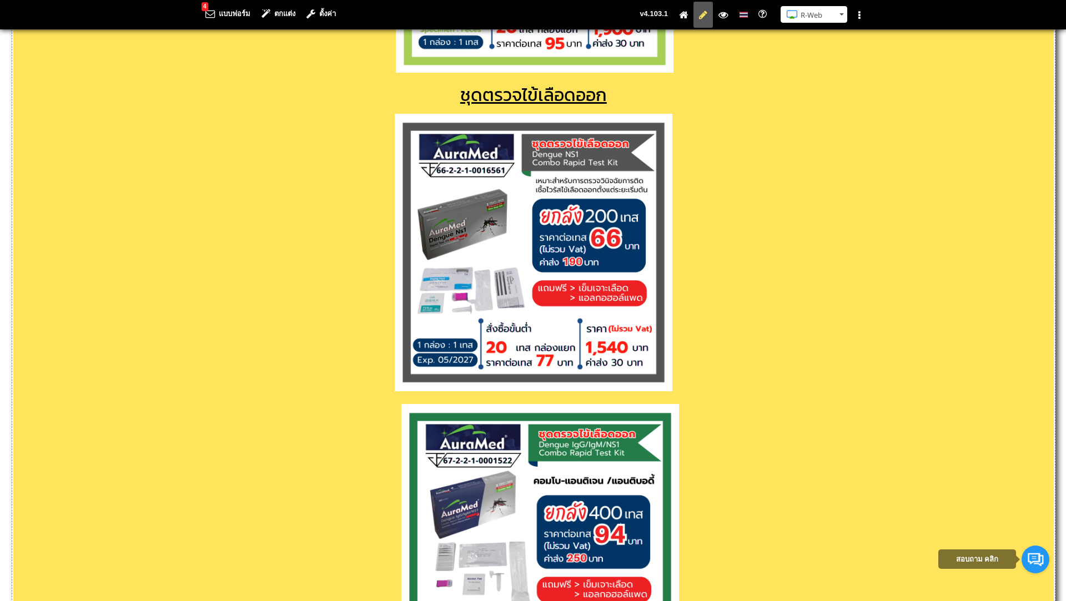
click at [389, 419] on p at bounding box center [533, 544] width 1040 height 281
click at [398, 419] on p at bounding box center [533, 544] width 1040 height 281
click at [401, 415] on p at bounding box center [533, 544] width 1040 height 281
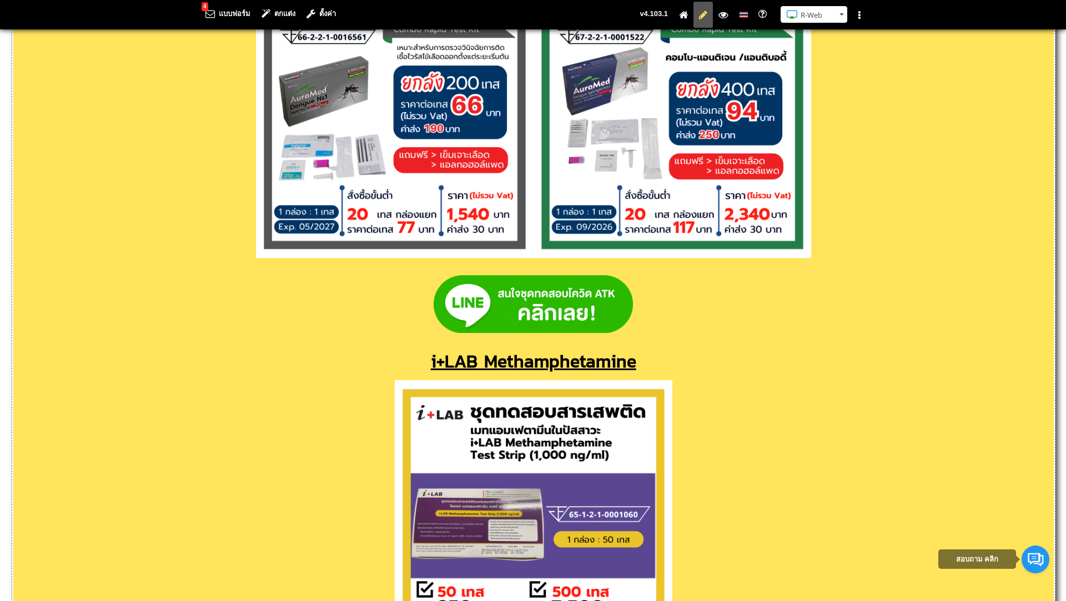
scroll to position [4095, 0]
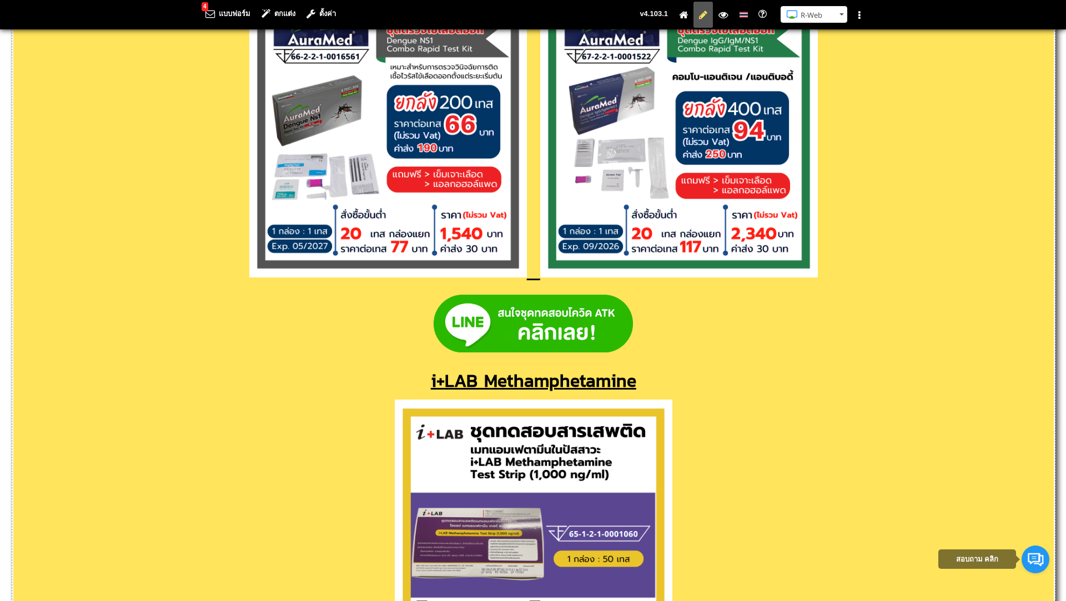
click at [825, 381] on p "i+LAB Methamphetamine" at bounding box center [533, 381] width 1040 height 27
click at [858, 277] on p at bounding box center [533, 142] width 1040 height 285
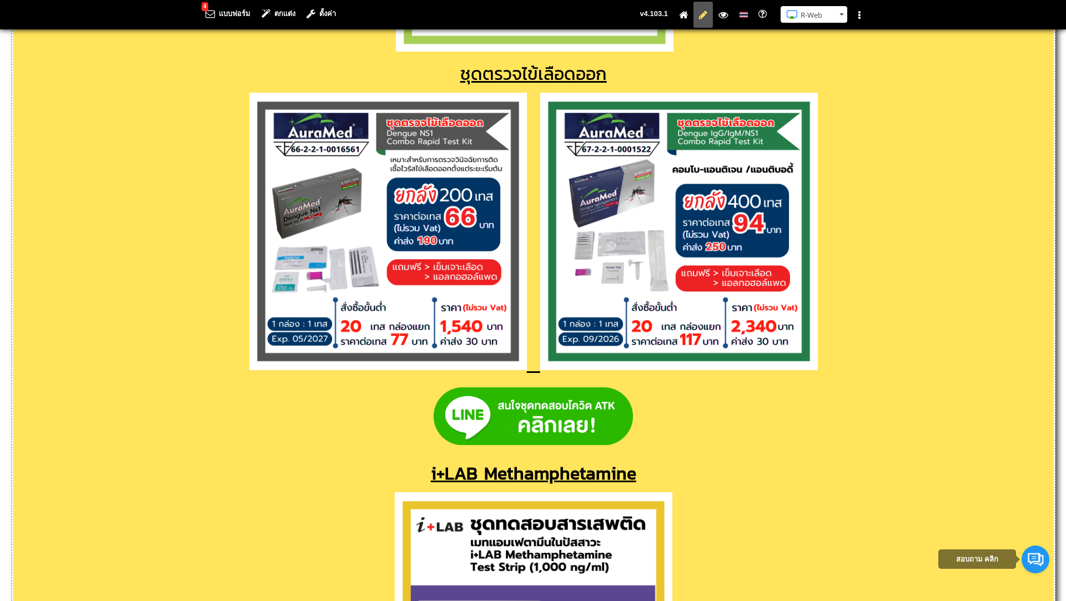
scroll to position [4037, 0]
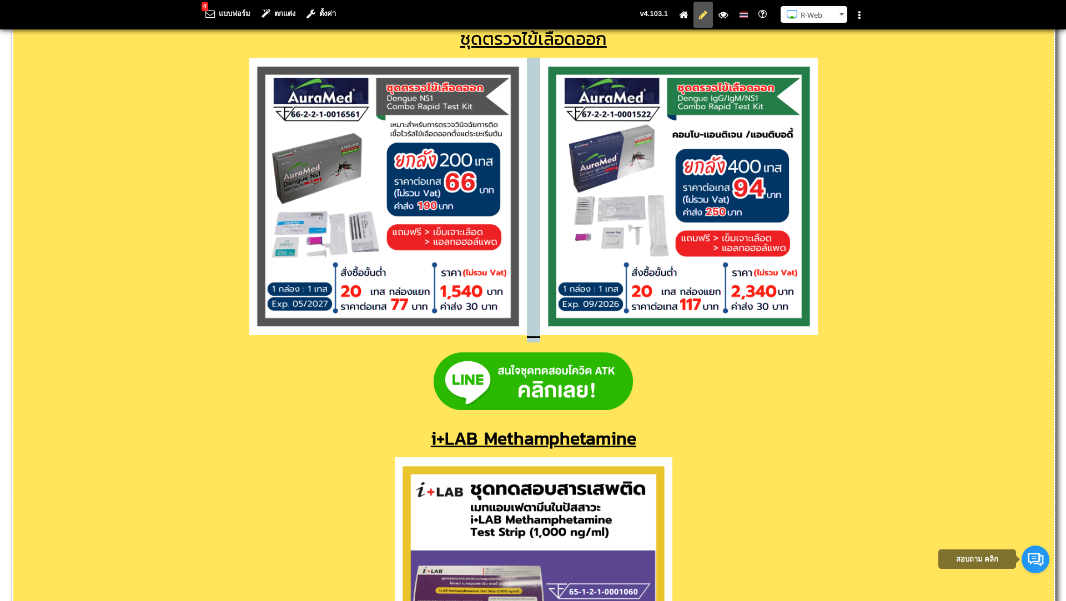
drag, startPoint x: 527, startPoint y: 338, endPoint x: 540, endPoint y: 338, distance: 13.3
click at [540, 338] on span at bounding box center [533, 329] width 569 height 27
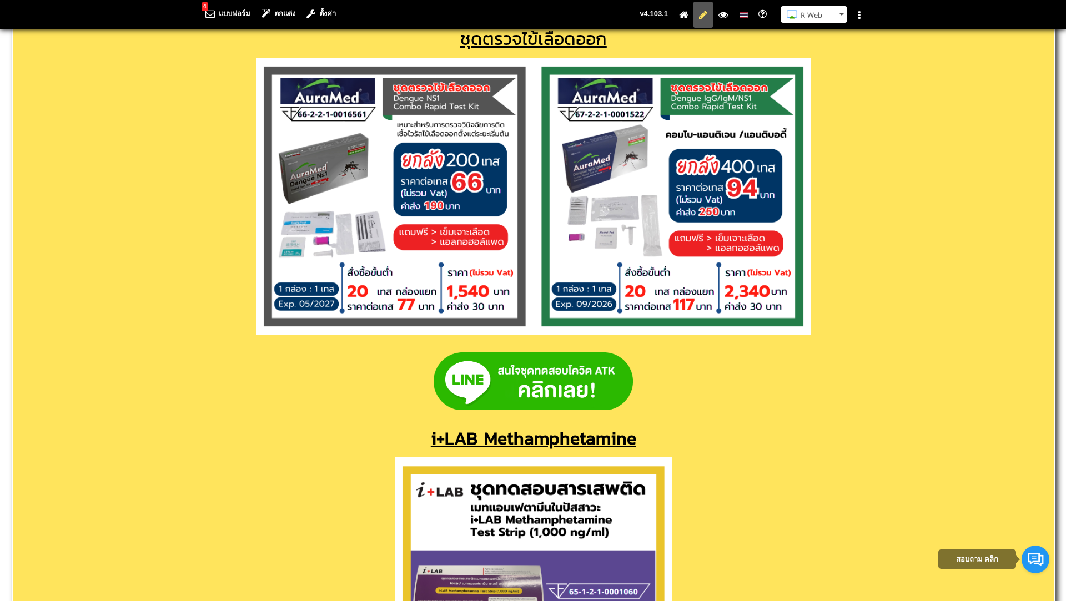
click at [532, 303] on img at bounding box center [395, 197] width 278 height 278
click at [830, 319] on p at bounding box center [533, 200] width 1040 height 285
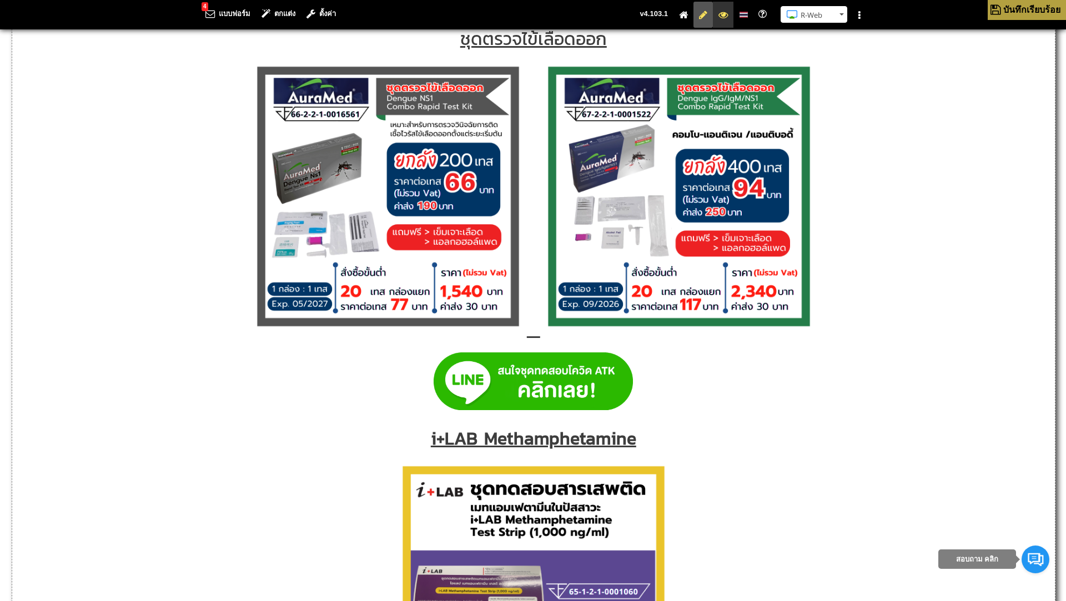
click at [723, 16] on icon at bounding box center [722, 14] width 9 height 7
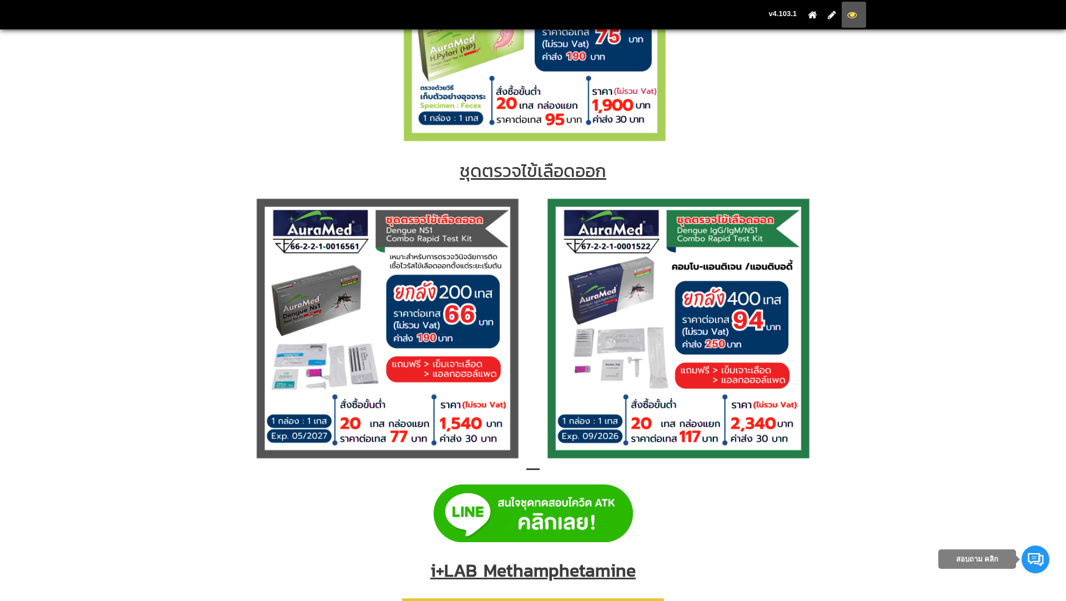
scroll to position [3872, 0]
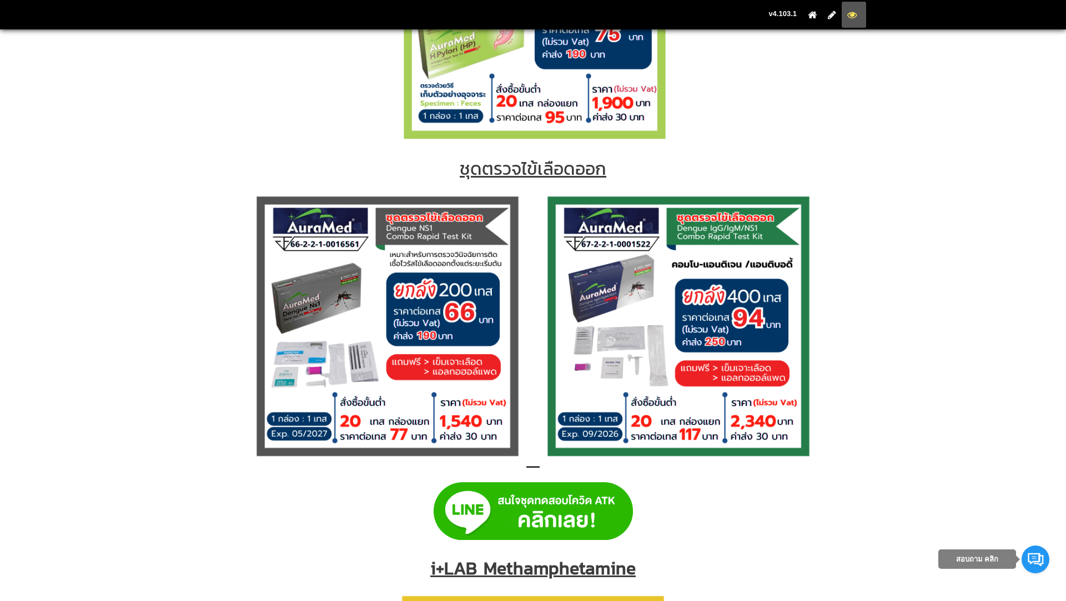
click at [539, 469] on span at bounding box center [533, 459] width 569 height 27
click at [830, 16] on icon at bounding box center [832, 14] width 8 height 7
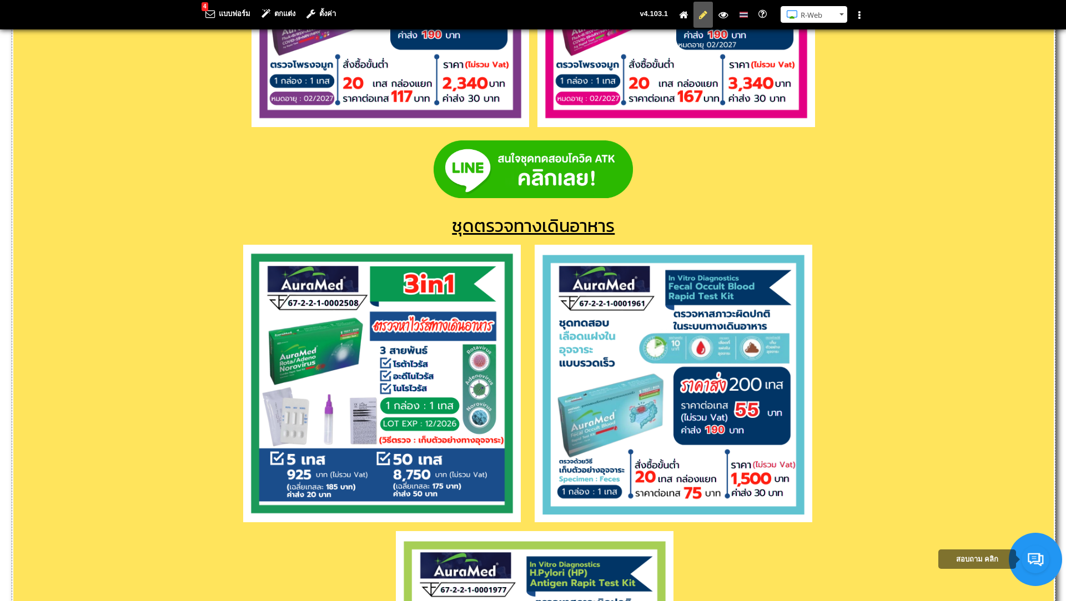
scroll to position [3231, 0]
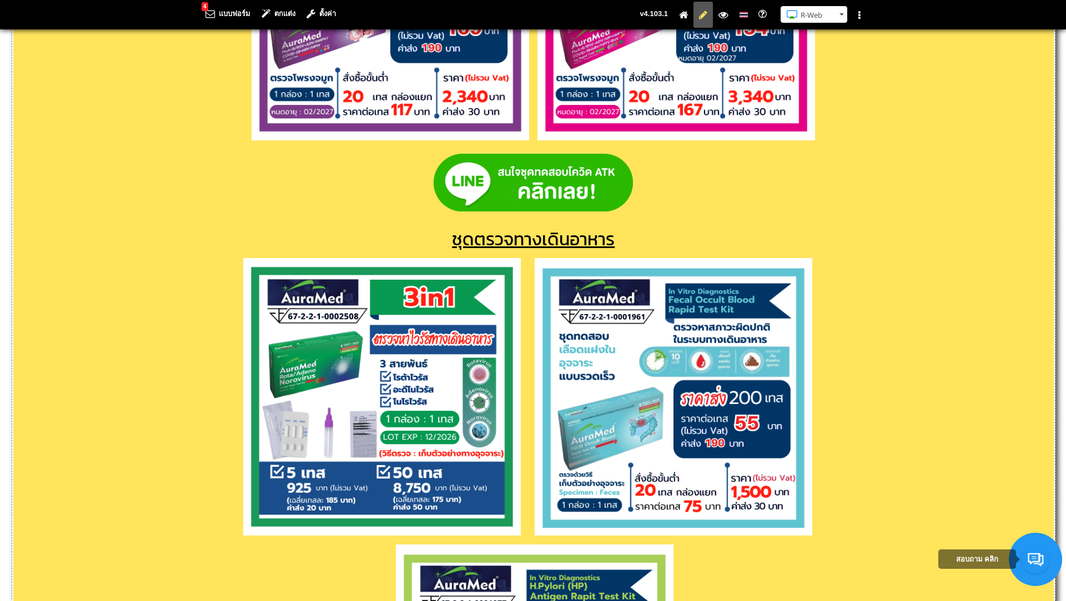
click at [529, 519] on p at bounding box center [533, 398] width 1040 height 281
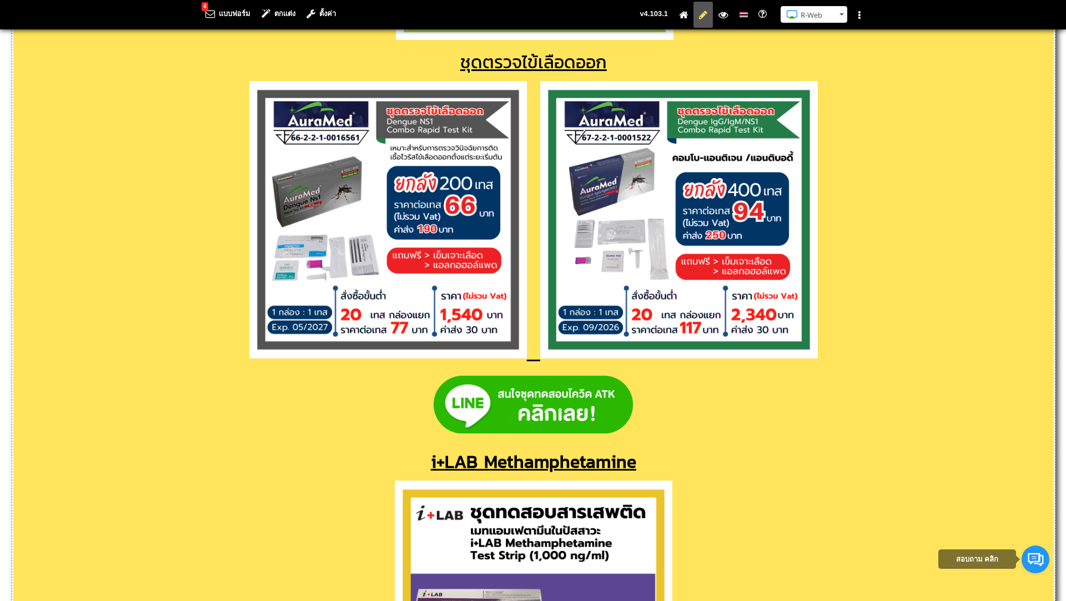
scroll to position [4014, 0]
click at [537, 359] on span at bounding box center [533, 352] width 569 height 27
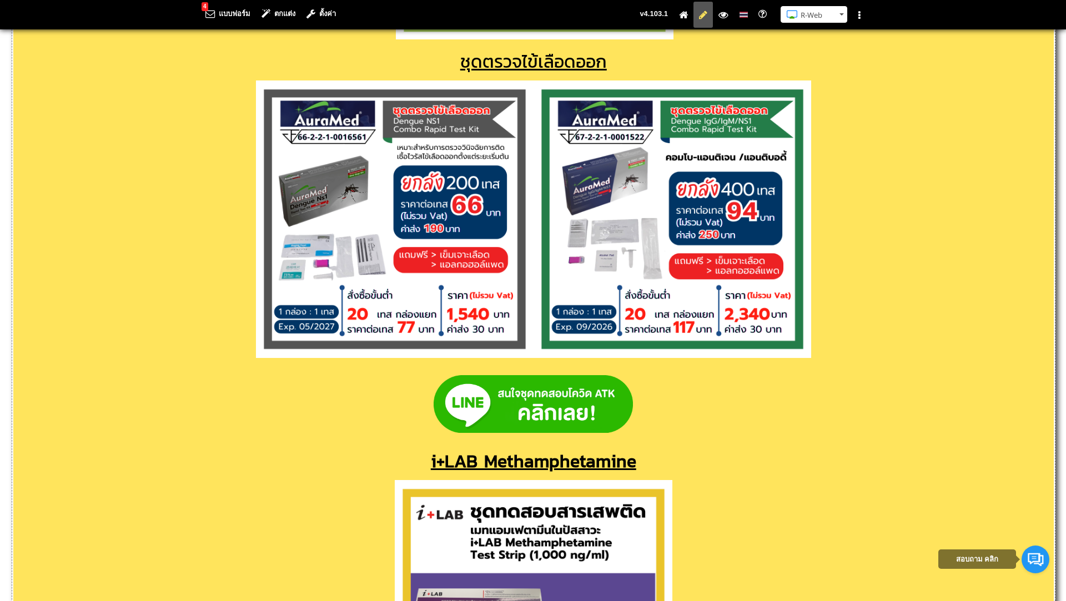
click at [257, 348] on img at bounding box center [395, 220] width 278 height 278
click at [242, 345] on p at bounding box center [533, 223] width 1040 height 285
click at [534, 341] on img at bounding box center [673, 220] width 278 height 278
click at [535, 325] on img at bounding box center [673, 220] width 278 height 278
click at [239, 324] on p at bounding box center [533, 223] width 1040 height 285
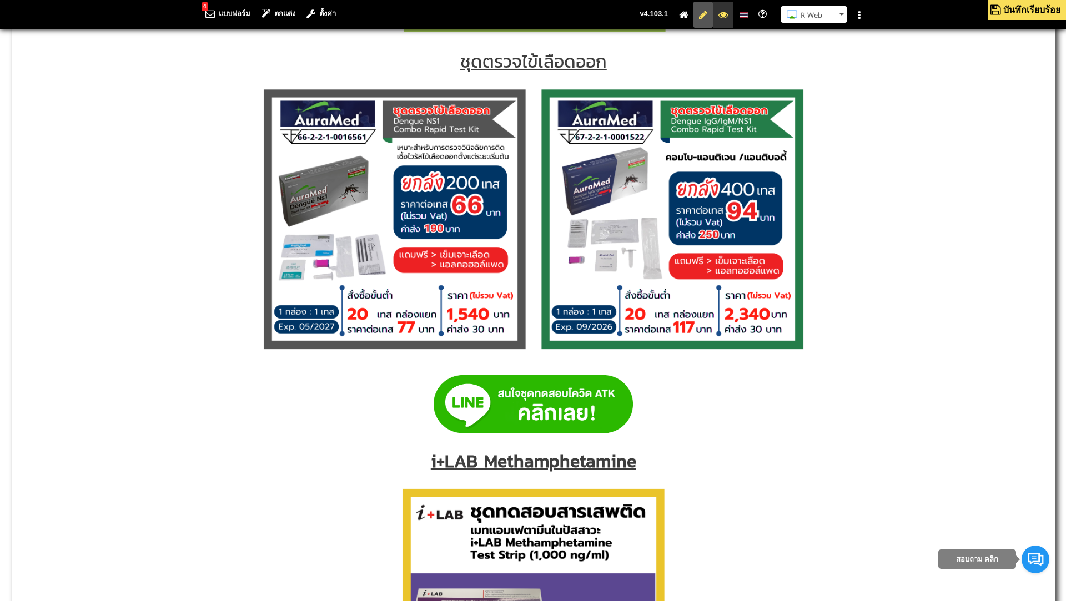
click at [725, 17] on icon at bounding box center [722, 14] width 9 height 7
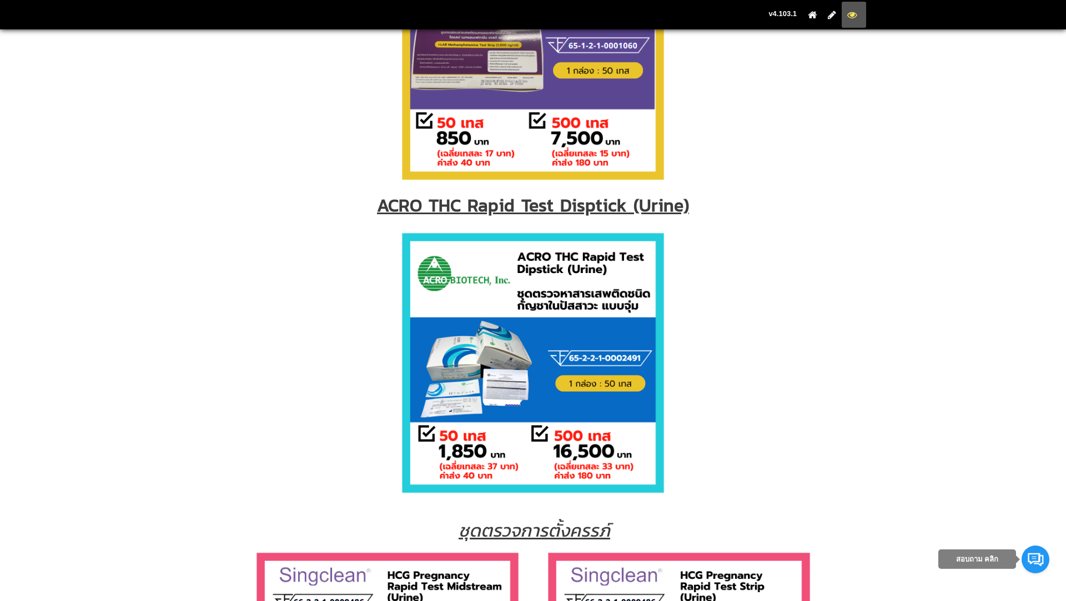
scroll to position [4540, 0]
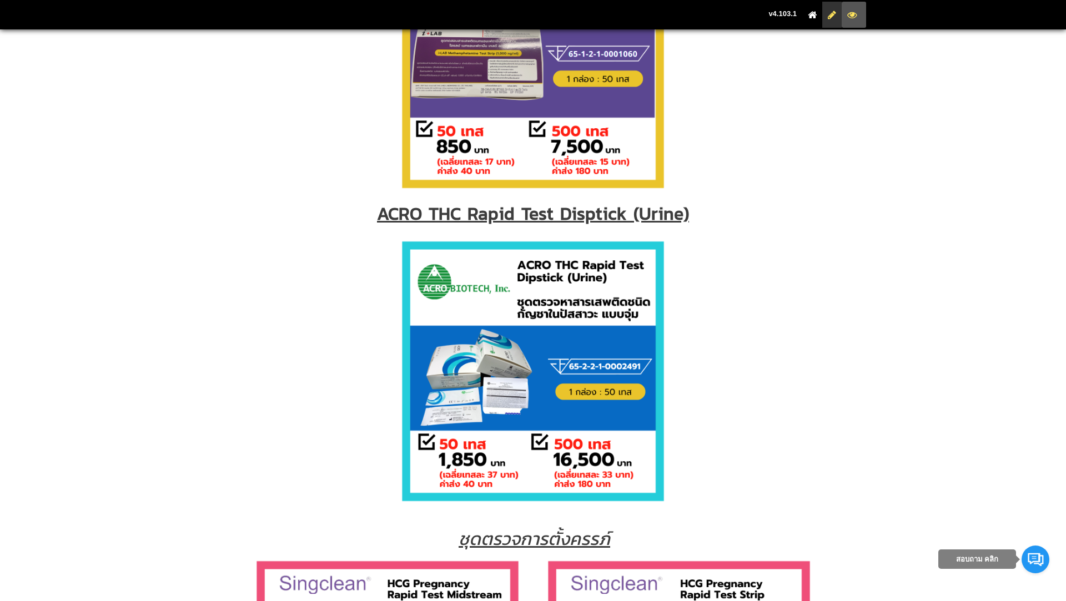
click at [836, 14] on icon at bounding box center [832, 14] width 8 height 7
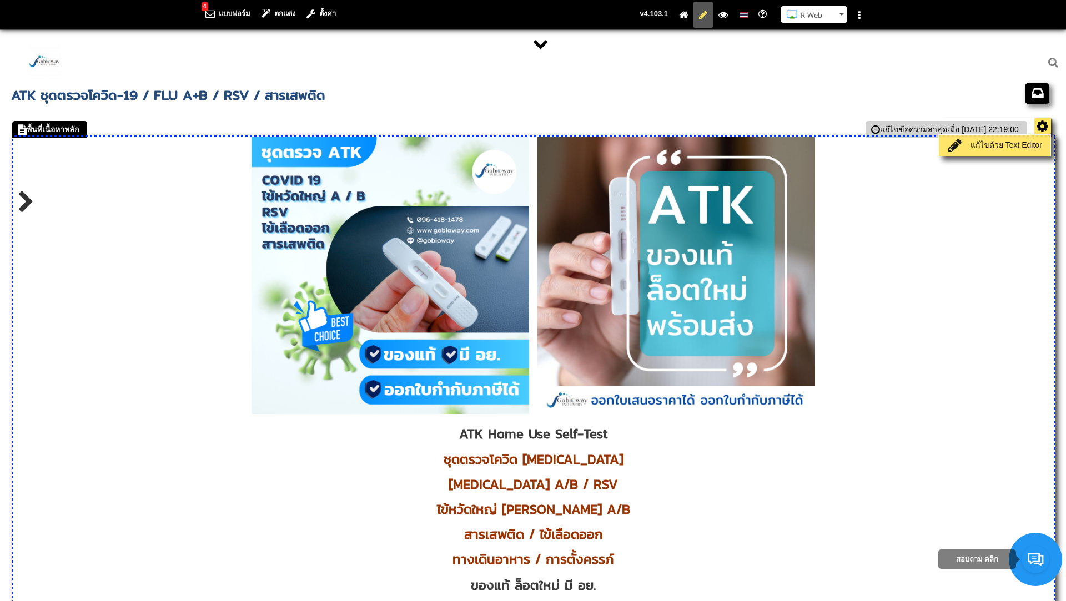
click at [1022, 144] on link "แก้ไขด้วย Text Editor" at bounding box center [995, 146] width 106 height 16
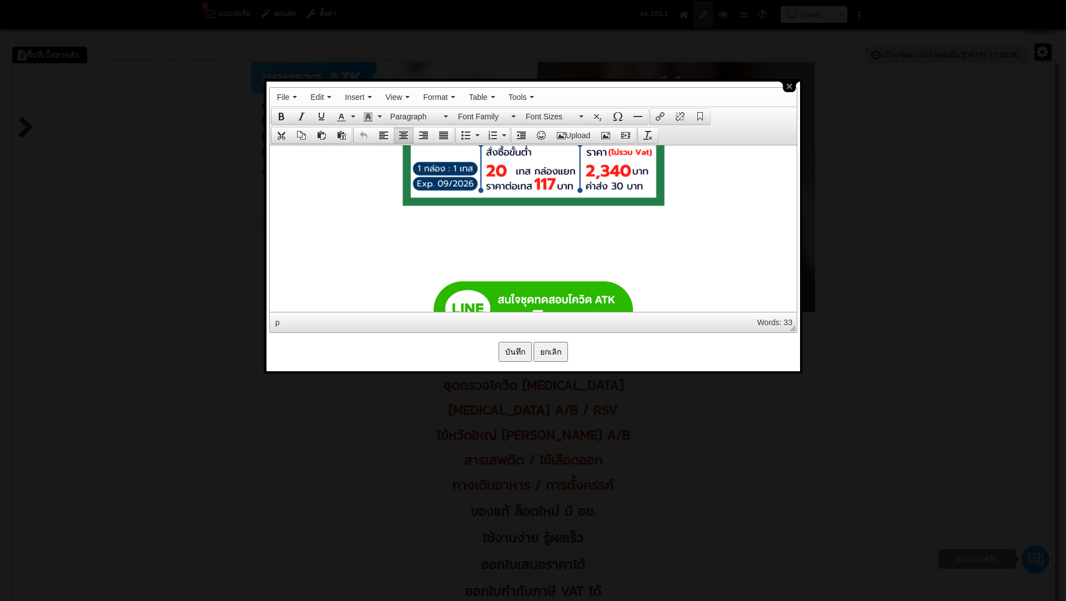
scroll to position [7279, 0]
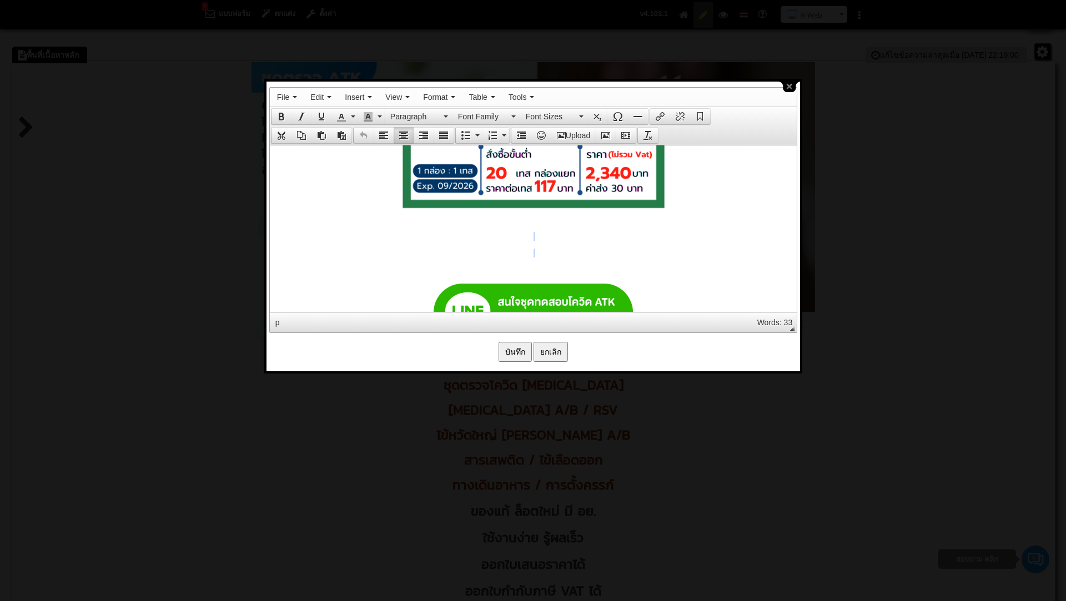
drag, startPoint x: 555, startPoint y: 220, endPoint x: 552, endPoint y: 247, distance: 26.7
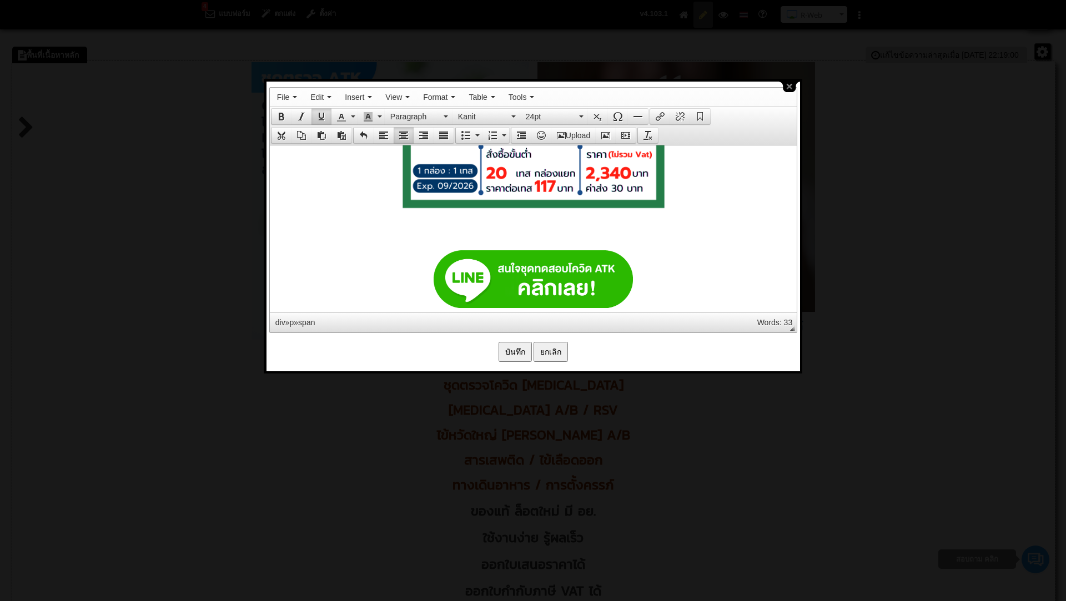
click at [546, 232] on p at bounding box center [533, 236] width 516 height 9
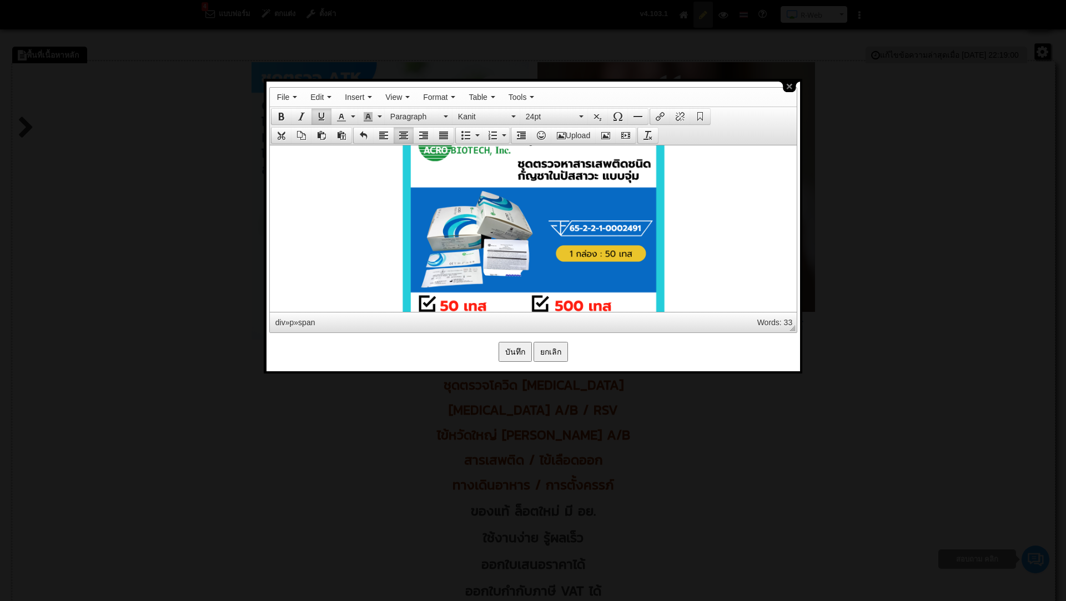
scroll to position [7828, 0]
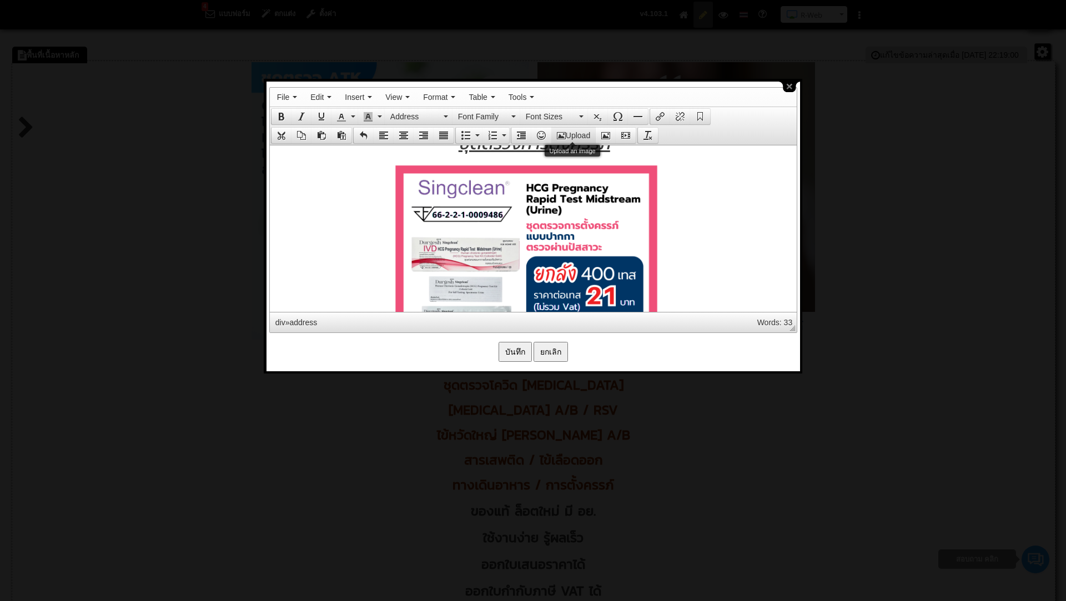
click at [577, 133] on button "Upload" at bounding box center [573, 136] width 44 height 16
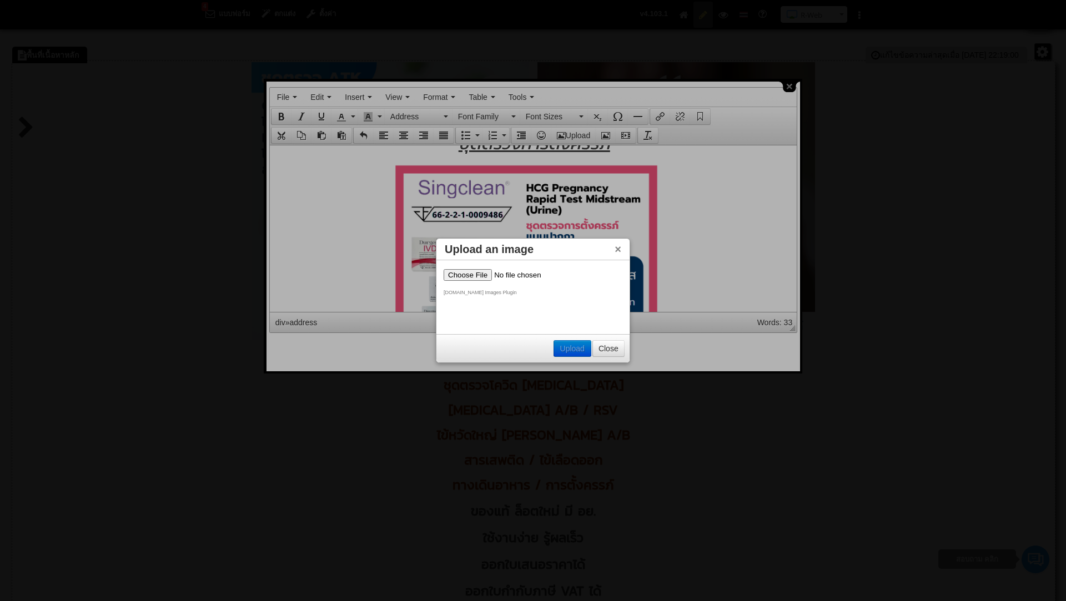
scroll to position [0, 0]
click at [472, 273] on input "file" at bounding box center [514, 275] width 140 height 12
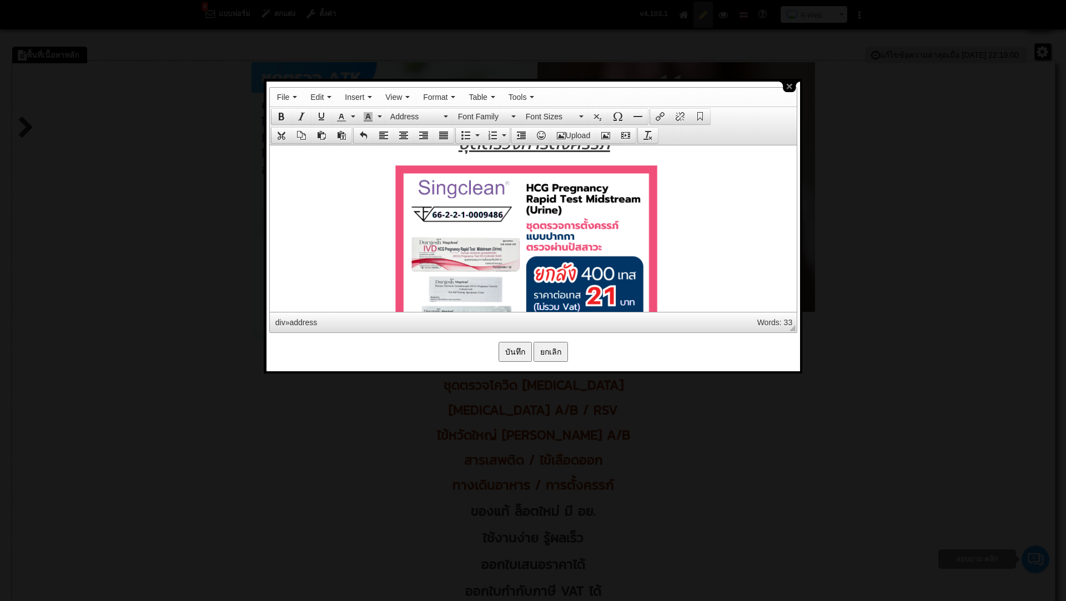
scroll to position [7711, 0]
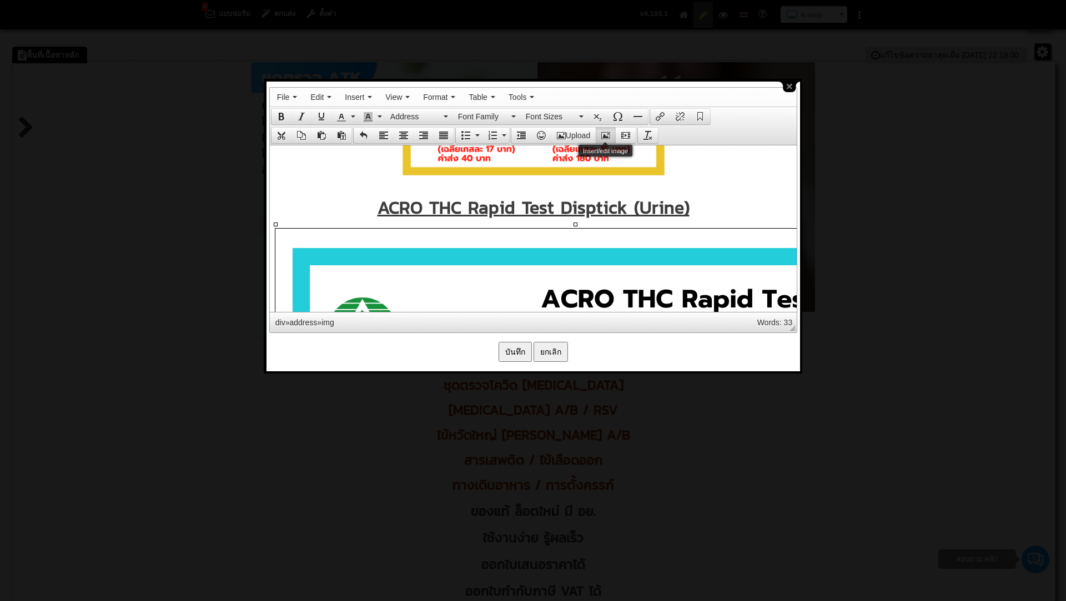
click at [604, 131] on icon "Insert/edit image" at bounding box center [605, 135] width 9 height 9
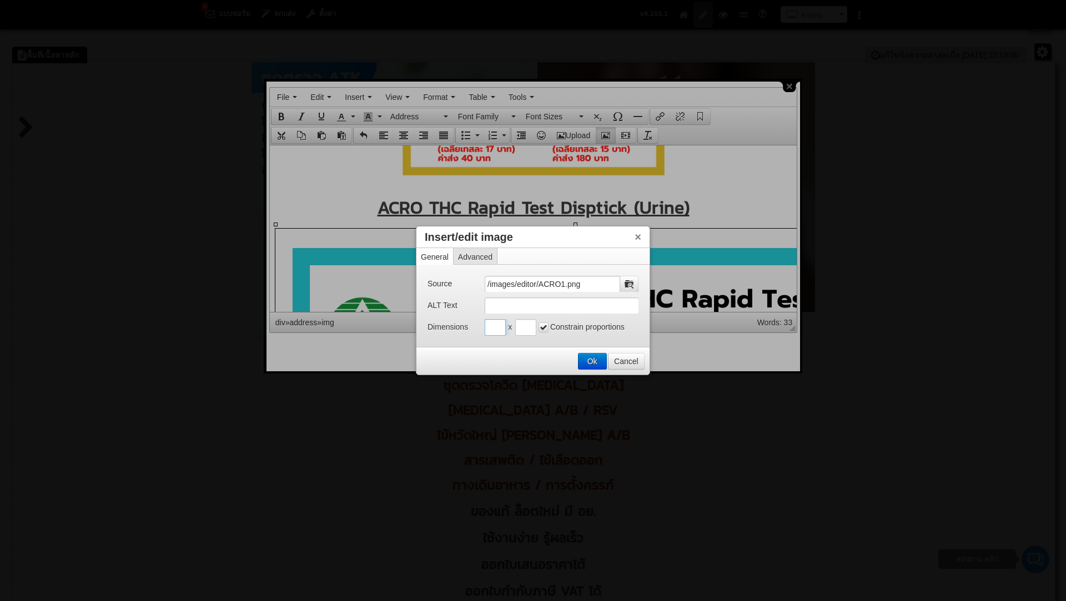
click at [493, 330] on input "Insert/edit image" at bounding box center [495, 327] width 21 height 17
type input "500"
click at [522, 323] on input "Insert/edit image" at bounding box center [525, 327] width 21 height 17
type input "500"
click at [609, 362] on button "Cancel" at bounding box center [627, 362] width 36 height 16
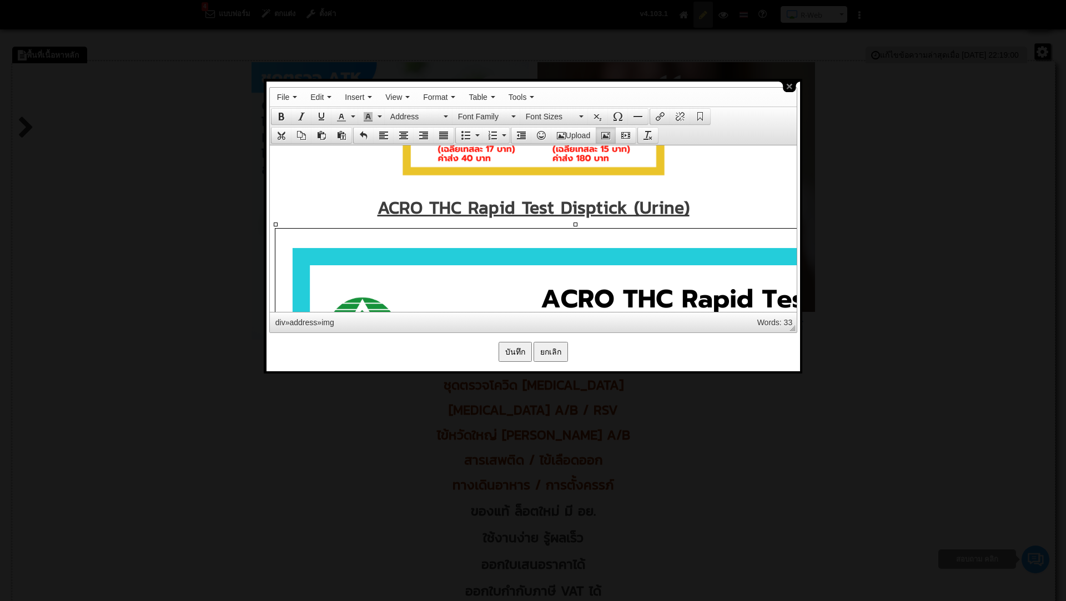
scroll to position [7790, 6]
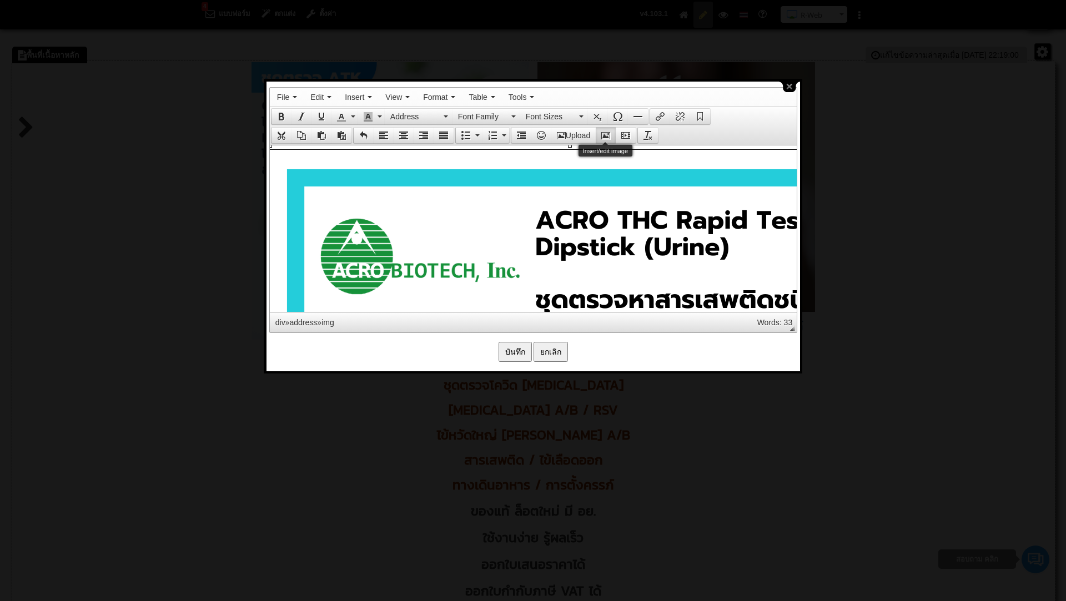
click at [605, 133] on icon "Insert/edit image" at bounding box center [605, 135] width 9 height 9
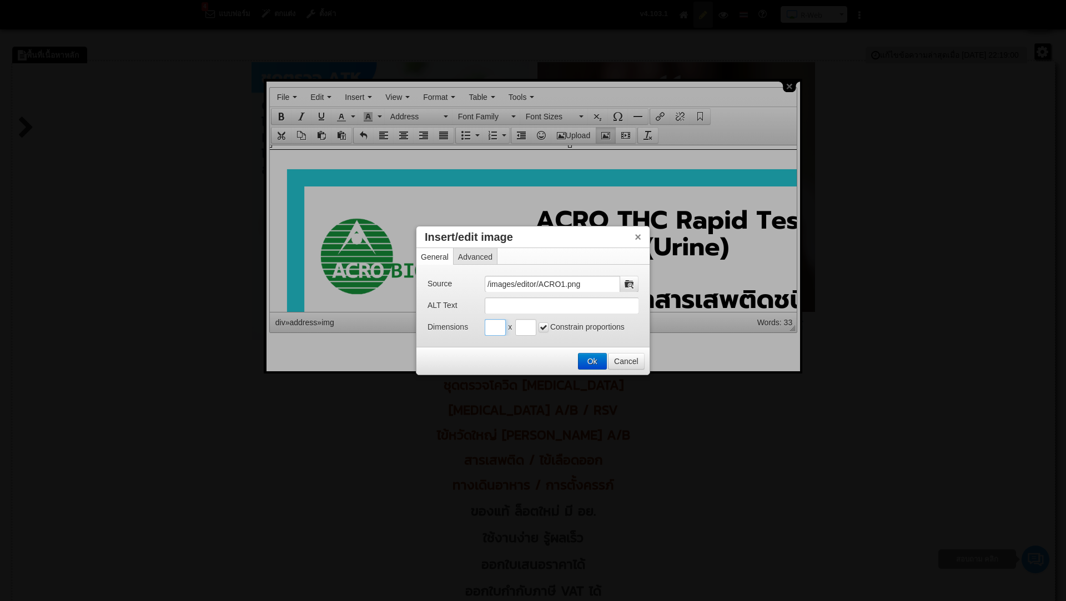
click at [494, 329] on input "Insert/edit image" at bounding box center [495, 327] width 21 height 17
type input "500"
click at [524, 334] on input "Insert/edit image" at bounding box center [525, 327] width 21 height 17
type input "500"
click at [592, 358] on button "Ok" at bounding box center [593, 362] width 28 height 16
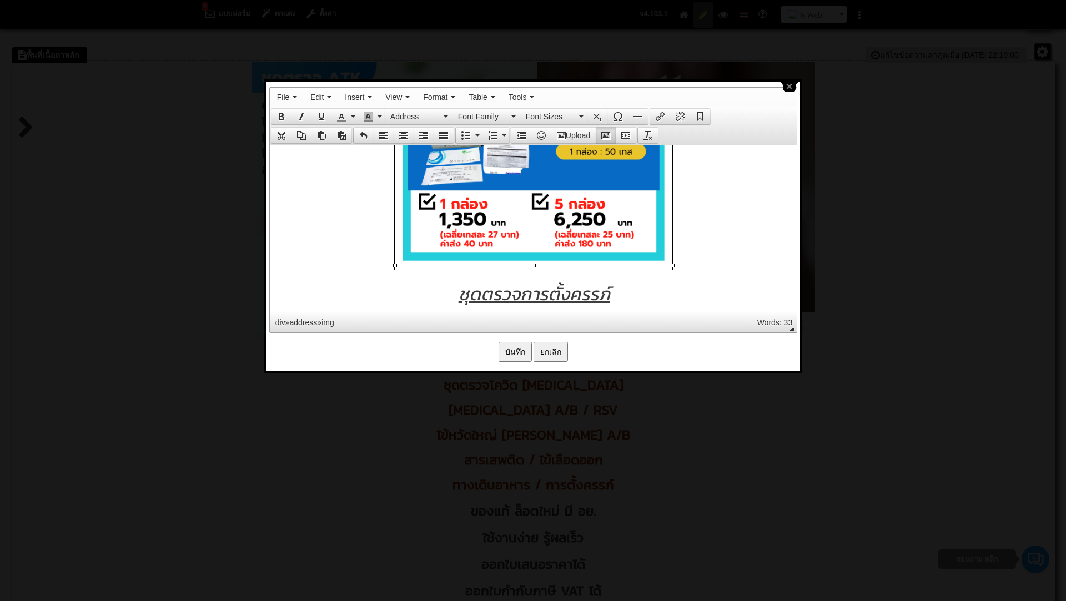
scroll to position [7897, 0]
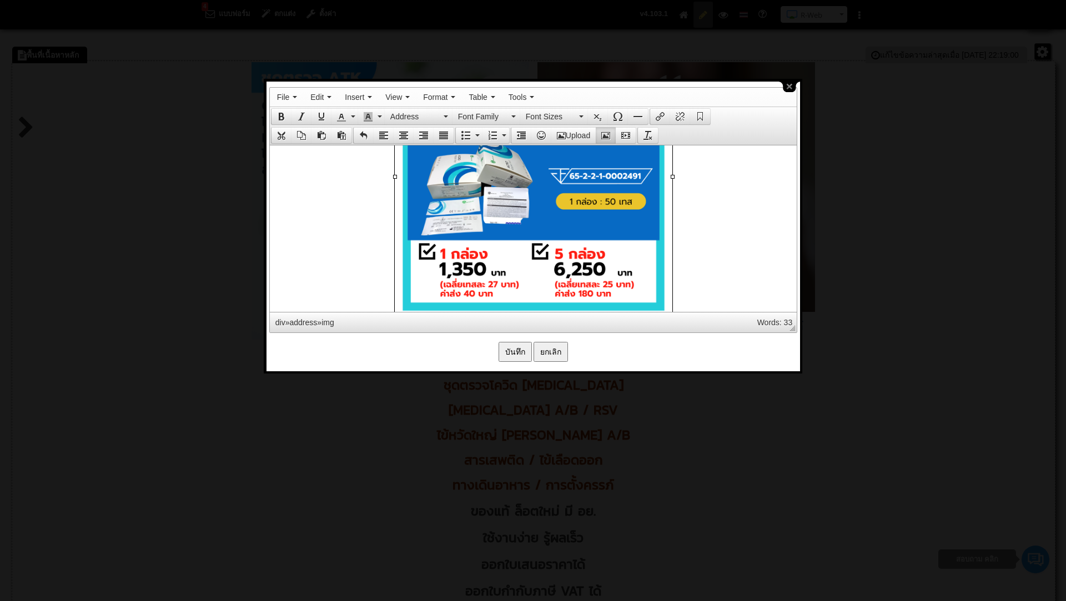
click at [517, 349] on input "บันทึก" at bounding box center [515, 352] width 33 height 20
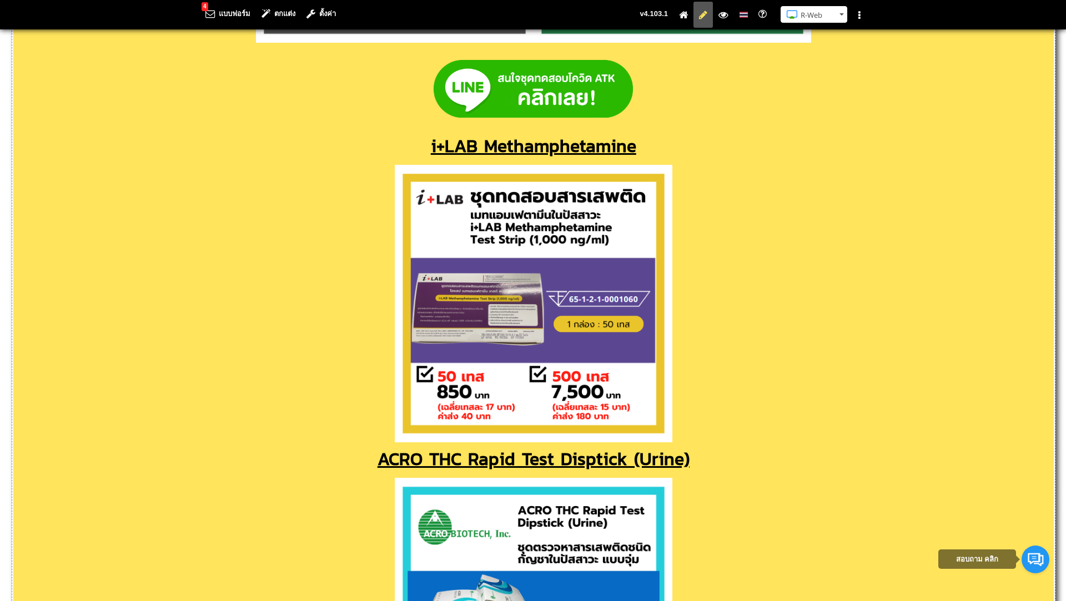
scroll to position [4332, 0]
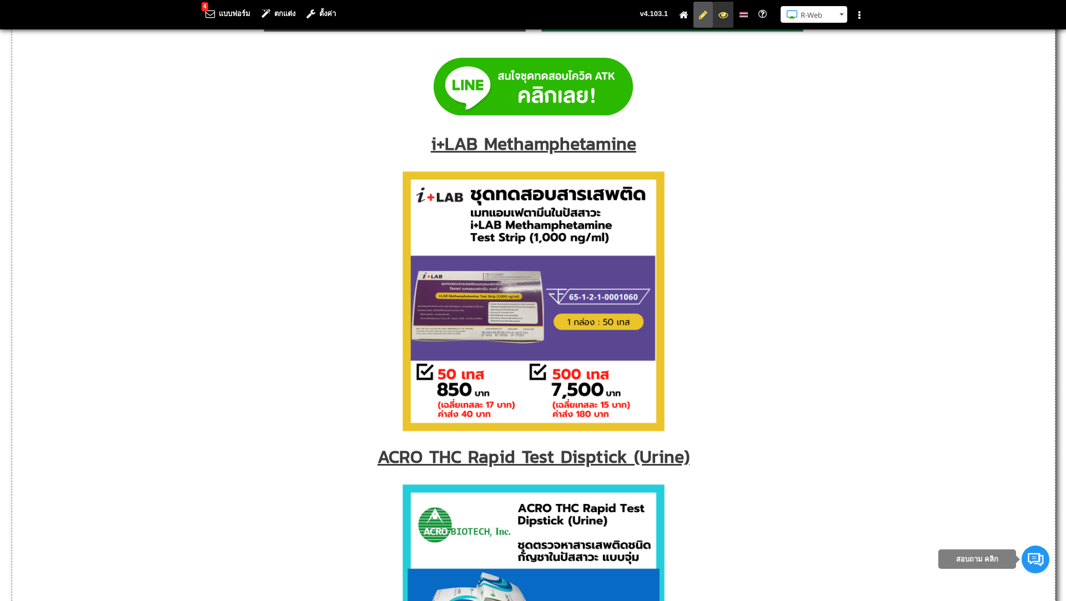
click at [725, 17] on icon at bounding box center [722, 14] width 9 height 7
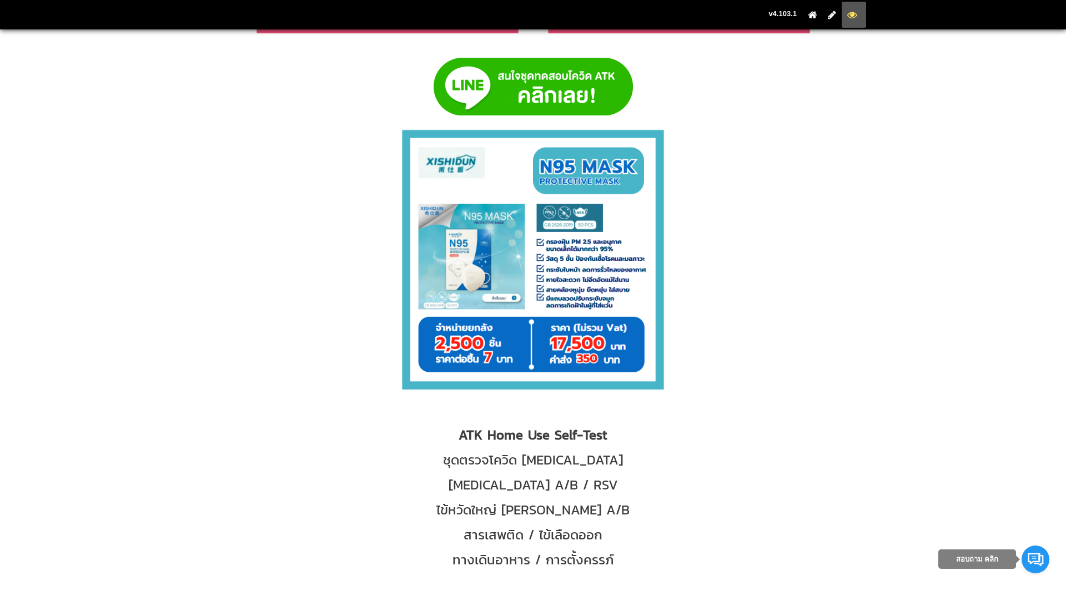
scroll to position [5388, 0]
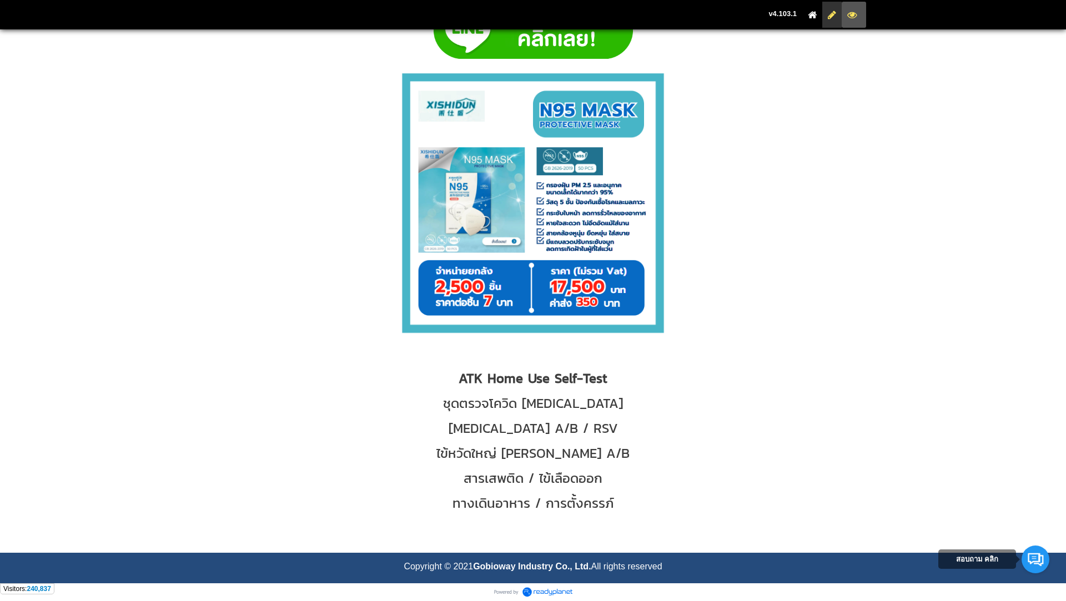
click at [835, 13] on icon at bounding box center [832, 14] width 8 height 7
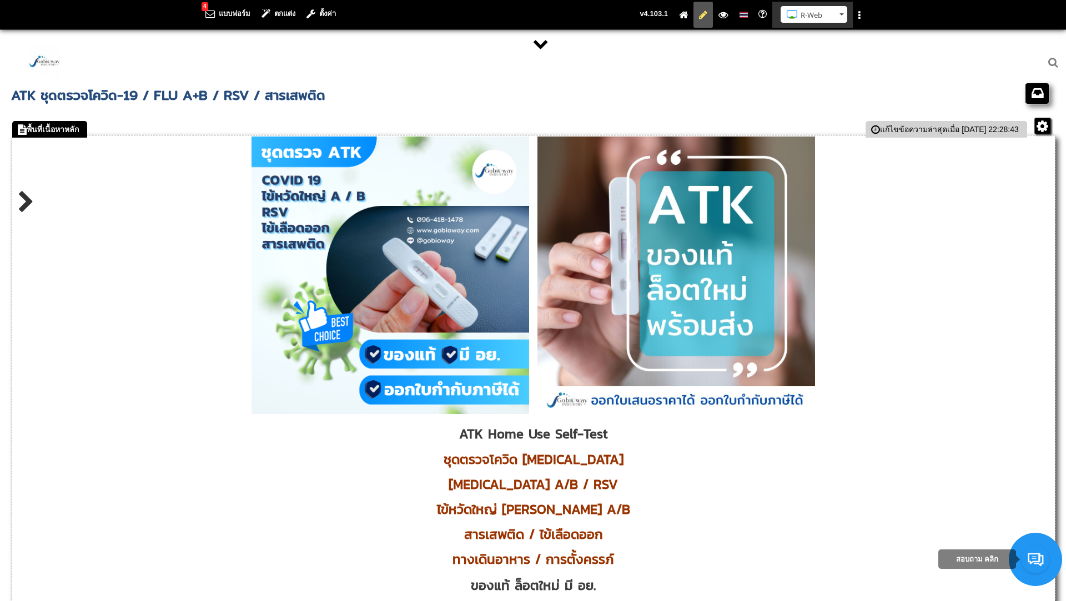
click at [838, 21] on button "R-Web" at bounding box center [814, 14] width 67 height 17
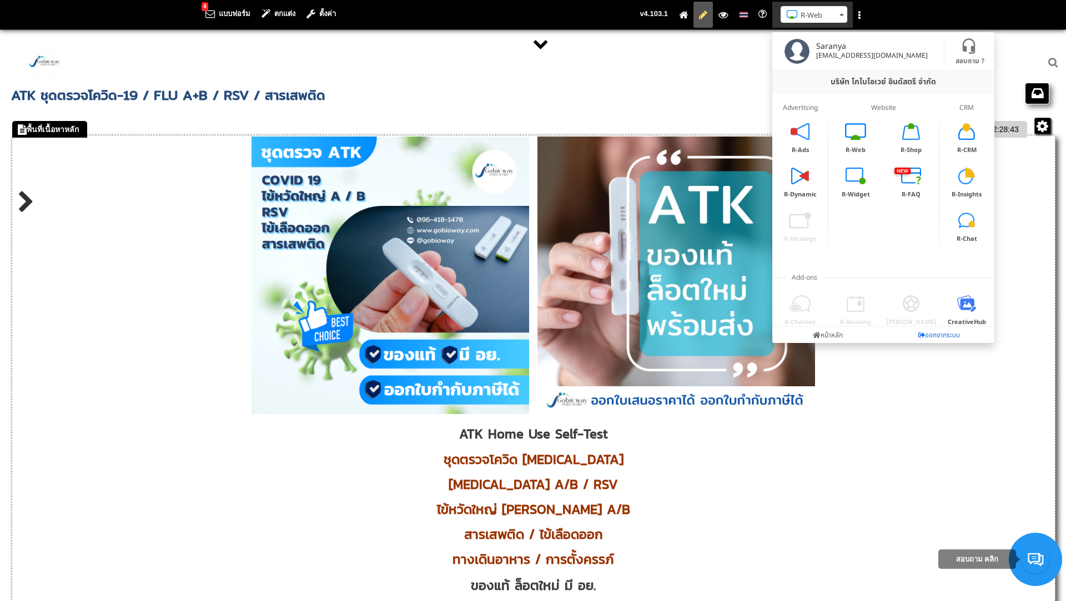
click at [926, 338] on link "ออกจากระบบ" at bounding box center [938, 335] width 111 height 16
